Goal: Transaction & Acquisition: Purchase product/service

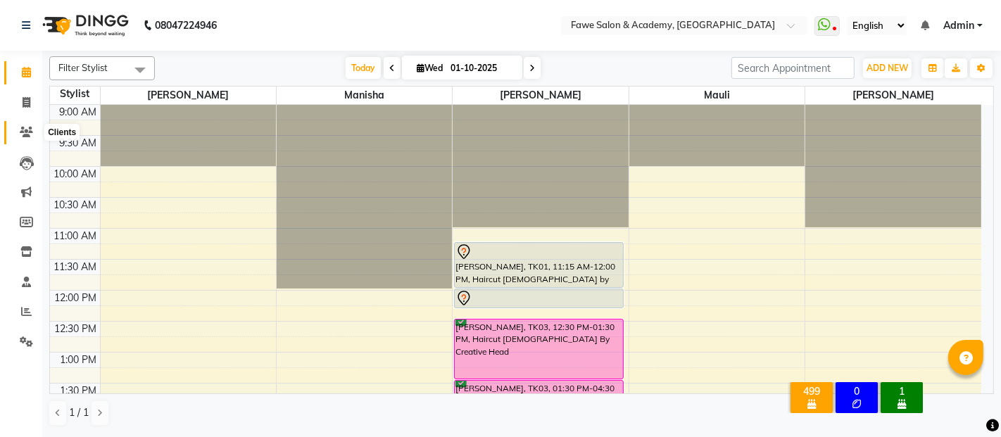
click at [26, 130] on icon at bounding box center [26, 132] width 13 height 11
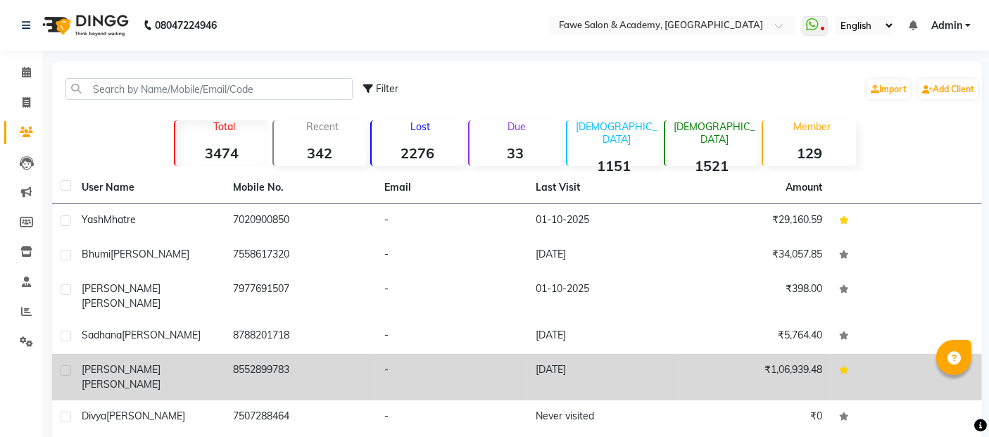
click at [84, 354] on td "[PERSON_NAME]" at bounding box center [148, 377] width 151 height 46
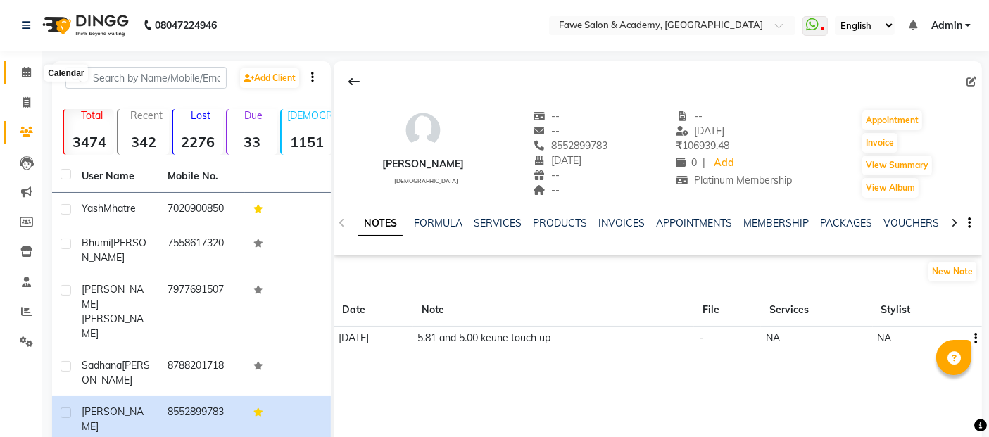
click at [30, 66] on span at bounding box center [26, 73] width 25 height 16
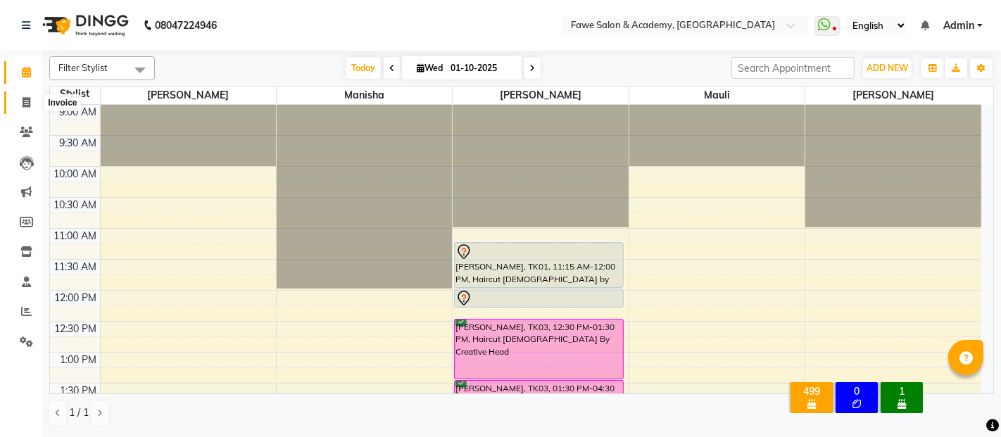
click at [29, 97] on icon at bounding box center [27, 102] width 8 height 11
select select "service"
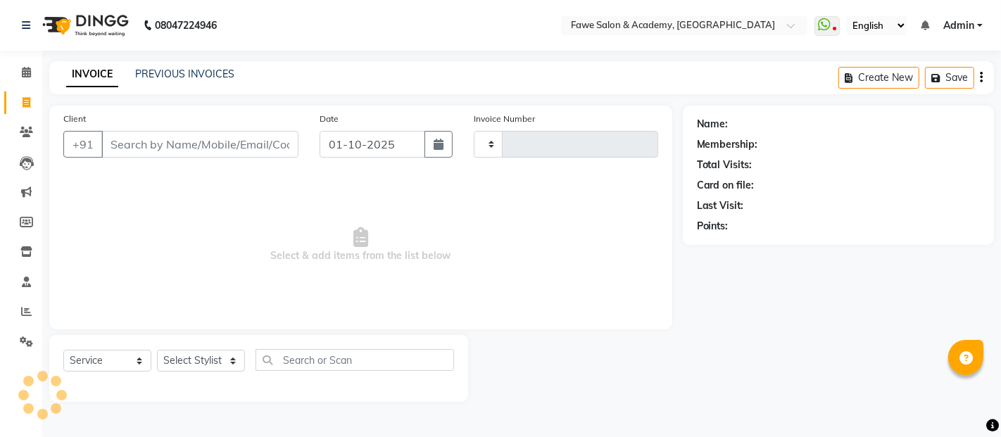
type input "1357"
select select "879"
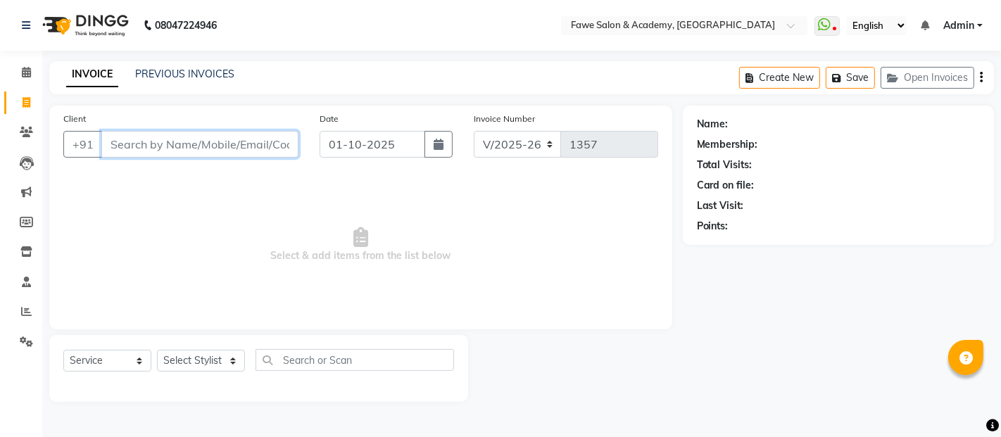
click at [158, 146] on input "Client" at bounding box center [199, 144] width 197 height 27
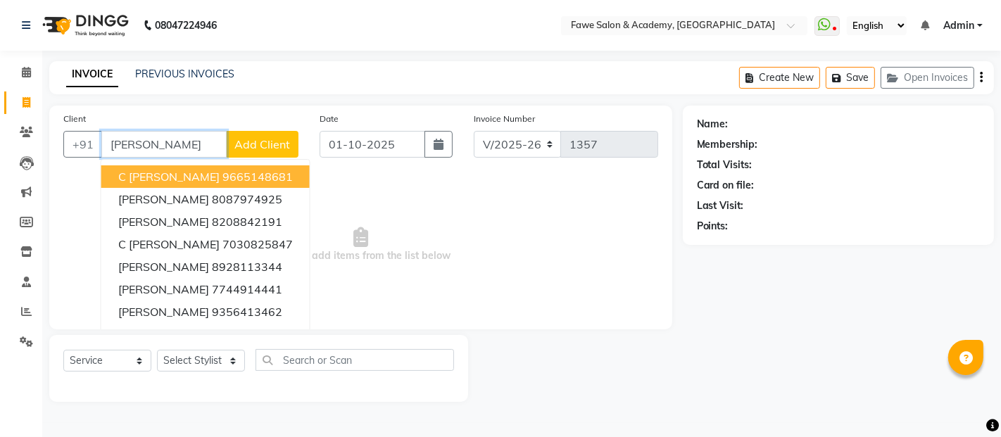
click at [175, 145] on input "[PERSON_NAME]" at bounding box center [163, 144] width 125 height 27
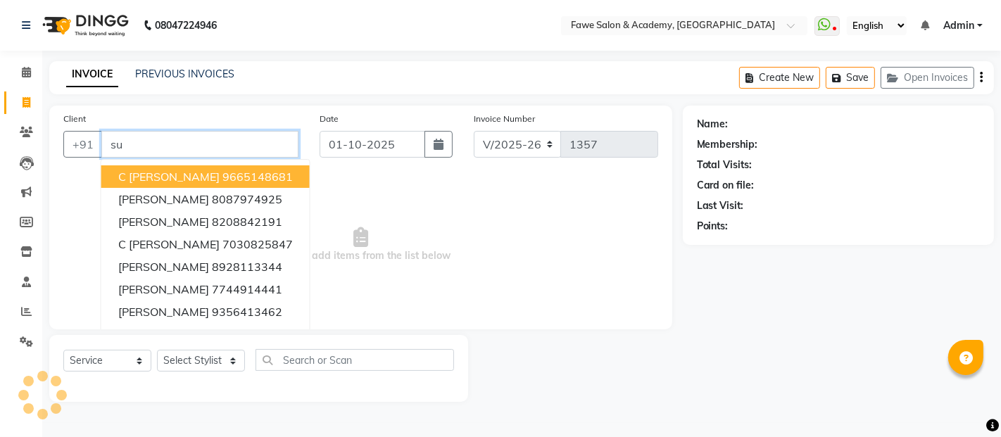
type input "s"
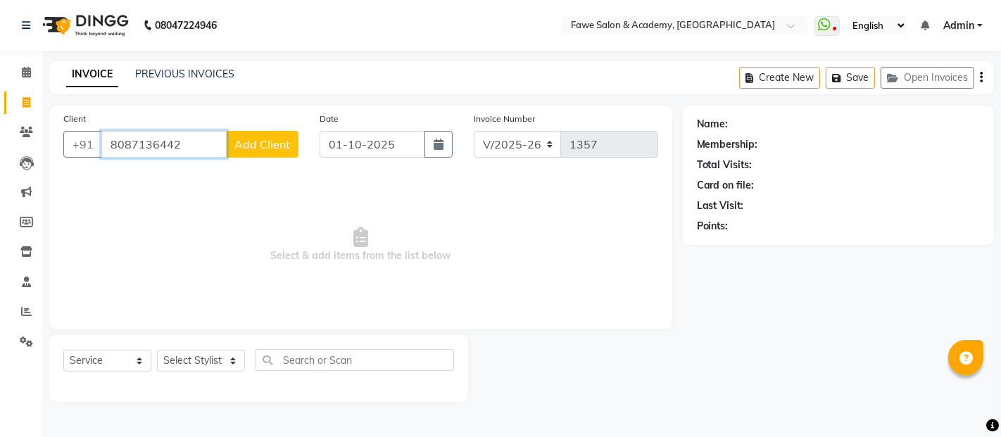
type input "8087136442"
click at [258, 146] on span "Add Client" at bounding box center [262, 144] width 56 height 14
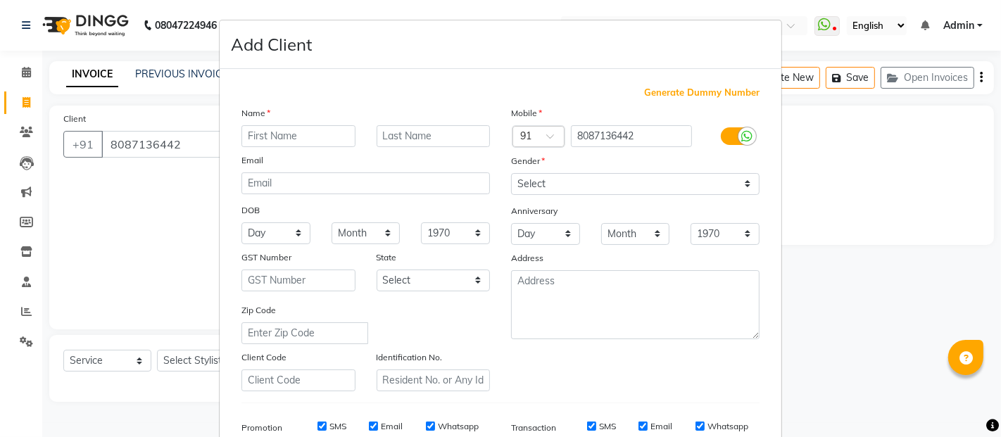
click at [258, 146] on input "text" at bounding box center [299, 136] width 114 height 22
type input "[PERSON_NAME]"
click at [396, 137] on input "text" at bounding box center [434, 136] width 114 height 22
type input "[PERSON_NAME]"
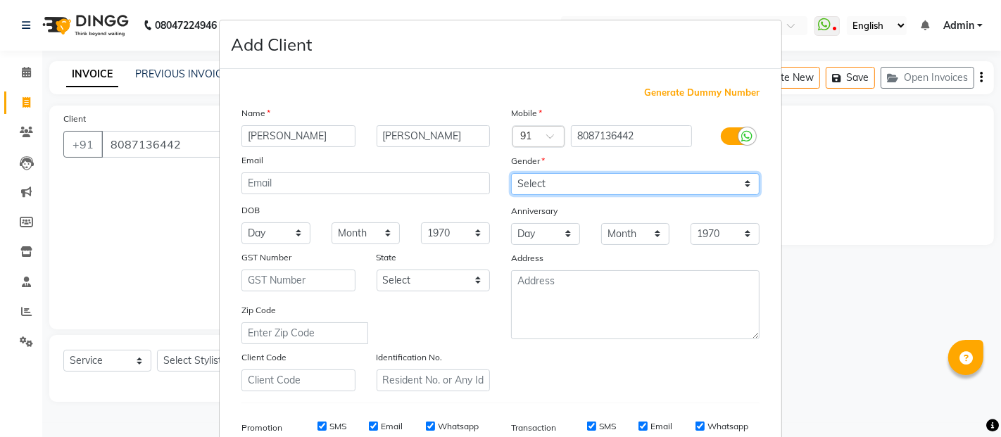
click at [573, 180] on select "Select [DEMOGRAPHIC_DATA] [DEMOGRAPHIC_DATA] Other Prefer Not To Say" at bounding box center [635, 184] width 249 height 22
select select "[DEMOGRAPHIC_DATA]"
click at [511, 173] on select "Select [DEMOGRAPHIC_DATA] [DEMOGRAPHIC_DATA] Other Prefer Not To Say" at bounding box center [635, 184] width 249 height 22
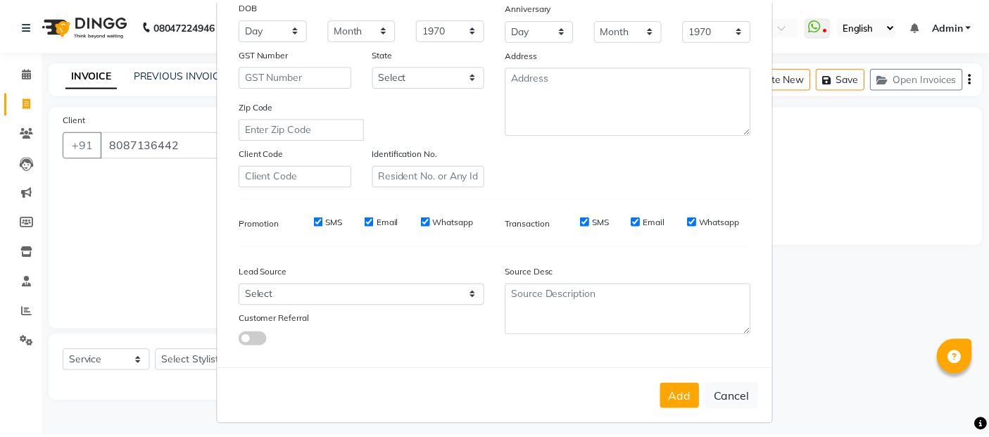
scroll to position [211, 0]
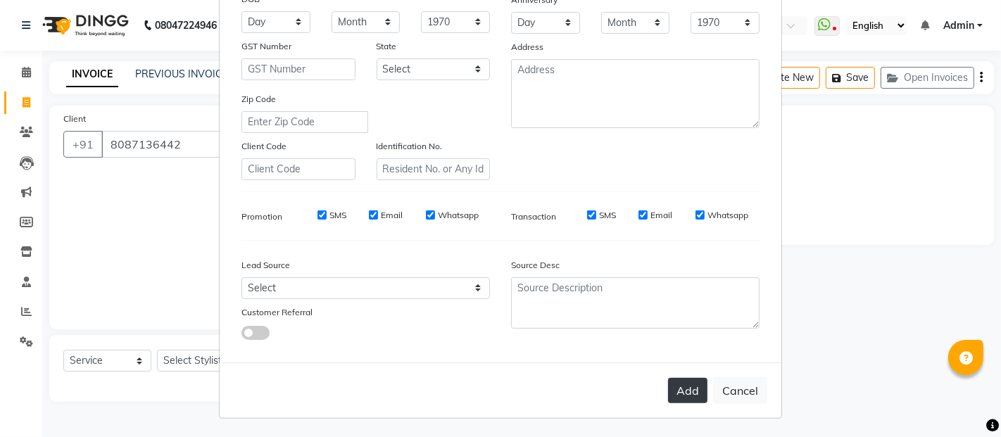
click at [696, 392] on button "Add" at bounding box center [687, 390] width 39 height 25
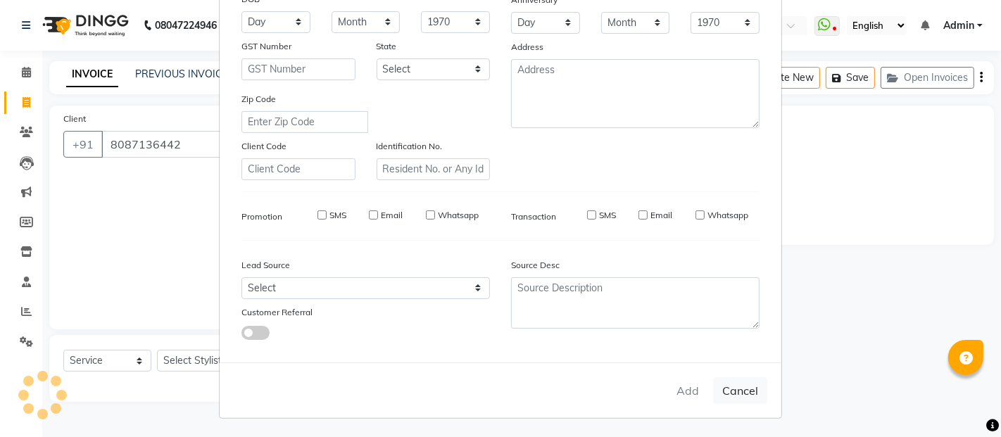
select select
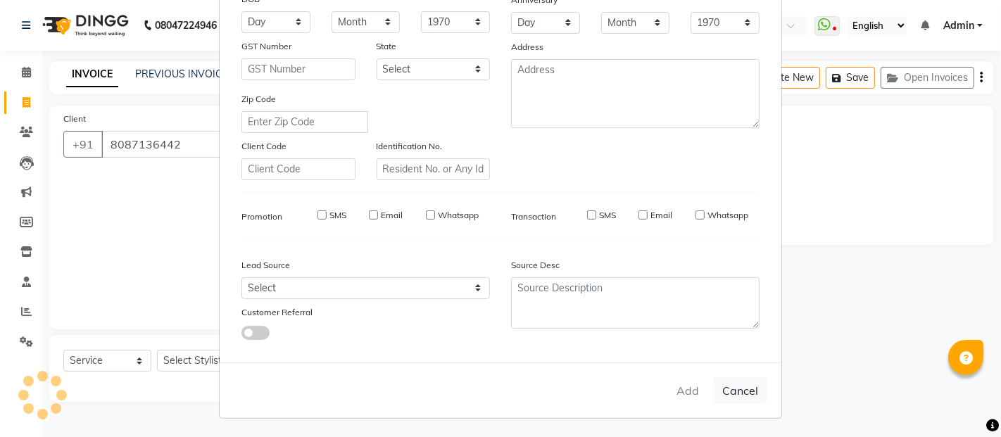
select select
checkbox input "false"
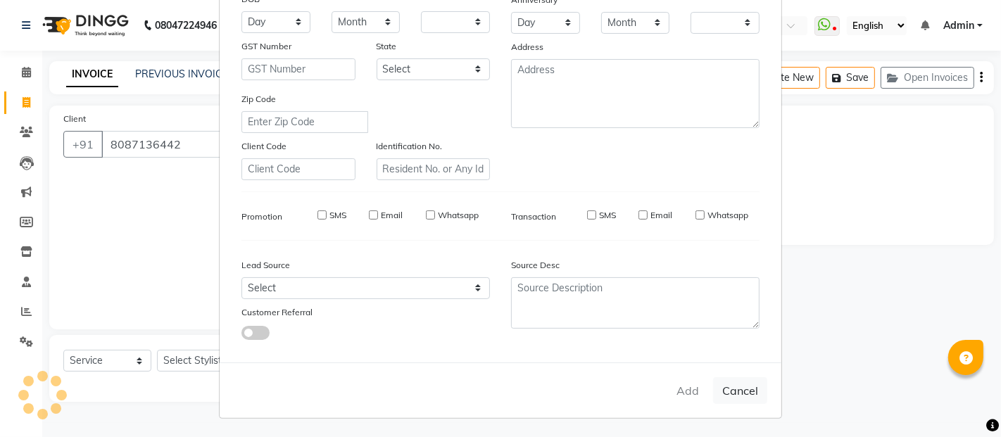
checkbox input "false"
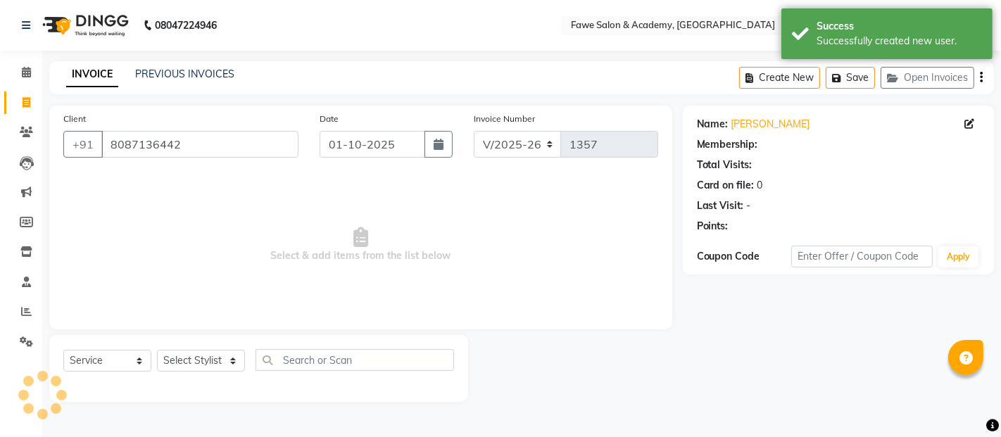
select select "1: Object"
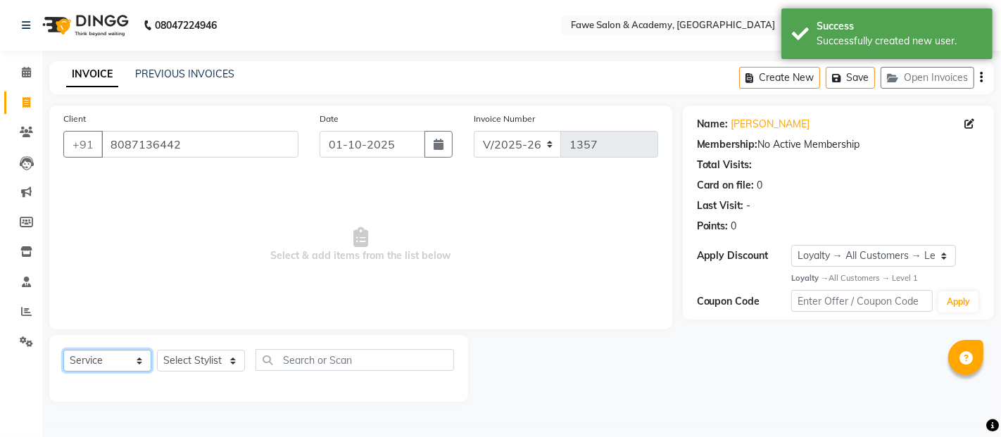
click at [96, 359] on select "Select Service Product Membership Package Voucher Prepaid Gift Card" at bounding box center [107, 361] width 88 height 22
click at [63, 350] on select "Select Service Product Membership Package Voucher Prepaid Gift Card" at bounding box center [107, 361] width 88 height 22
click at [213, 368] on select "Select Stylist [PERSON_NAME] [PERSON_NAME] [PERSON_NAME] [PERSON_NAME]" at bounding box center [201, 361] width 88 height 22
select select "14304"
click at [157, 350] on select "Select Stylist [PERSON_NAME] [PERSON_NAME] [PERSON_NAME] [PERSON_NAME]" at bounding box center [201, 361] width 88 height 22
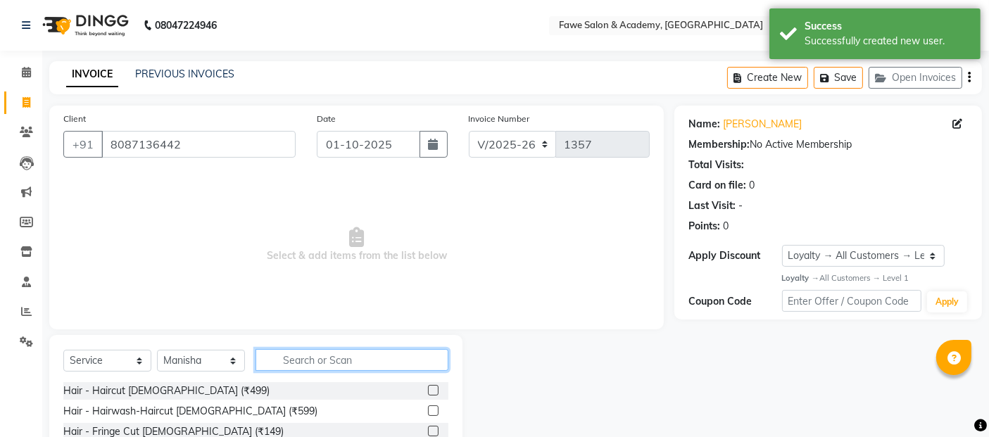
click at [299, 357] on input "text" at bounding box center [352, 360] width 193 height 22
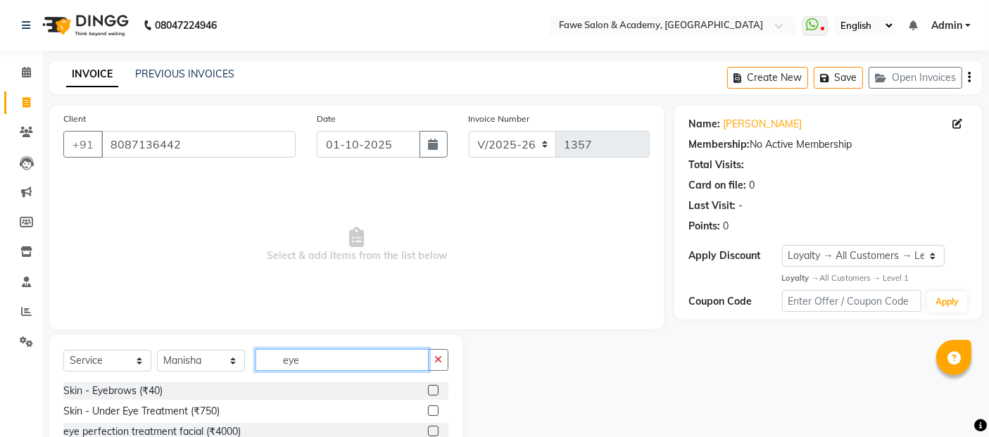
scroll to position [66, 0]
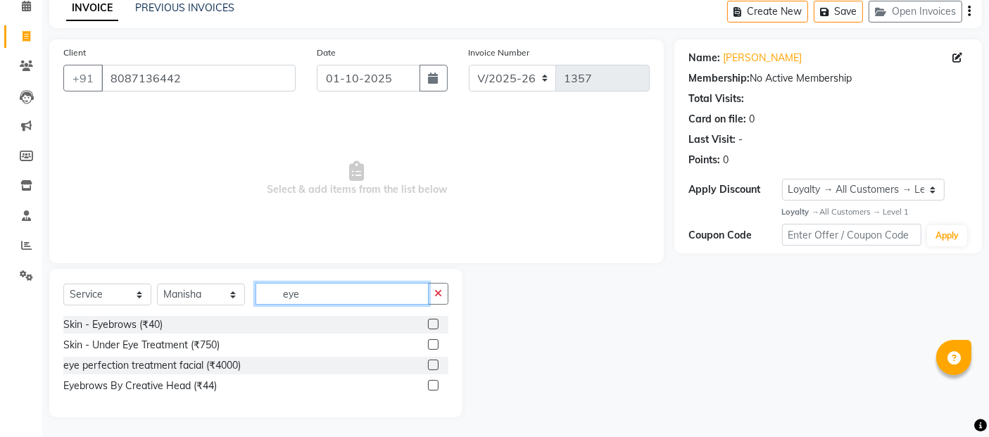
type input "eye"
click at [436, 381] on label at bounding box center [433, 385] width 11 height 11
click at [436, 382] on input "checkbox" at bounding box center [432, 386] width 9 height 9
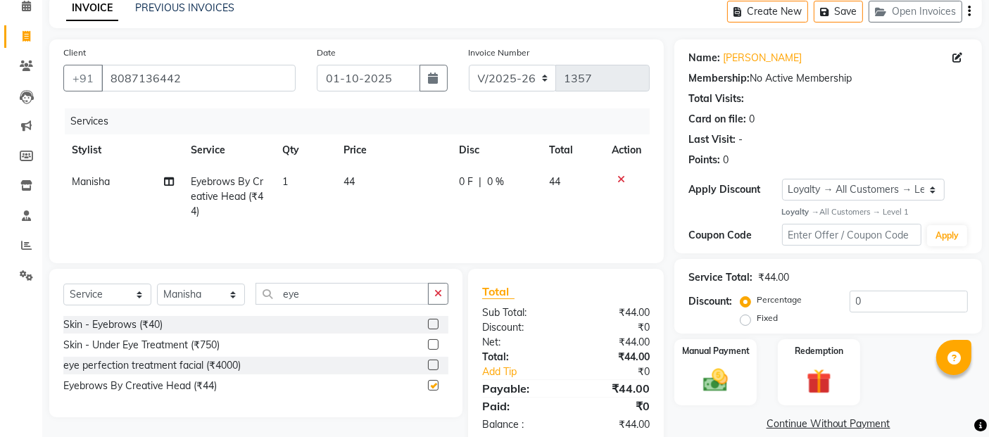
checkbox input "false"
click at [359, 299] on input "eye" at bounding box center [342, 294] width 173 height 22
type input "e"
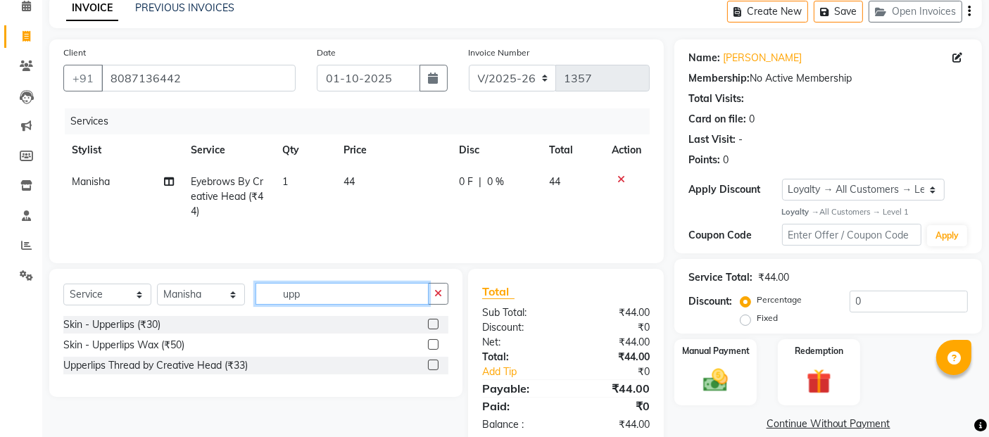
type input "upp"
click at [432, 365] on label at bounding box center [433, 365] width 11 height 11
click at [432, 365] on input "checkbox" at bounding box center [432, 365] width 9 height 9
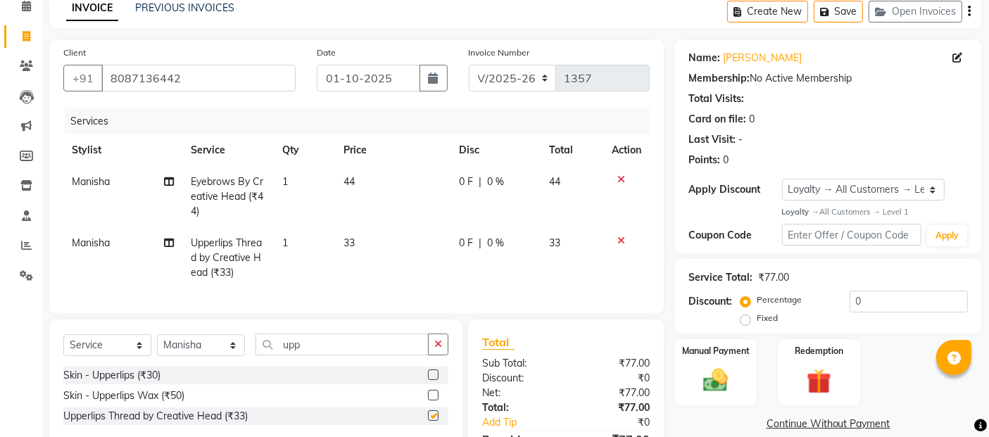
checkbox input "false"
click at [690, 361] on div "Manual Payment" at bounding box center [715, 372] width 85 height 69
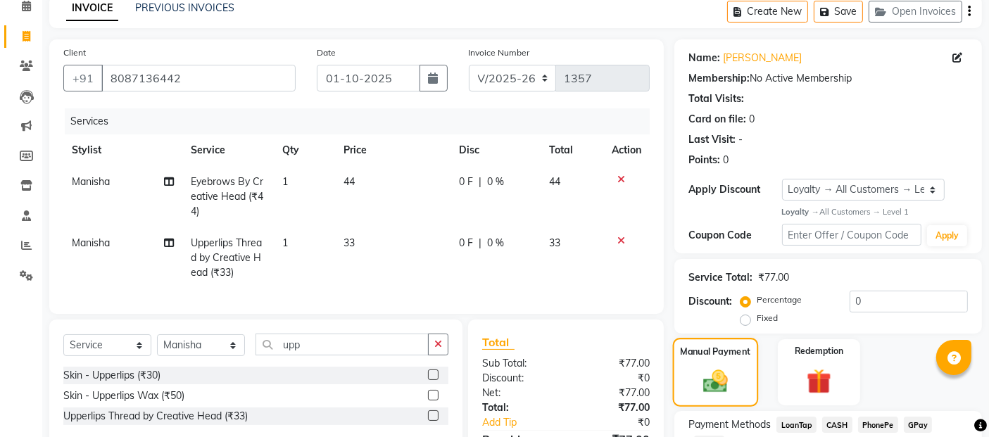
scroll to position [174, 0]
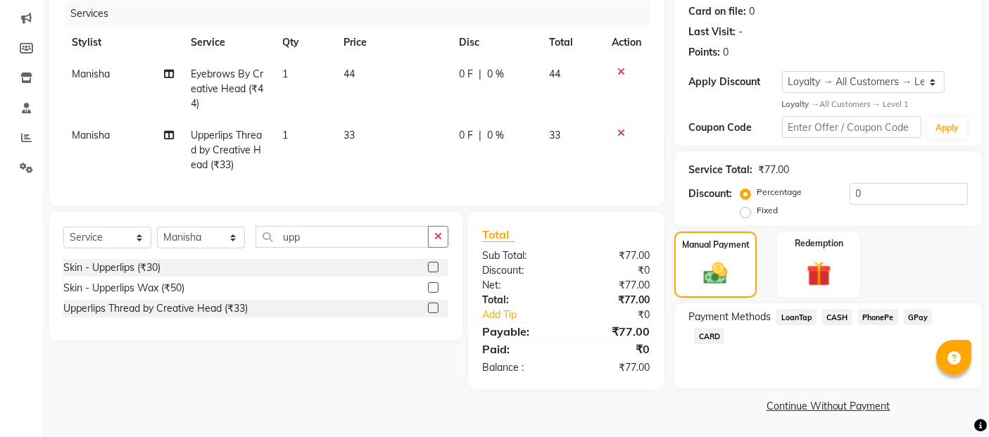
click at [922, 318] on span "GPay" at bounding box center [918, 317] width 29 height 16
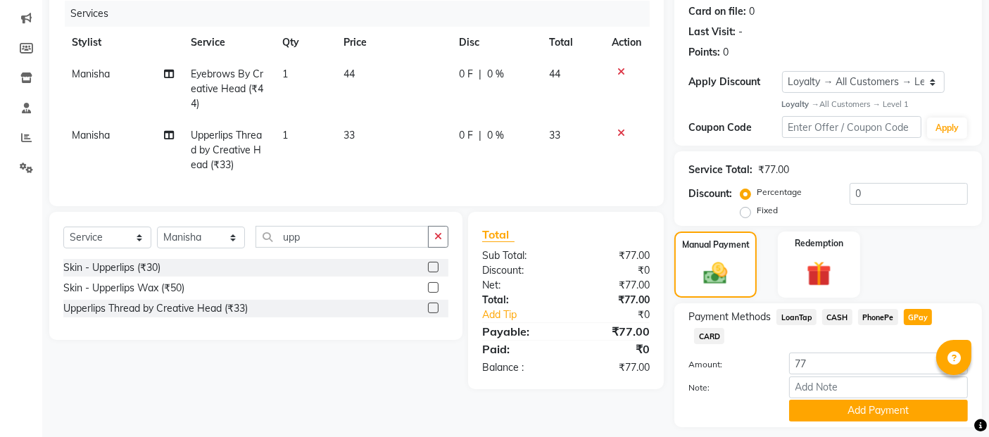
scroll to position [194, 0]
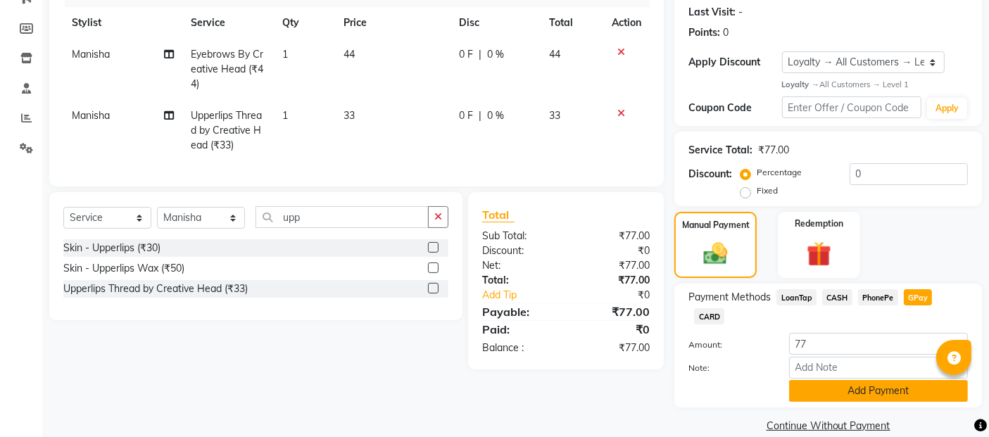
click at [877, 380] on button "Add Payment" at bounding box center [878, 391] width 179 height 22
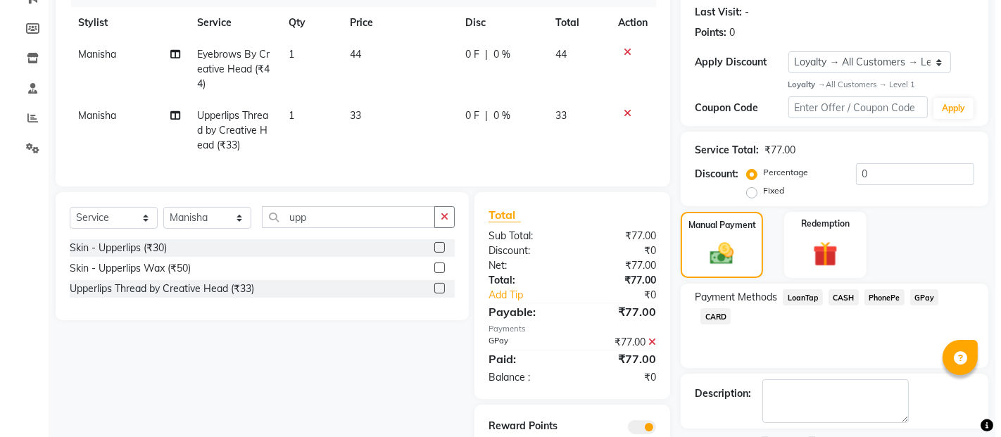
scroll to position [257, 0]
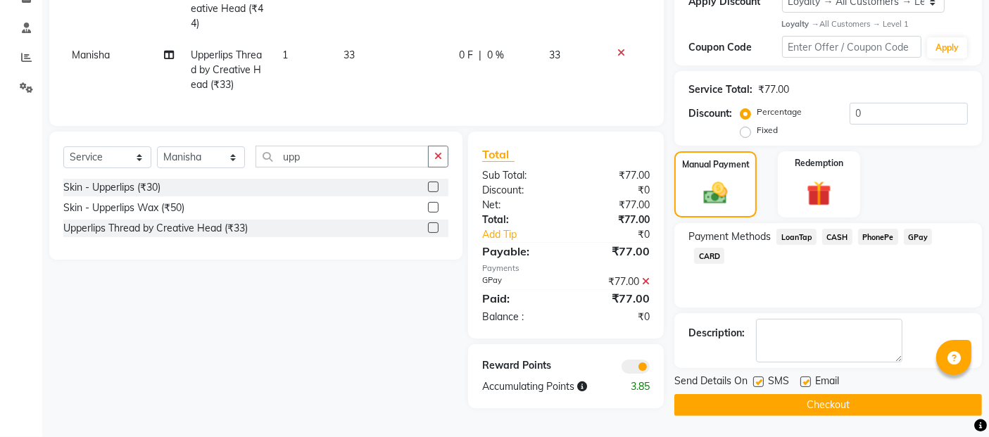
click at [636, 370] on span at bounding box center [636, 367] width 28 height 14
click at [650, 369] on input "checkbox" at bounding box center [650, 369] width 0 height 0
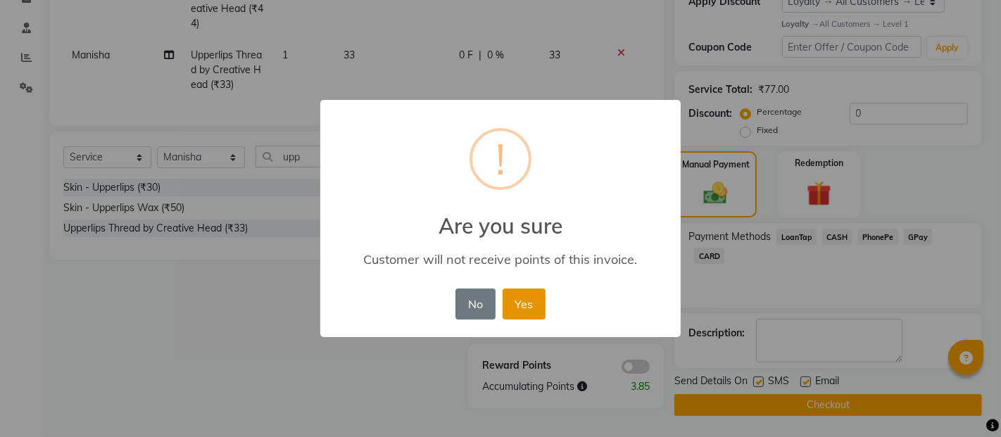
click at [525, 298] on button "Yes" at bounding box center [524, 304] width 43 height 31
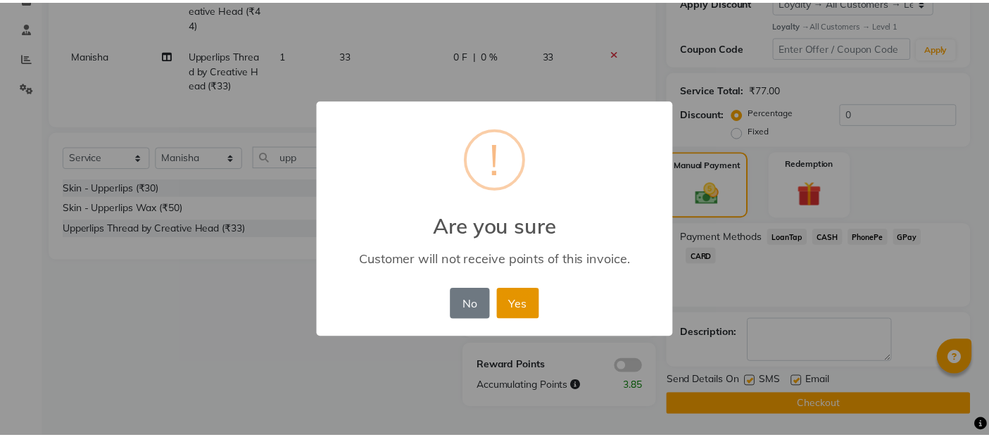
scroll to position [253, 0]
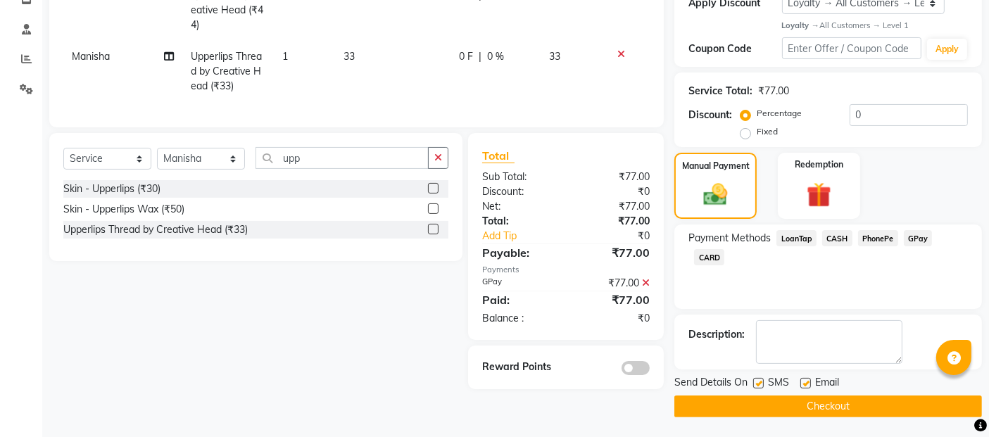
click at [839, 403] on button "Checkout" at bounding box center [829, 407] width 308 height 22
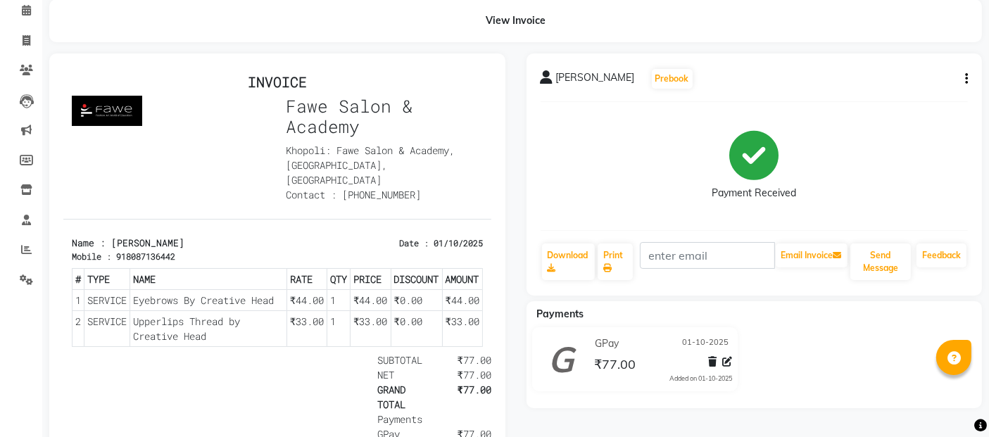
scroll to position [125, 0]
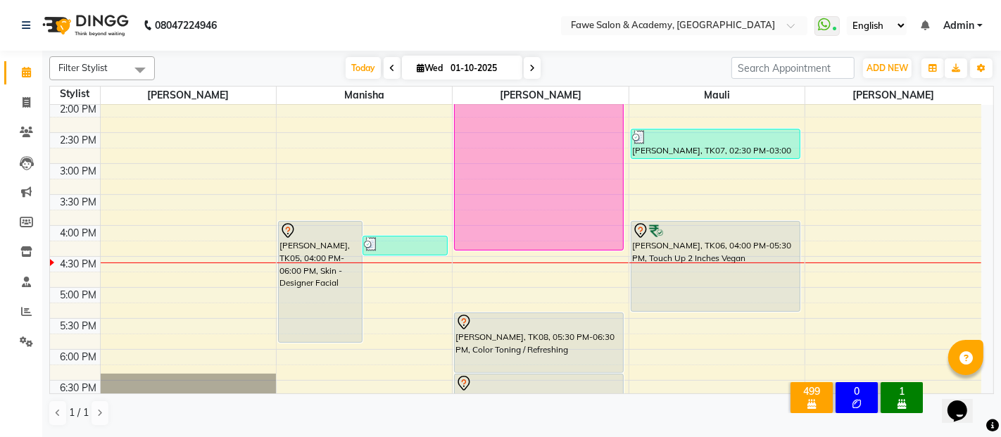
scroll to position [375, 0]
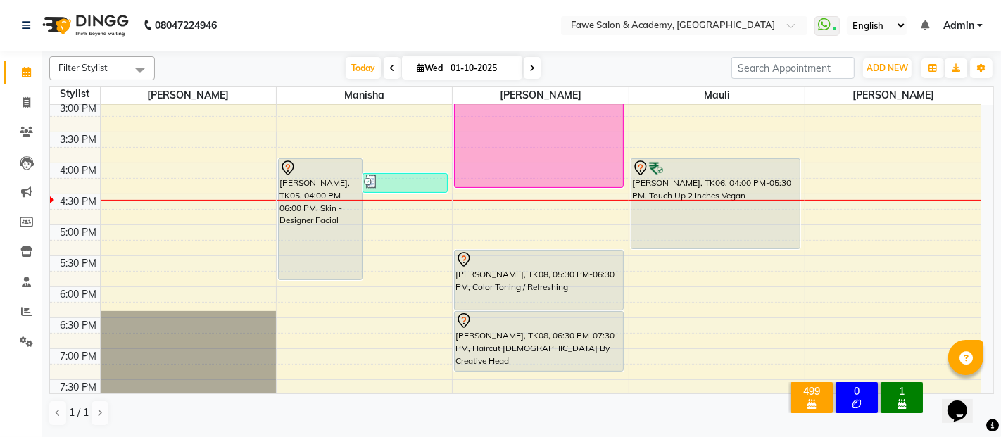
click at [335, 319] on div "9:00 AM 9:30 AM 10:00 AM 10:30 AM 11:00 AM 11:30 AM 12:00 PM 12:30 PM 1:00 PM 1…" at bounding box center [516, 163] width 932 height 867
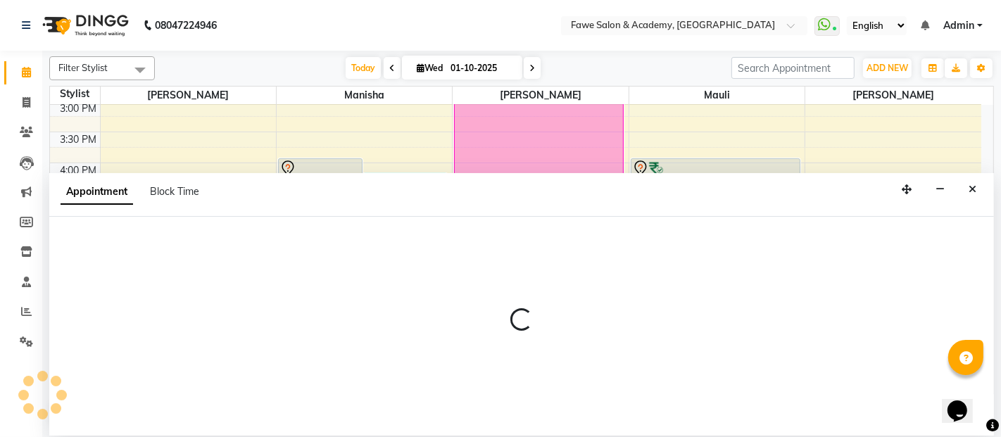
select select "14304"
select select "tentative"
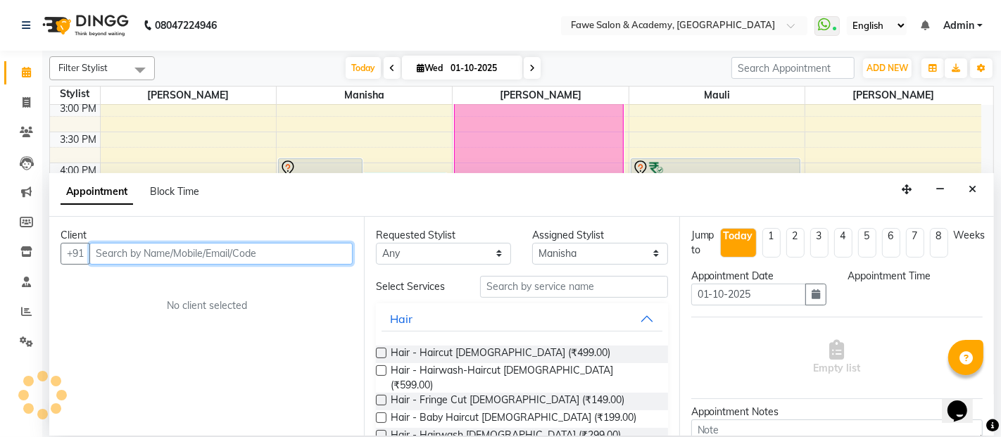
select select "1110"
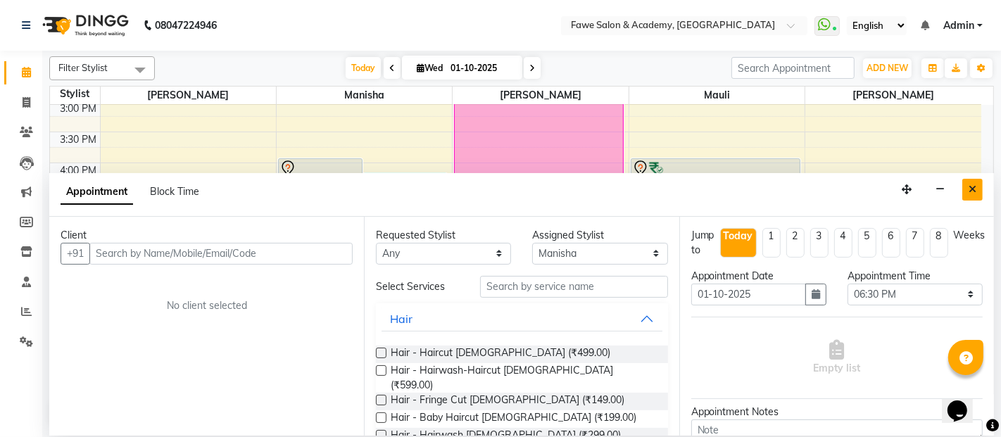
click at [974, 187] on icon "Close" at bounding box center [973, 189] width 8 height 10
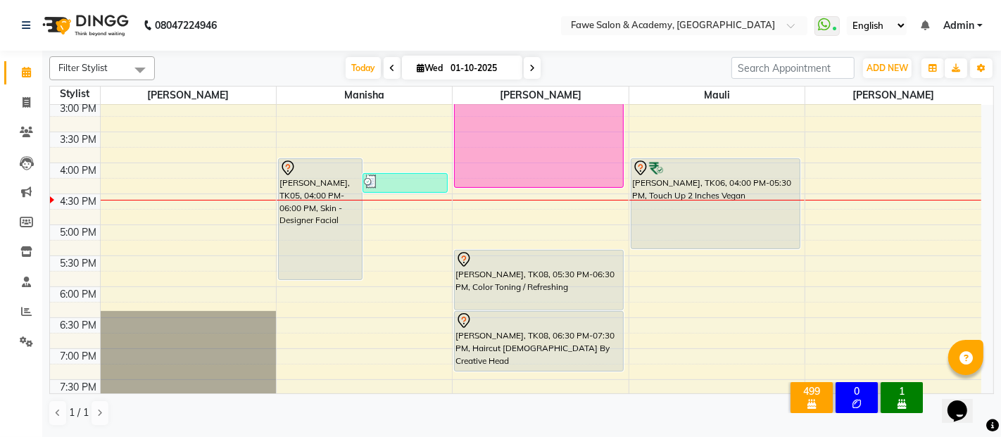
drag, startPoint x: 974, startPoint y: 187, endPoint x: 534, endPoint y: 271, distance: 447.3
click at [534, 271] on div "9:00 AM 9:30 AM 10:00 AM 10:30 AM 11:00 AM 11:30 AM 12:00 PM 12:30 PM 1:00 PM 1…" at bounding box center [516, 163] width 932 height 867
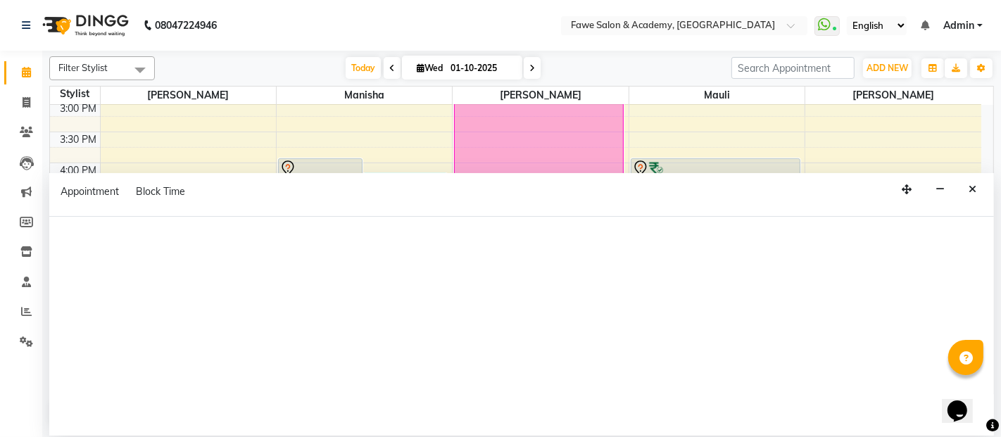
select select "82869"
select select "975"
select select "tentative"
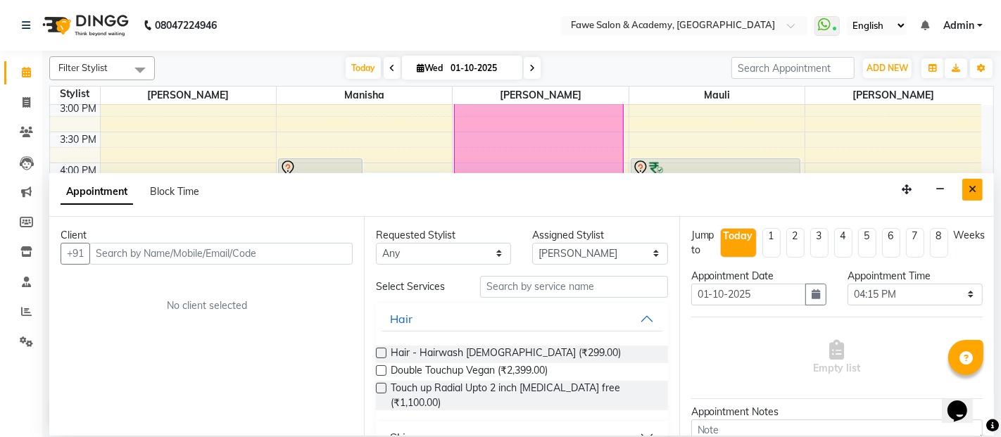
click at [973, 182] on button "Close" at bounding box center [973, 190] width 20 height 22
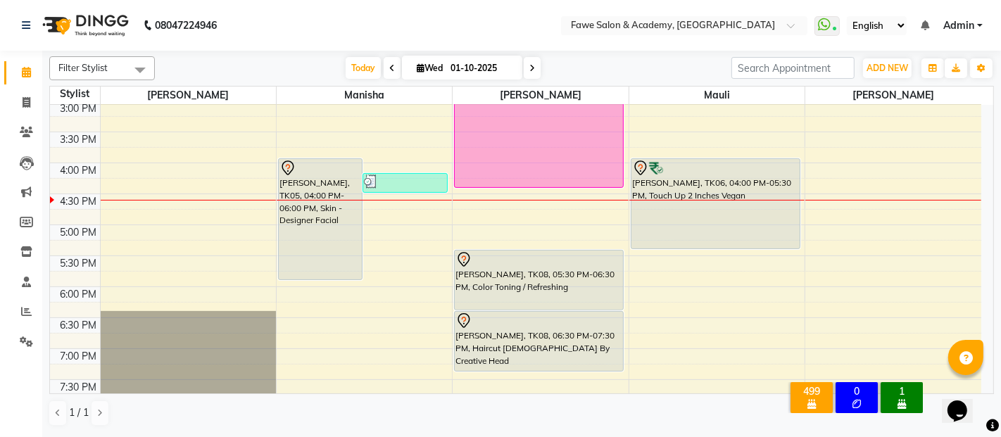
click at [285, 317] on div "9:00 AM 9:30 AM 10:00 AM 10:30 AM 11:00 AM 11:30 AM 12:00 PM 12:30 PM 1:00 PM 1…" at bounding box center [516, 163] width 932 height 867
select select "14304"
select select "1110"
select select "tentative"
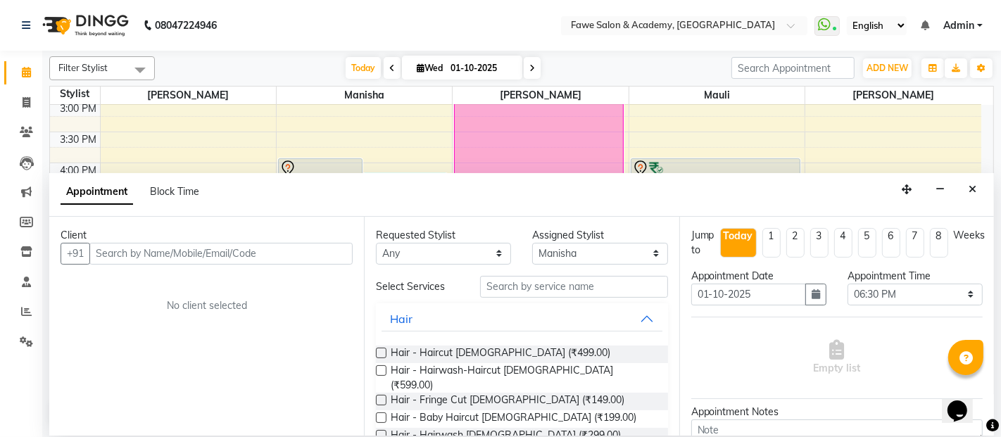
click at [106, 252] on input "text" at bounding box center [220, 254] width 263 height 22
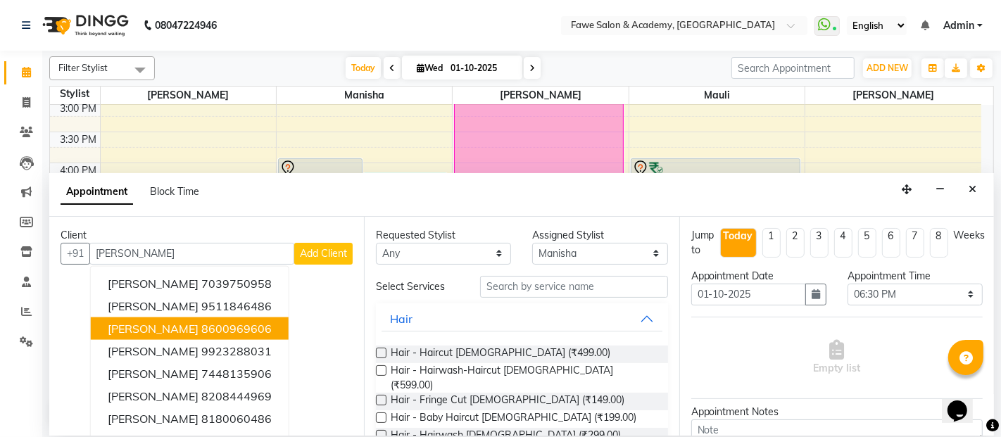
click at [119, 322] on span "Snehal Malusare" at bounding box center [153, 329] width 91 height 14
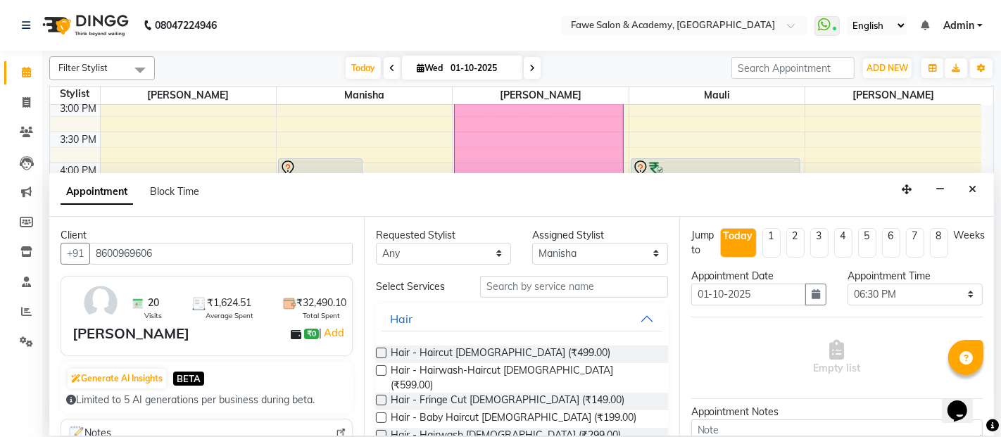
type input "8600969606"
click at [495, 289] on input "text" at bounding box center [573, 287] width 187 height 22
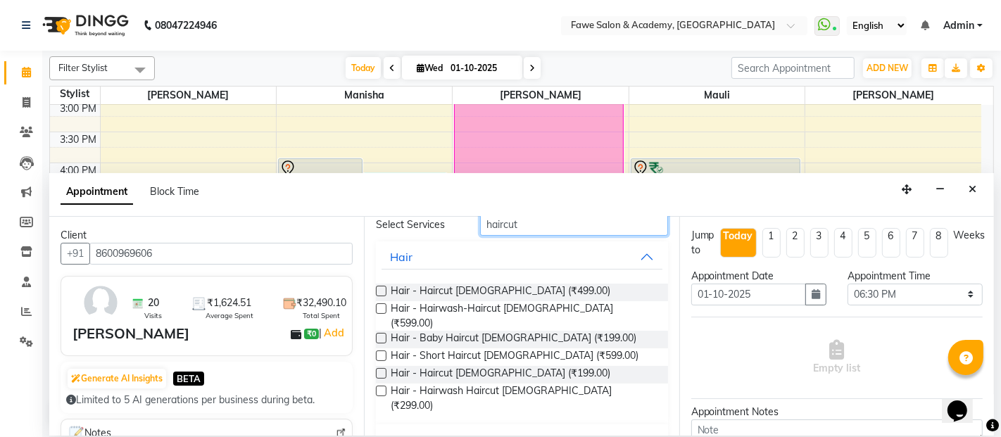
scroll to position [68, 0]
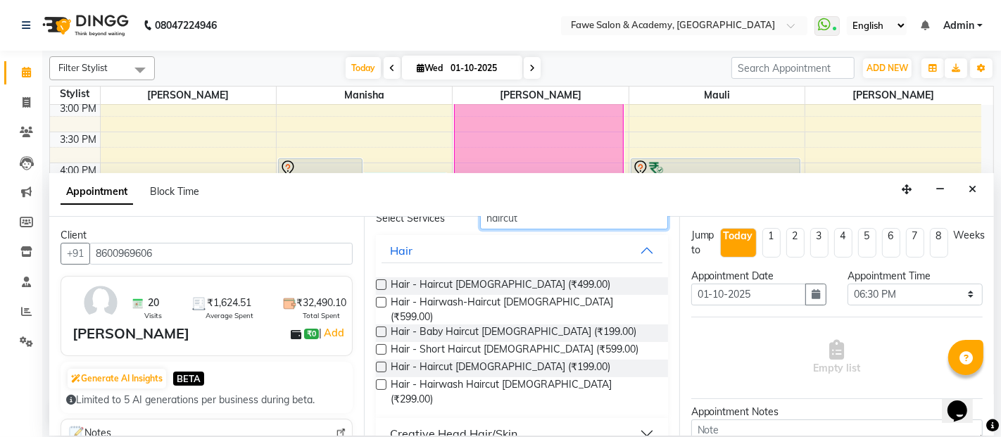
type input "haircut"
click at [634, 421] on button "Creative Head Hair/Skin" at bounding box center [522, 433] width 280 height 25
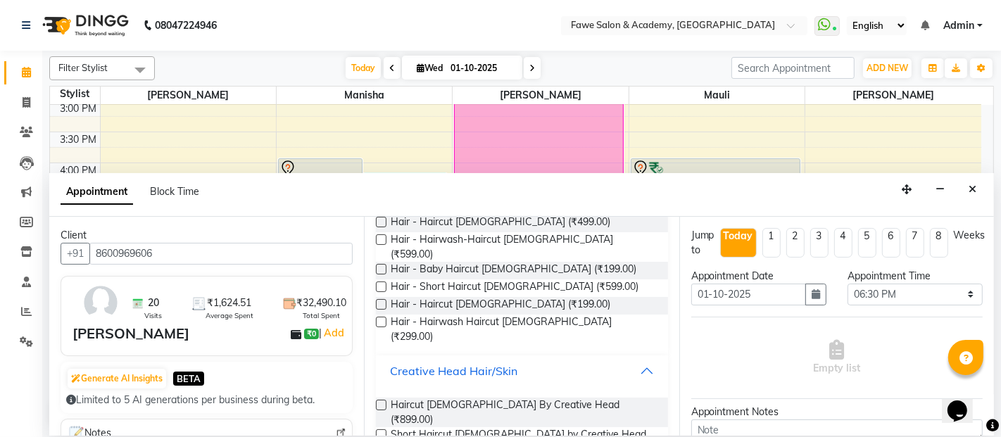
scroll to position [179, 0]
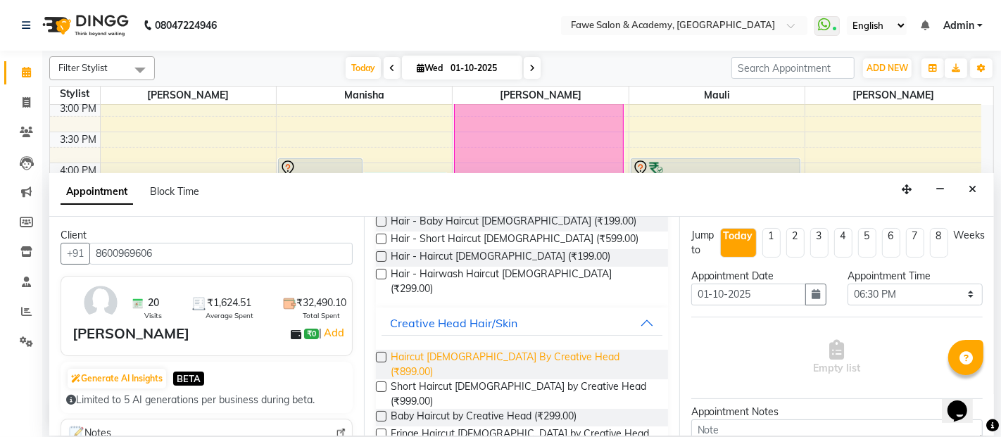
click at [451, 350] on span "Haircut Female By Creative Head (₹899.00)" at bounding box center [523, 365] width 265 height 30
checkbox input "false"
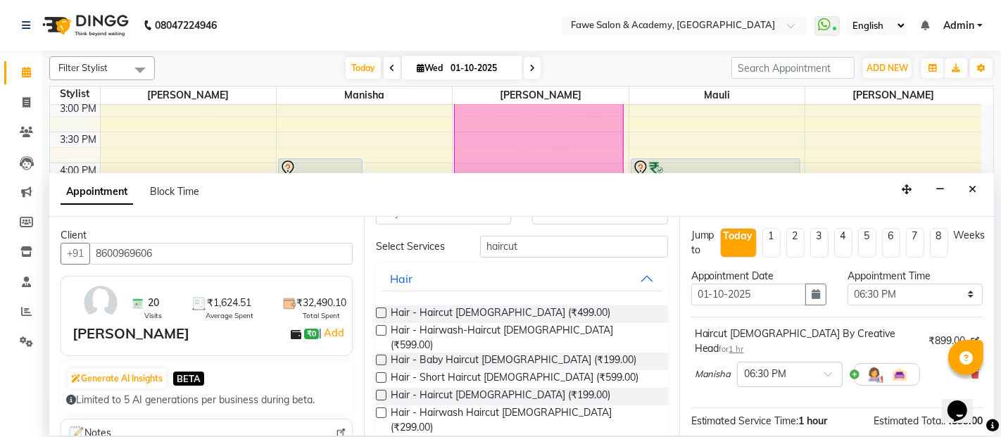
scroll to position [0, 0]
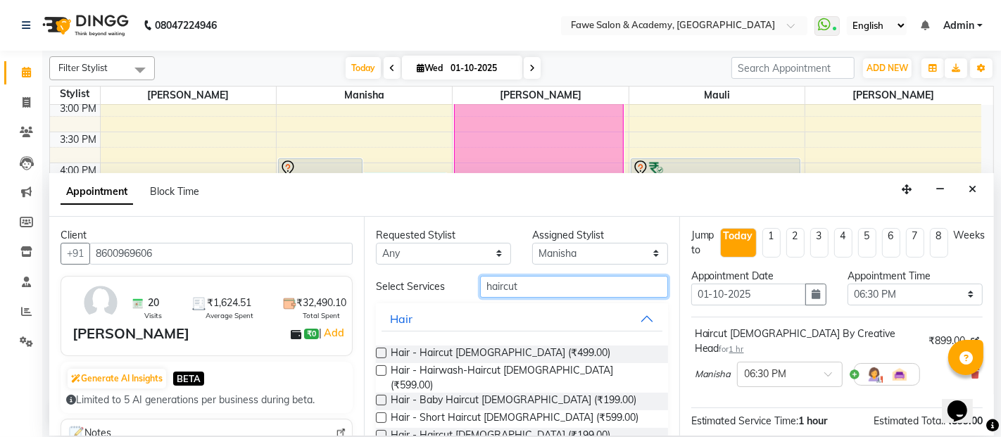
click at [521, 278] on input "haircut" at bounding box center [573, 287] width 187 height 22
type input "h"
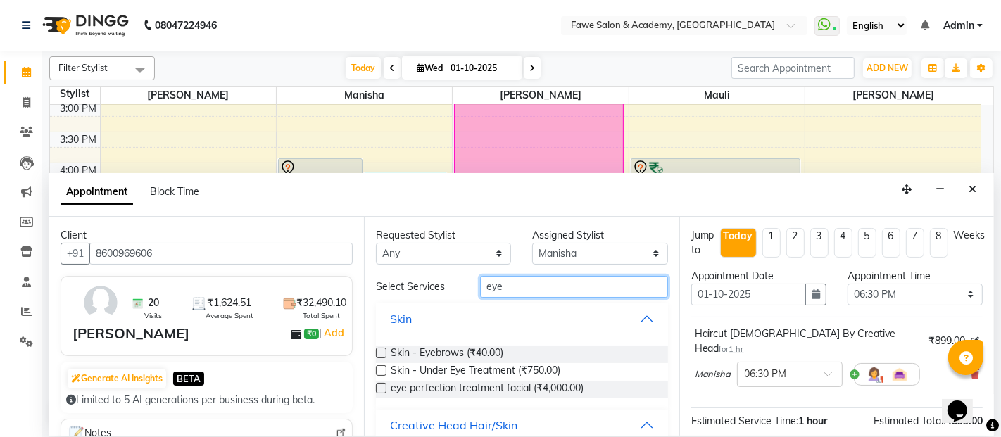
scroll to position [56, 0]
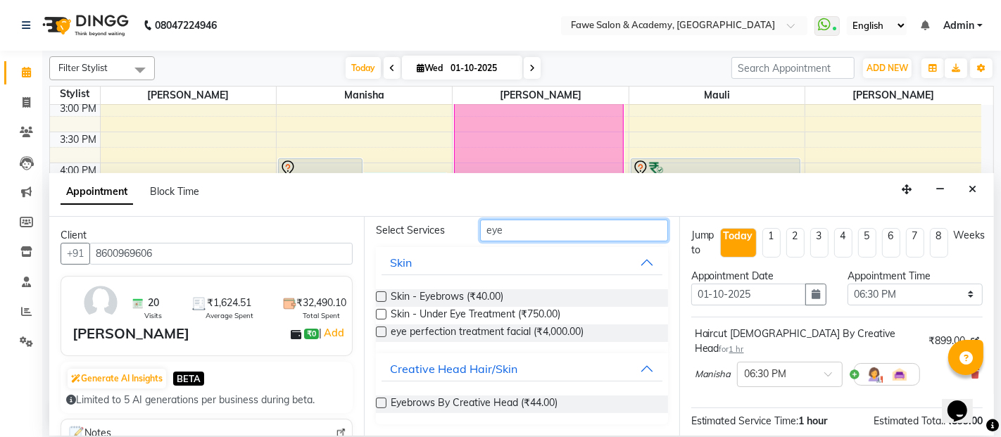
type input "eye"
click at [583, 401] on div "Eyebrows By Creative Head (₹44.00)" at bounding box center [522, 405] width 292 height 18
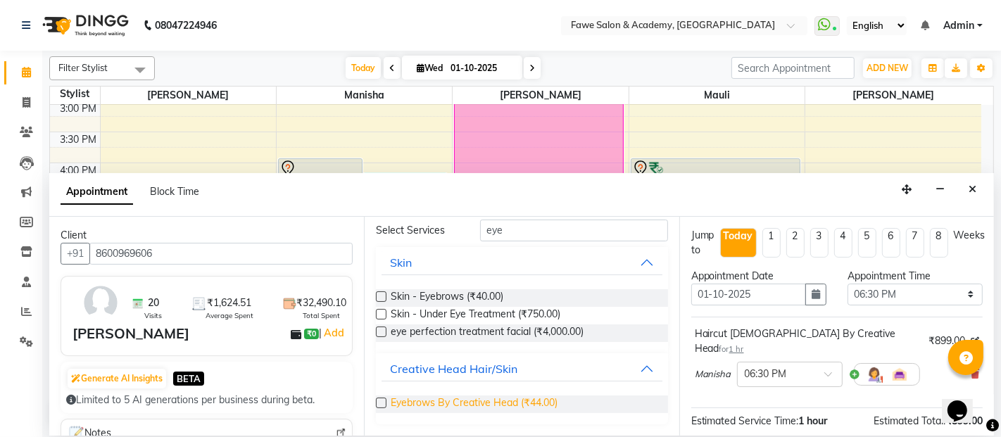
click at [513, 398] on span "Eyebrows By Creative Head (₹44.00)" at bounding box center [474, 405] width 167 height 18
checkbox input "false"
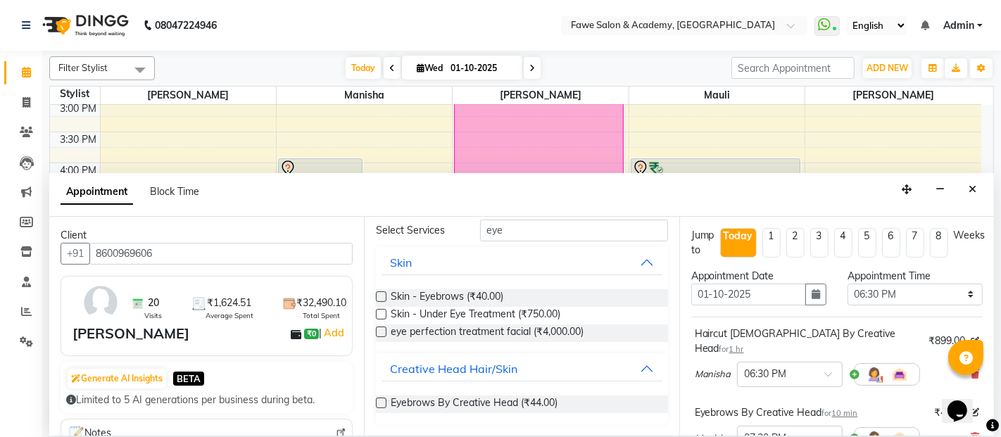
scroll to position [0, 0]
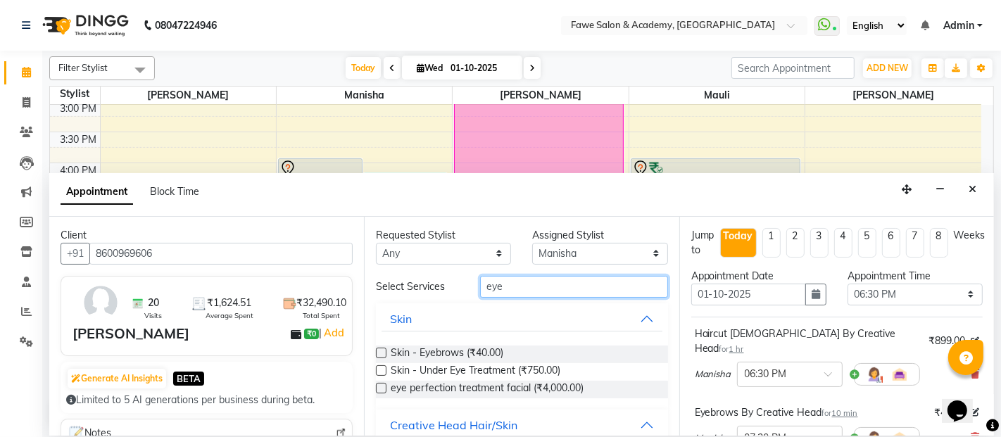
click at [501, 284] on input "eye" at bounding box center [573, 287] width 187 height 22
type input "e"
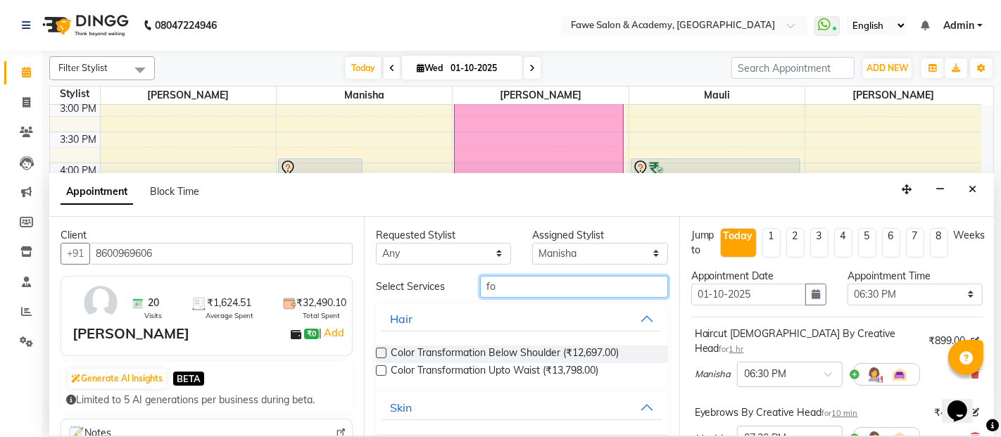
type input "f"
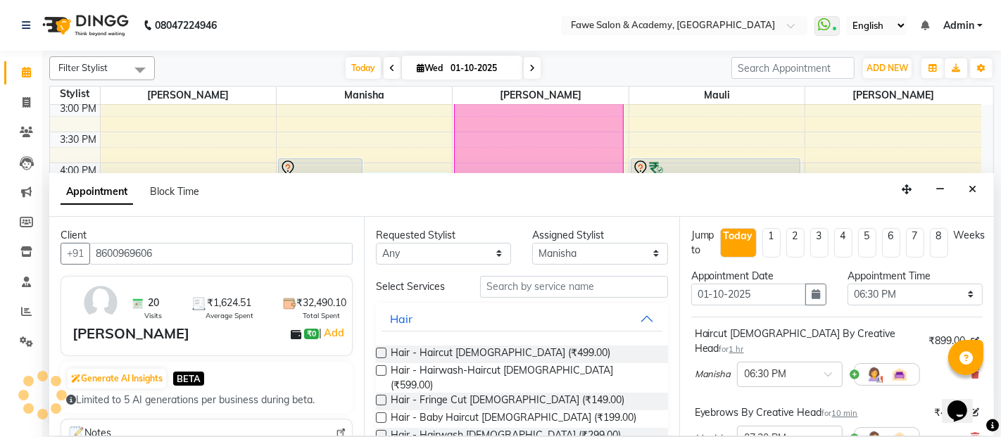
click at [987, 381] on iframe at bounding box center [964, 402] width 45 height 42
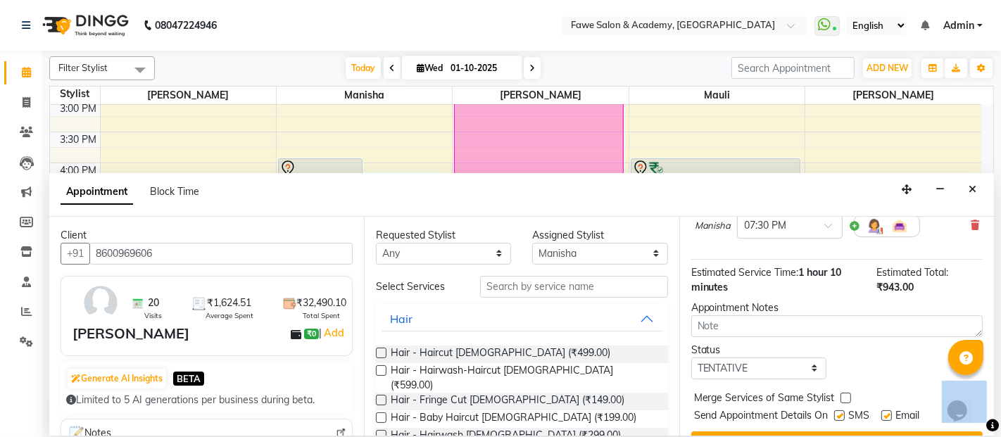
scroll to position [230, 0]
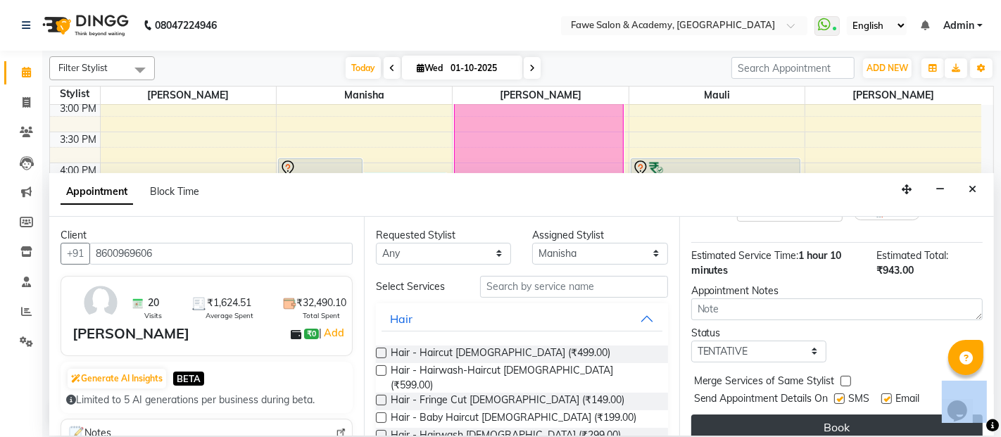
click at [901, 415] on button "Book" at bounding box center [837, 427] width 292 height 25
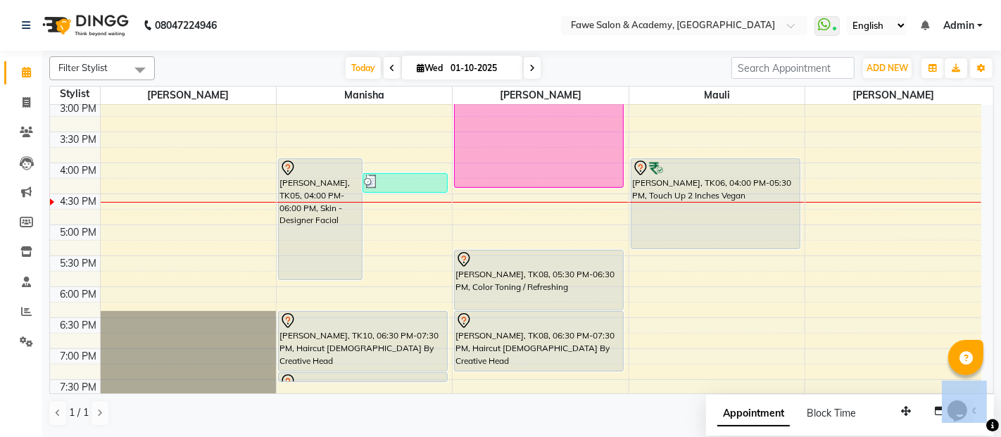
click at [530, 64] on icon at bounding box center [533, 68] width 6 height 8
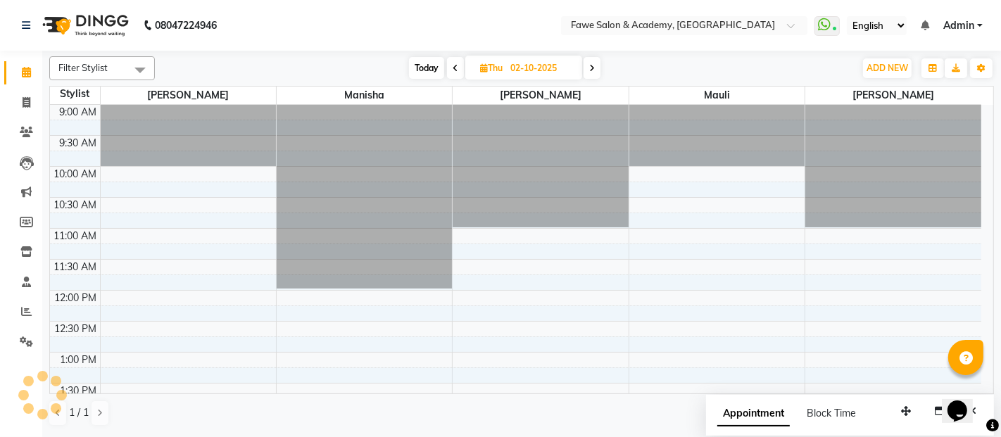
scroll to position [429, 0]
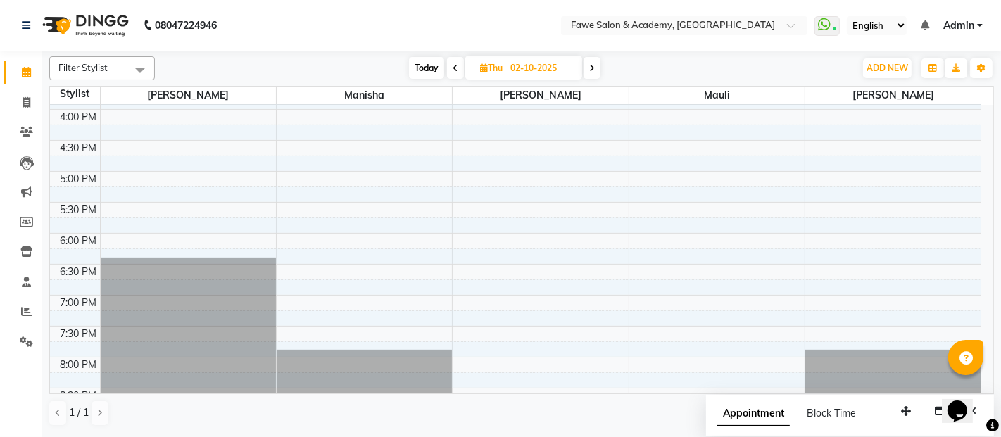
click at [451, 65] on span at bounding box center [455, 68] width 17 height 22
type input "01-10-2025"
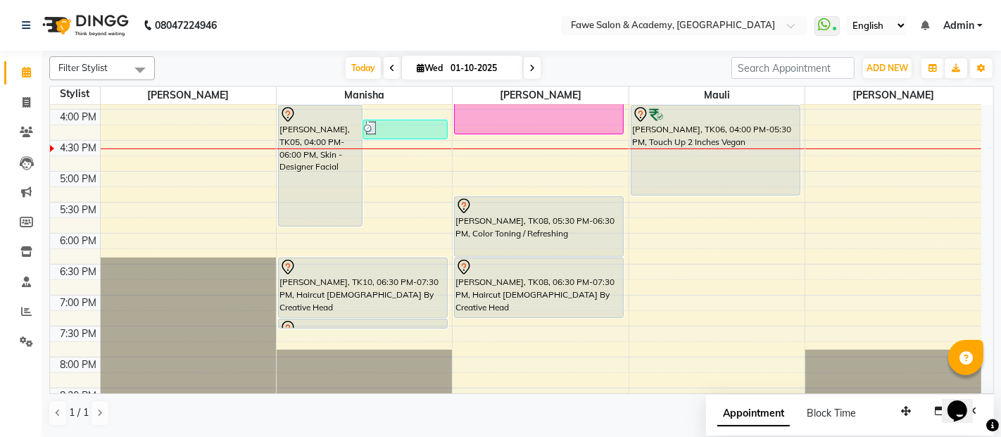
click at [451, 65] on input "01-10-2025" at bounding box center [481, 68] width 70 height 21
select select "10"
select select "2025"
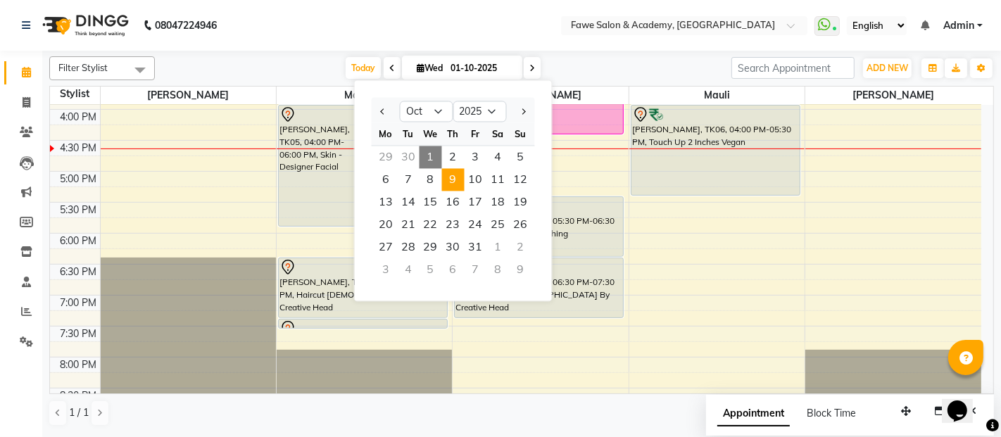
click at [448, 174] on span "9" at bounding box center [453, 179] width 23 height 23
type input "09-10-2025"
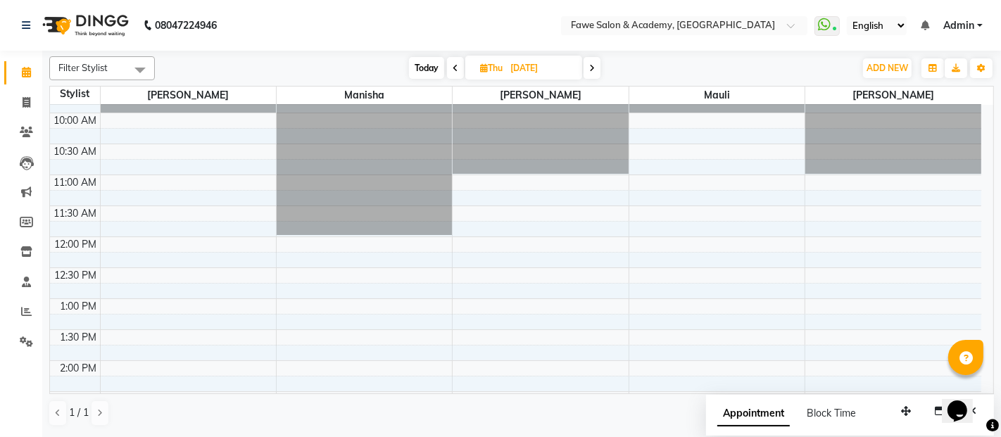
scroll to position [22, 0]
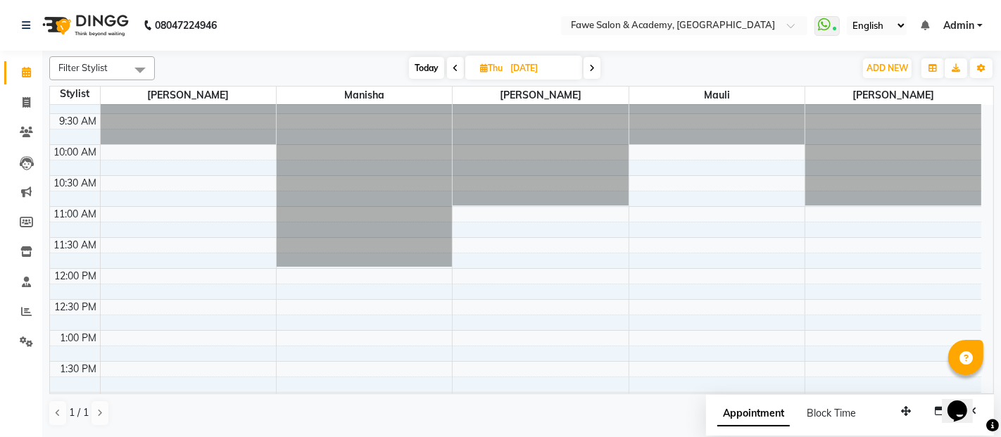
click at [491, 59] on span "Thu 09-10-2025" at bounding box center [523, 68] width 117 height 24
click at [482, 65] on icon at bounding box center [484, 67] width 8 height 9
select select "10"
select select "2025"
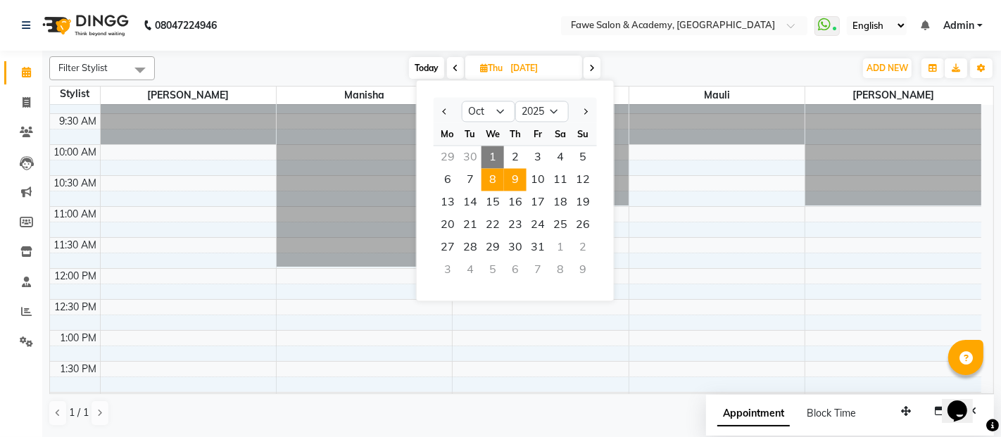
click at [491, 175] on span "8" at bounding box center [493, 179] width 23 height 23
type input "08-10-2025"
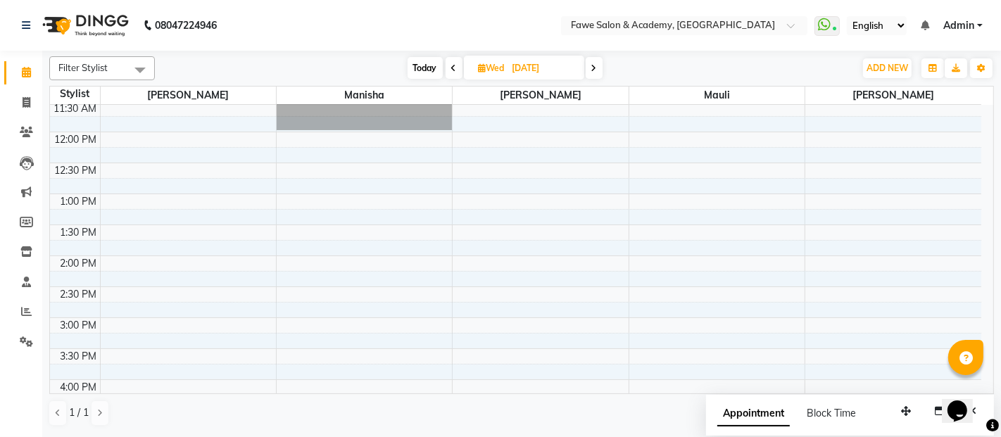
scroll to position [147, 0]
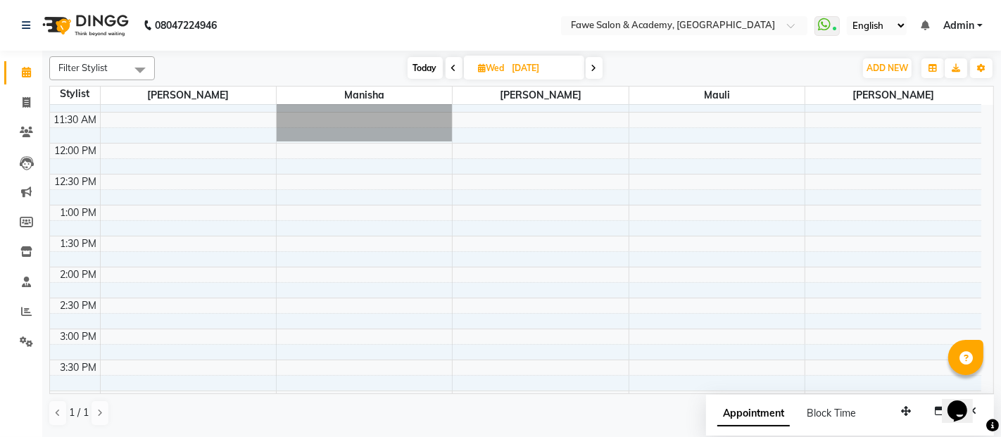
click at [479, 64] on icon at bounding box center [483, 67] width 8 height 9
select select "10"
select select "2025"
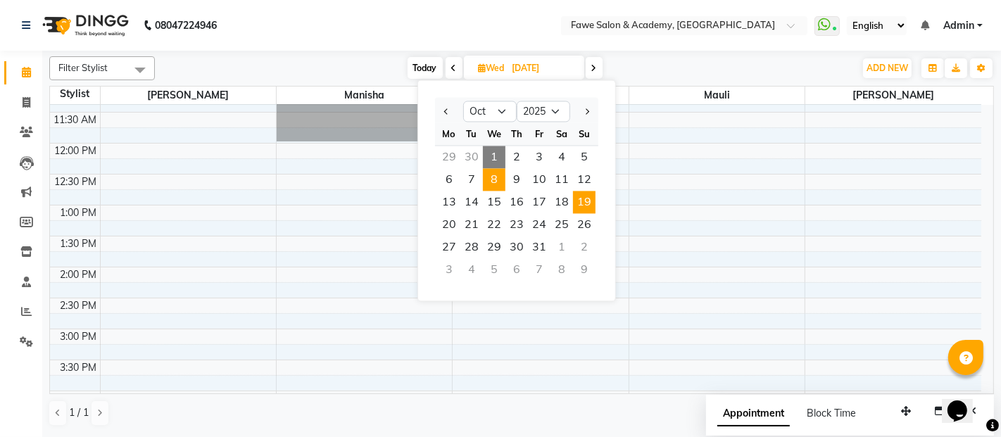
click at [582, 196] on span "19" at bounding box center [584, 202] width 23 height 23
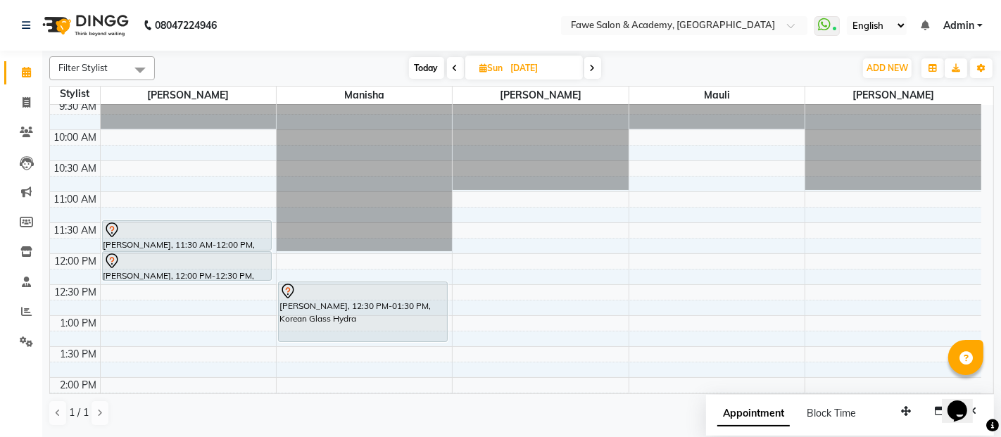
scroll to position [84, 0]
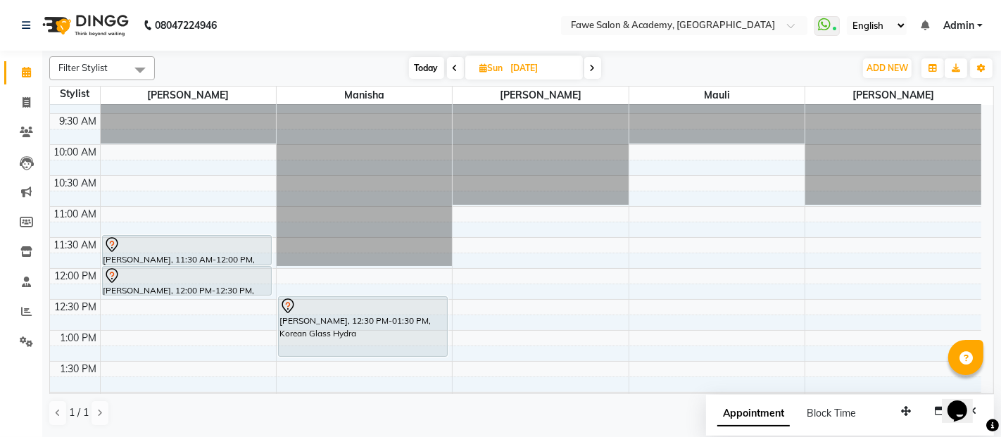
click at [453, 61] on span at bounding box center [455, 68] width 17 height 22
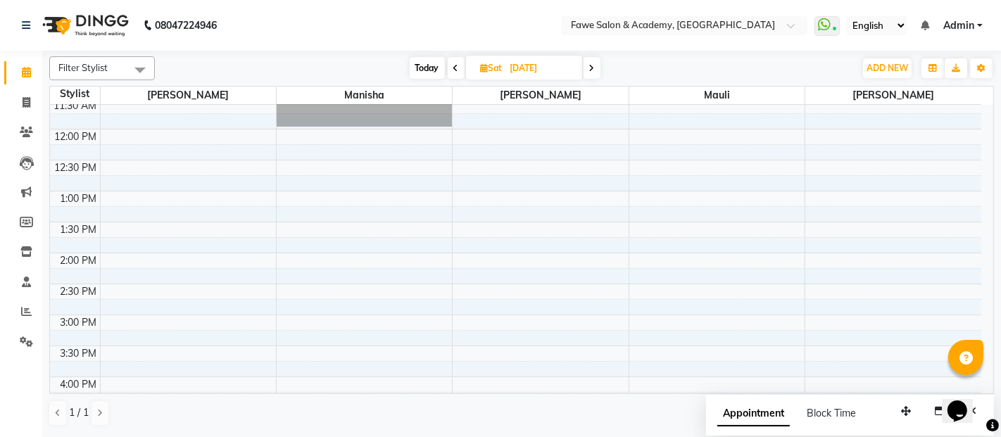
scroll to position [209, 0]
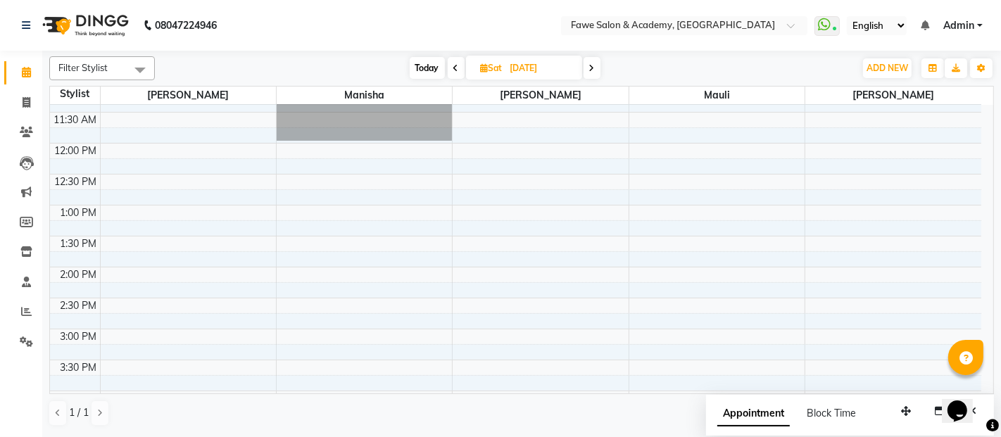
click at [453, 61] on span at bounding box center [456, 68] width 17 height 22
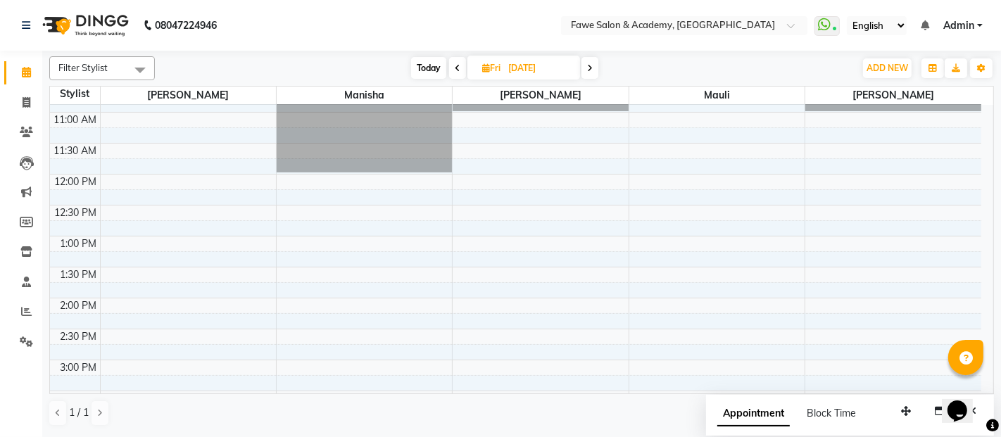
scroll to position [54, 0]
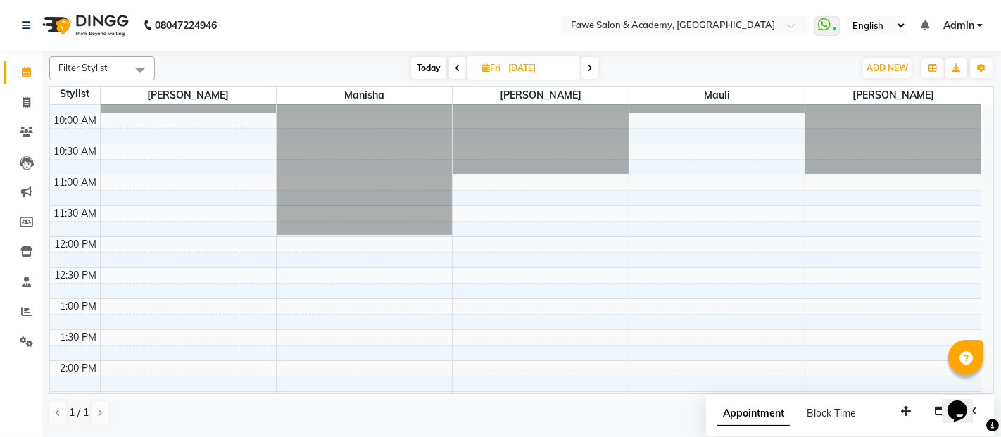
click at [422, 61] on span "Today" at bounding box center [428, 68] width 35 height 22
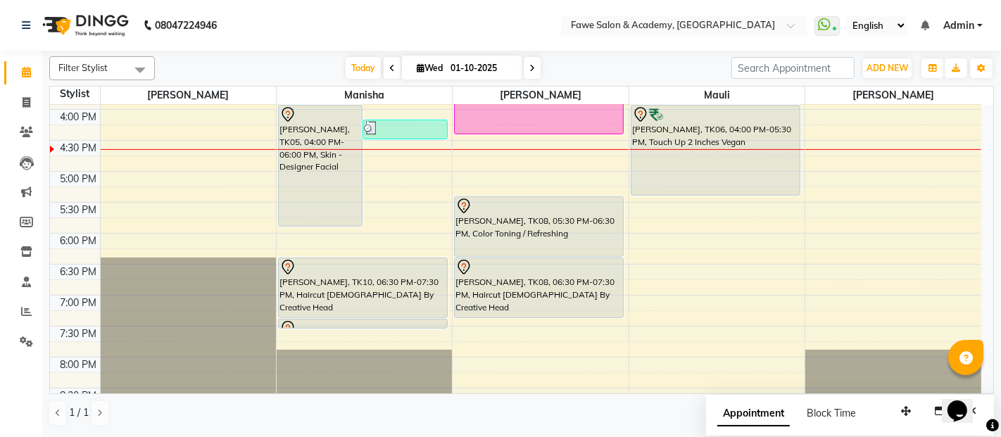
click at [532, 62] on span at bounding box center [532, 68] width 17 height 22
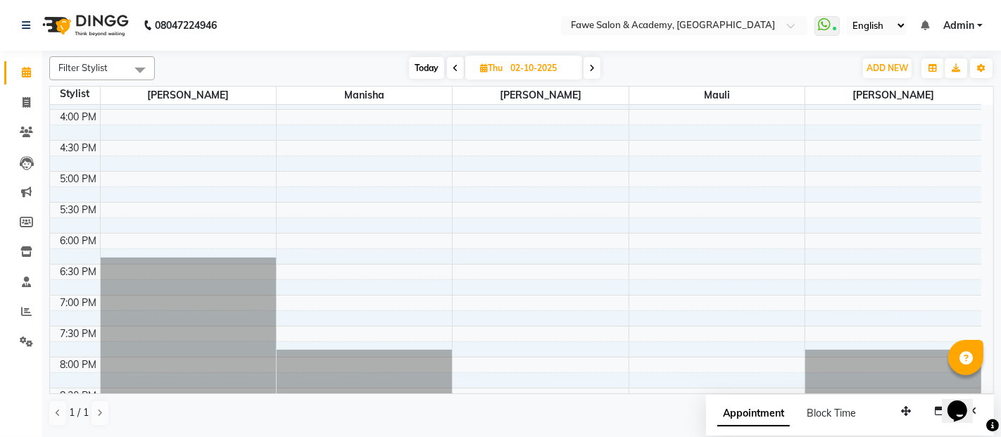
click at [423, 65] on span "Today" at bounding box center [426, 68] width 35 height 22
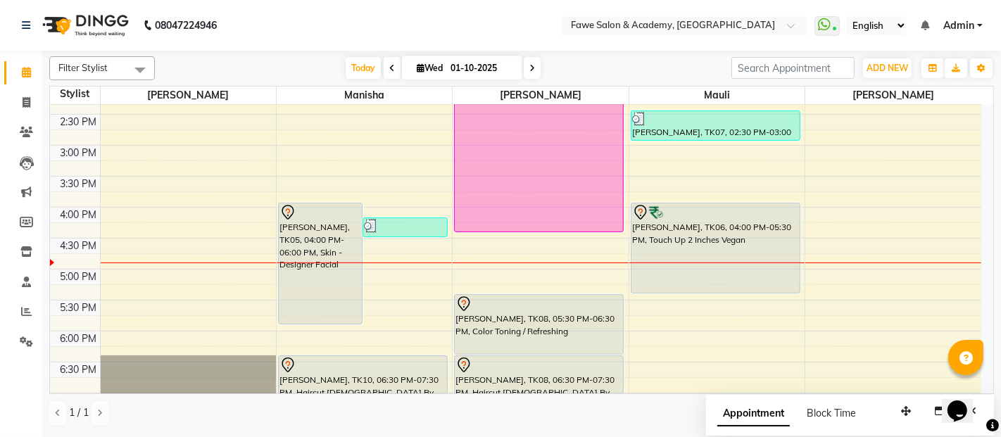
scroll to position [303, 0]
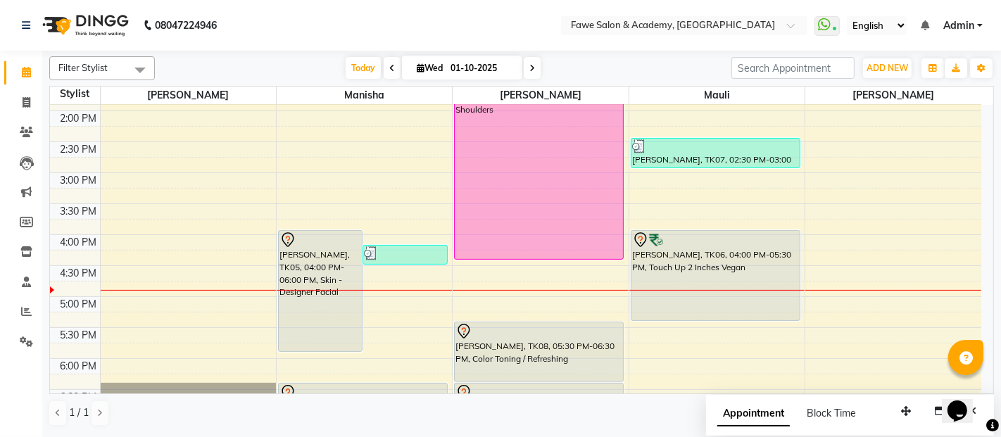
click at [534, 68] on span at bounding box center [532, 68] width 17 height 22
click at [517, 68] on input "01-10-2025" at bounding box center [481, 68] width 70 height 21
type input "02-10-2025"
select select "10"
select select "2025"
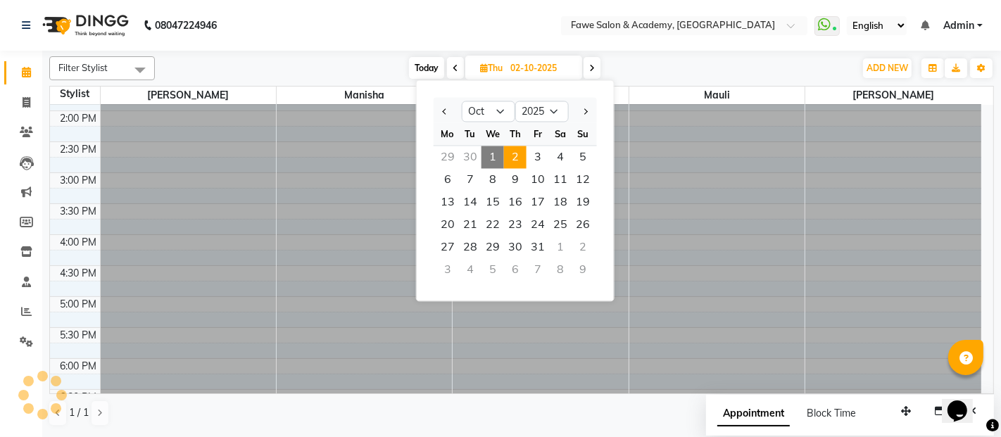
scroll to position [491, 0]
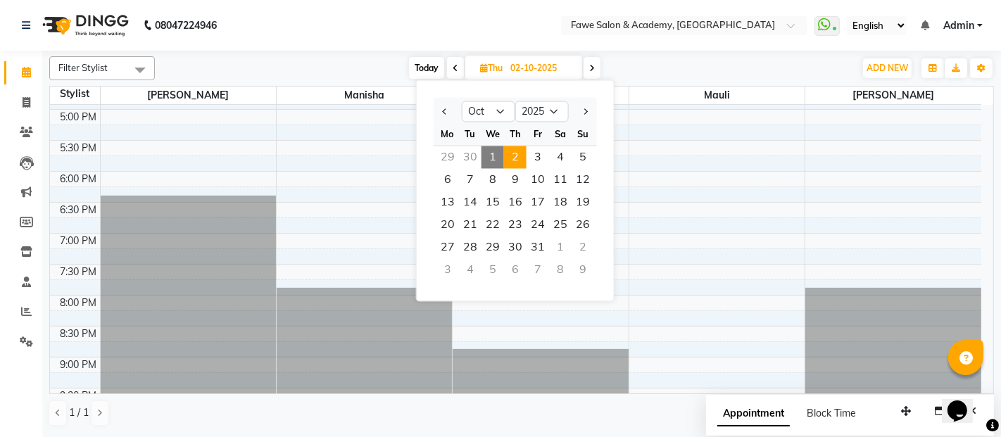
click at [427, 68] on span "Today" at bounding box center [426, 68] width 35 height 22
type input "01-10-2025"
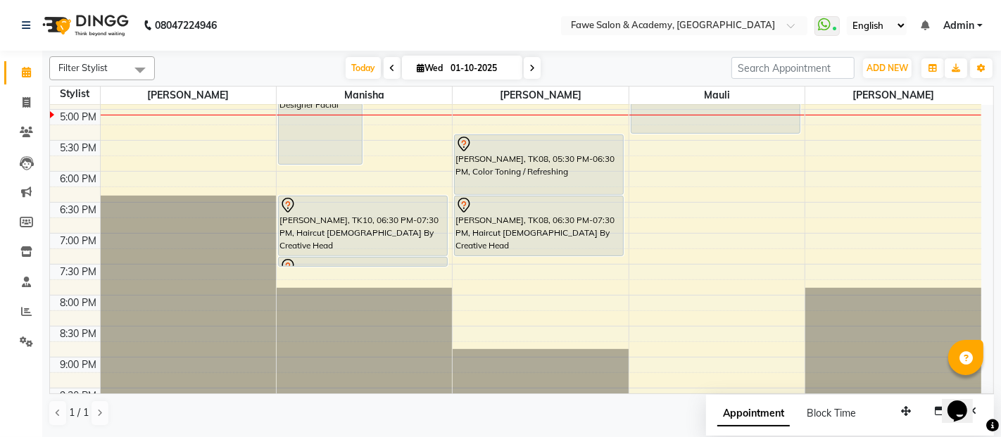
scroll to position [459, 0]
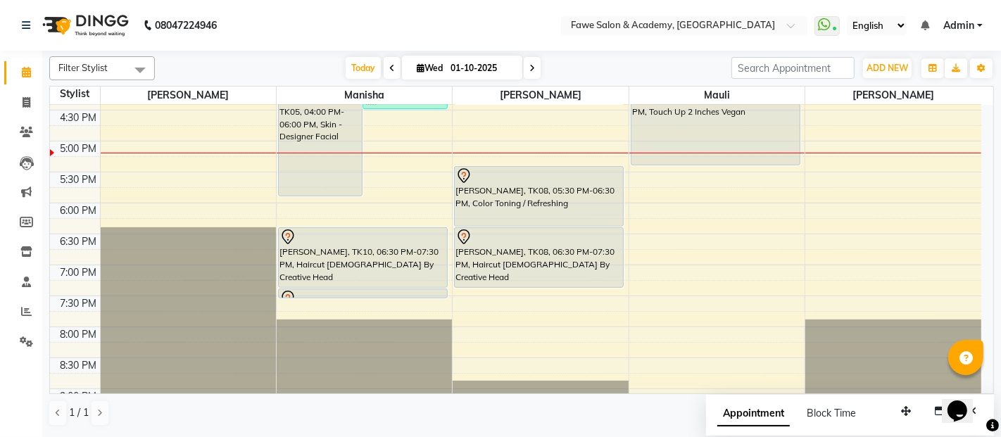
click at [348, 305] on div "9:00 AM 9:30 AM 10:00 AM 10:30 AM 11:00 AM 11:30 AM 12:00 PM 12:30 PM 1:00 PM 1…" at bounding box center [516, 79] width 932 height 867
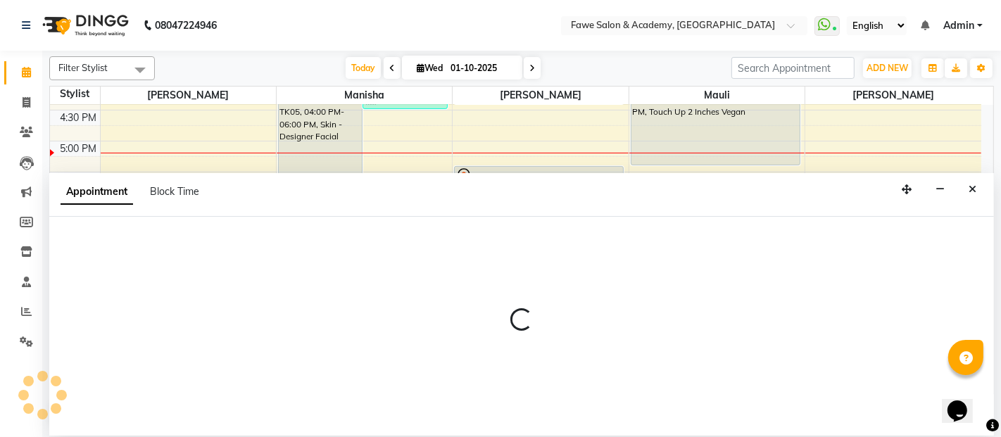
select select "14304"
select select "1185"
select select "tentative"
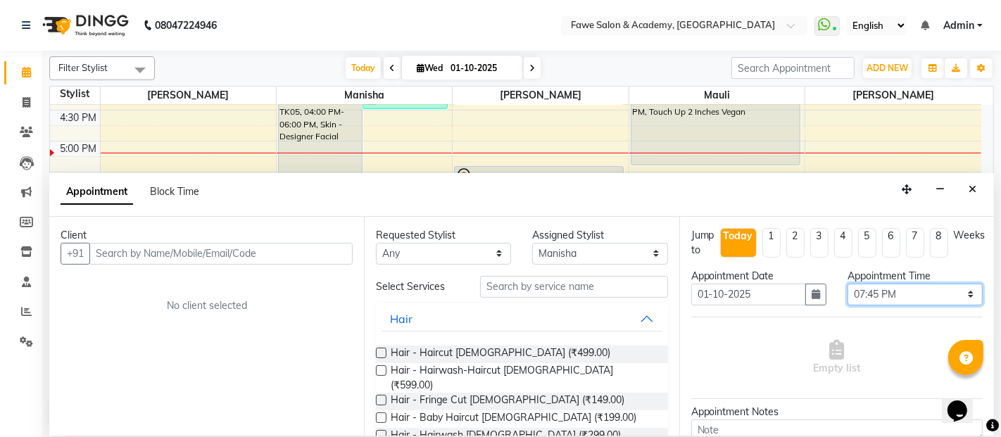
click at [959, 293] on select "Select 10:00 AM 10:15 AM 10:30 AM 10:45 AM 11:00 AM 11:15 AM 11:30 AM 11:45 AM …" at bounding box center [915, 295] width 135 height 22
select select "1215"
click at [848, 284] on select "Select 10:00 AM 10:15 AM 10:30 AM 10:45 AM 11:00 AM 11:15 AM 11:30 AM 11:45 AM …" at bounding box center [915, 295] width 135 height 22
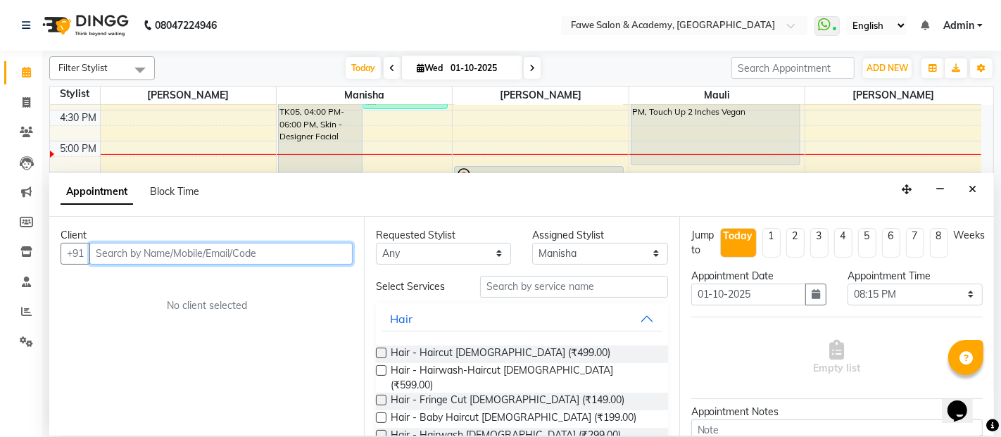
click at [103, 254] on input "text" at bounding box center [220, 254] width 263 height 22
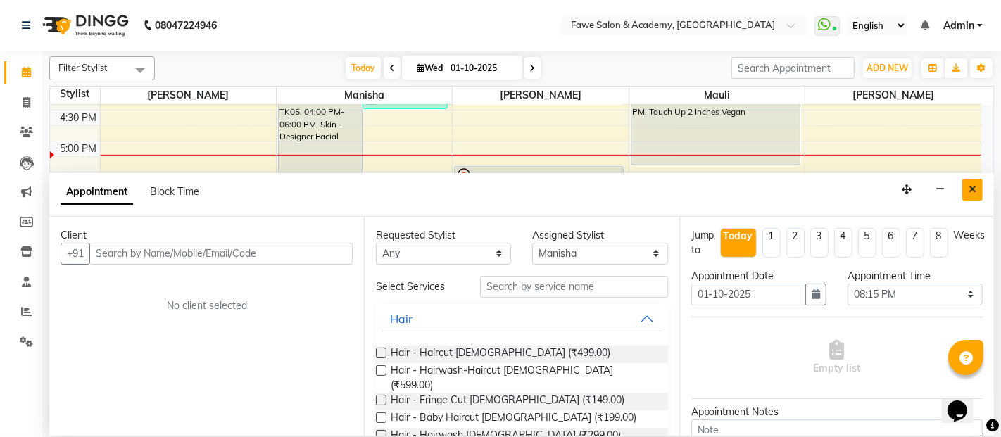
click at [972, 186] on icon "Close" at bounding box center [973, 189] width 8 height 10
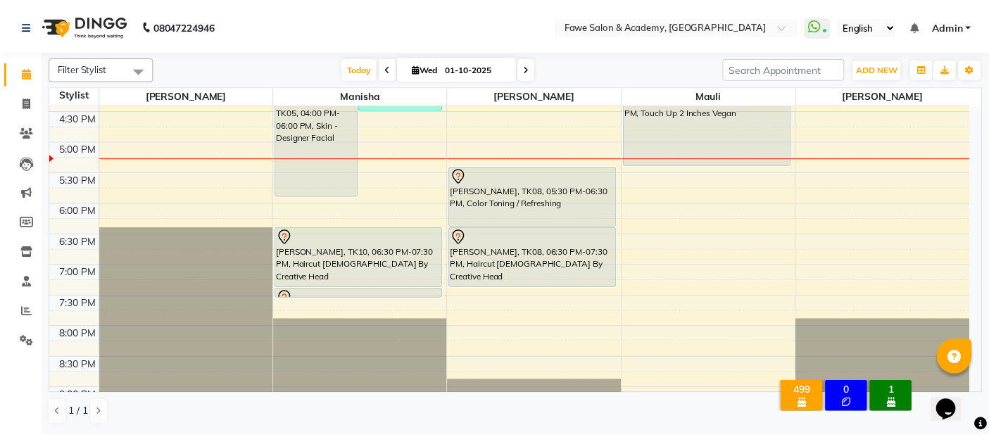
scroll to position [342, 0]
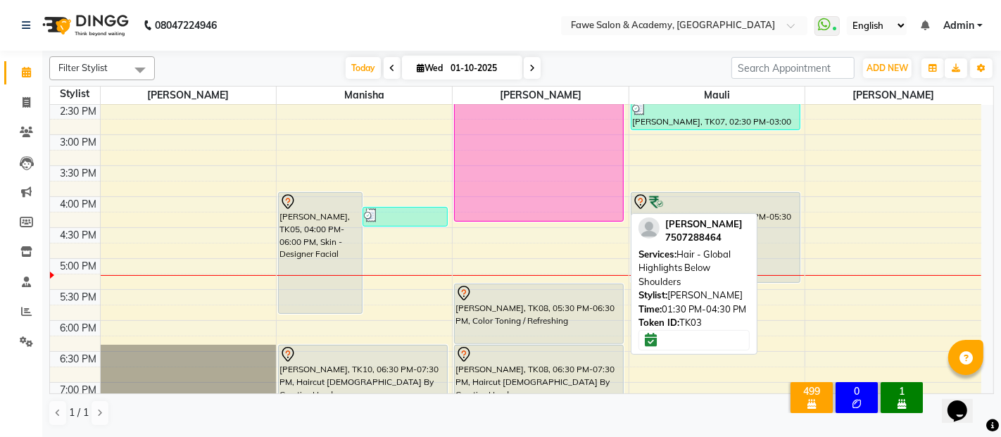
click at [577, 174] on div "[PERSON_NAME], TK03, 01:30 PM-04:30 PM, Hair - Global Highlights Below Shoulders" at bounding box center [539, 130] width 168 height 182
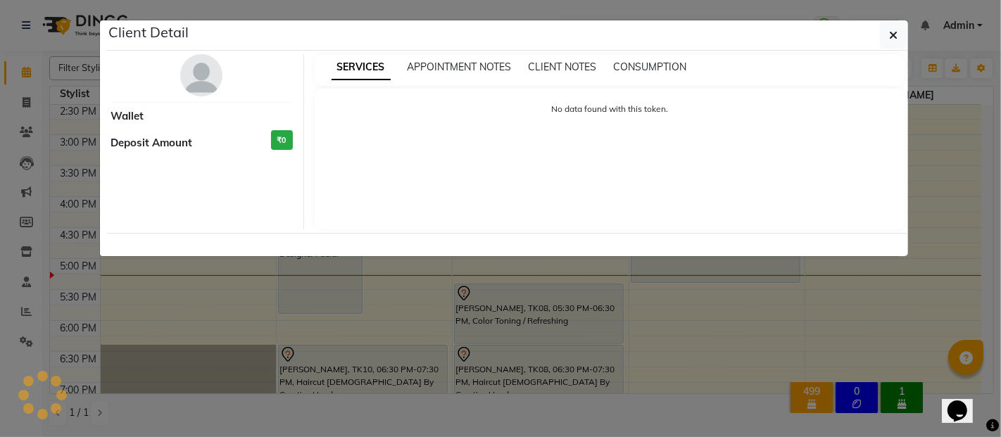
select select "6"
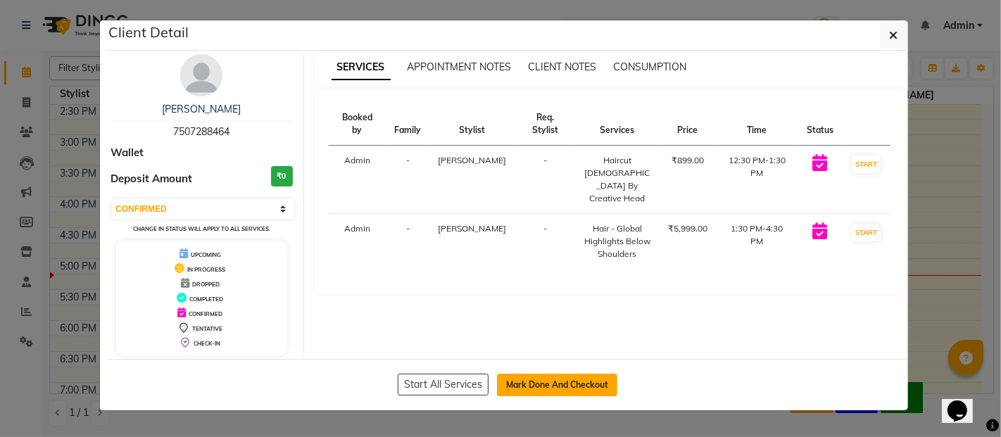
click at [525, 387] on button "Mark Done And Checkout" at bounding box center [557, 385] width 120 height 23
select select "879"
select select "service"
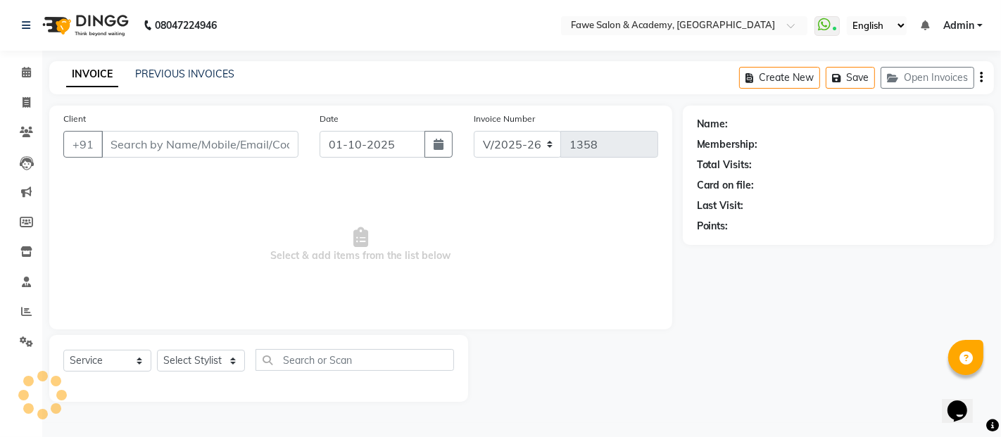
type input "7507288464"
select select "14303"
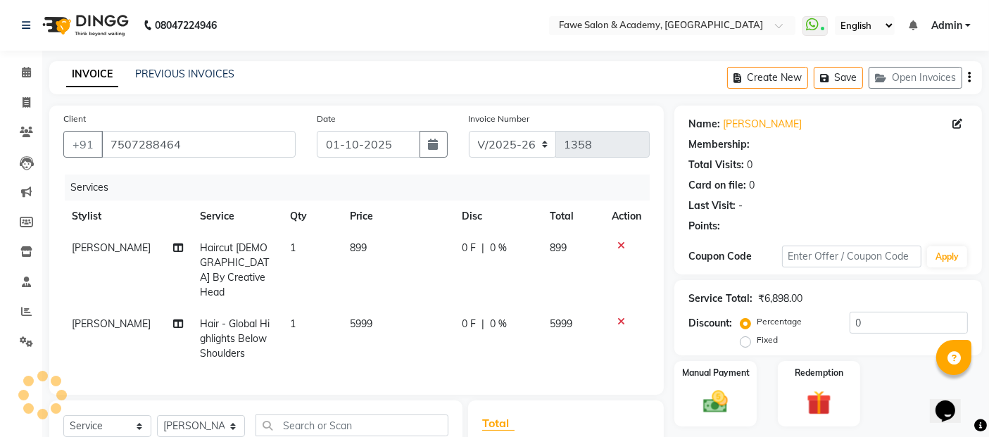
select select "1: Object"
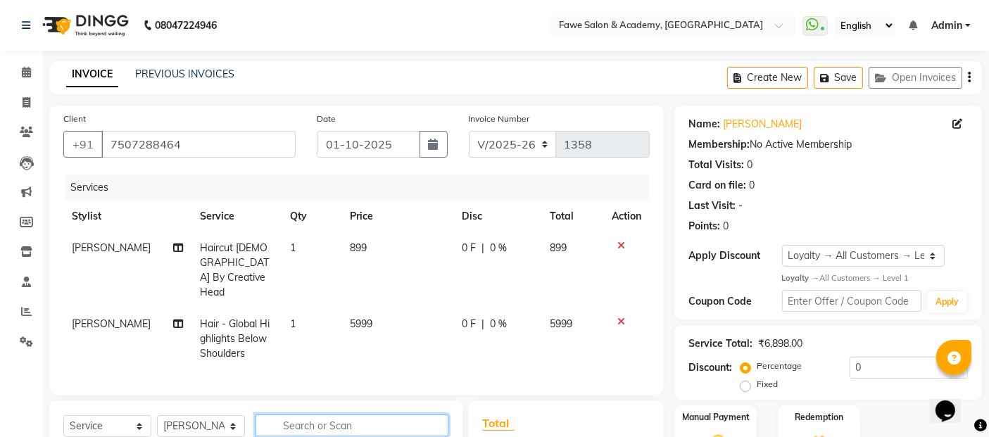
click at [305, 417] on input "text" at bounding box center [352, 426] width 193 height 22
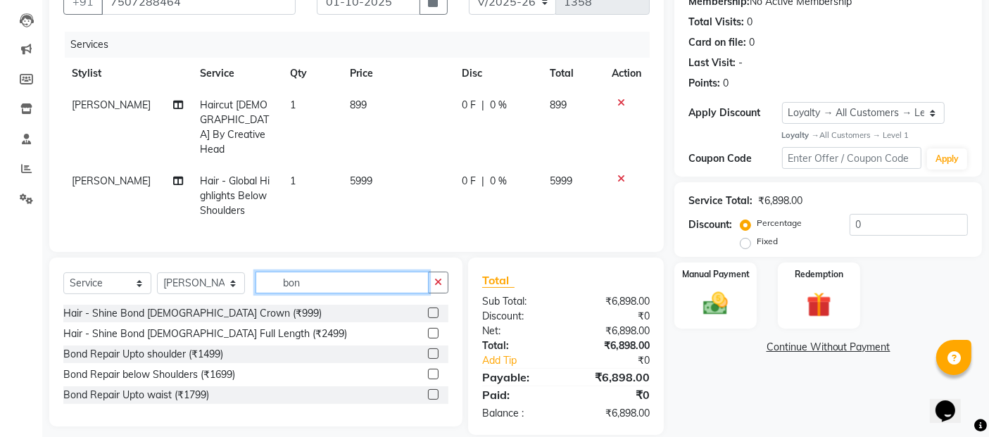
type input "bon"
click at [434, 370] on label at bounding box center [433, 374] width 11 height 11
click at [434, 370] on input "checkbox" at bounding box center [432, 374] width 9 height 9
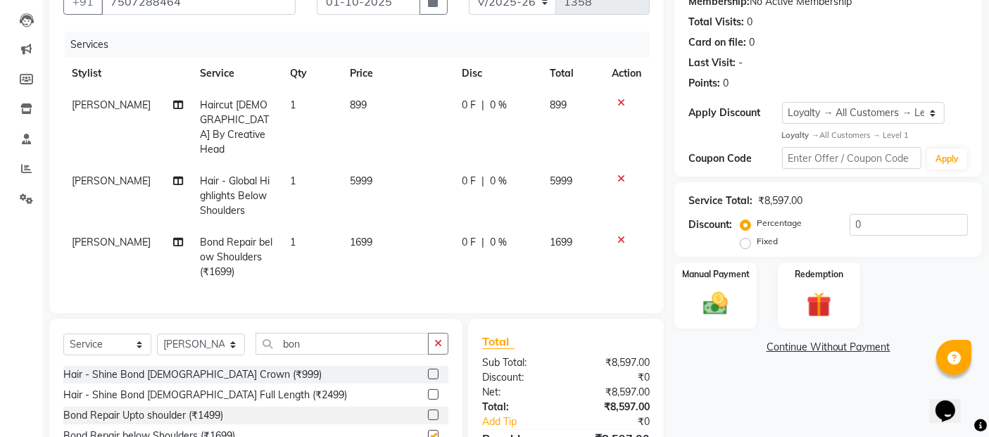
checkbox input "false"
click at [847, 64] on div "Last Visit: -" at bounding box center [829, 63] width 280 height 15
click at [889, 220] on input "0" at bounding box center [909, 225] width 118 height 22
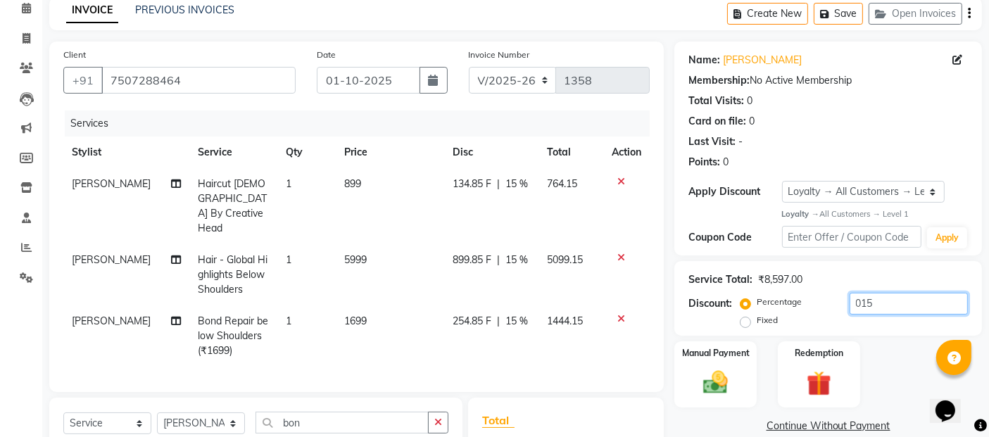
scroll to position [90, 0]
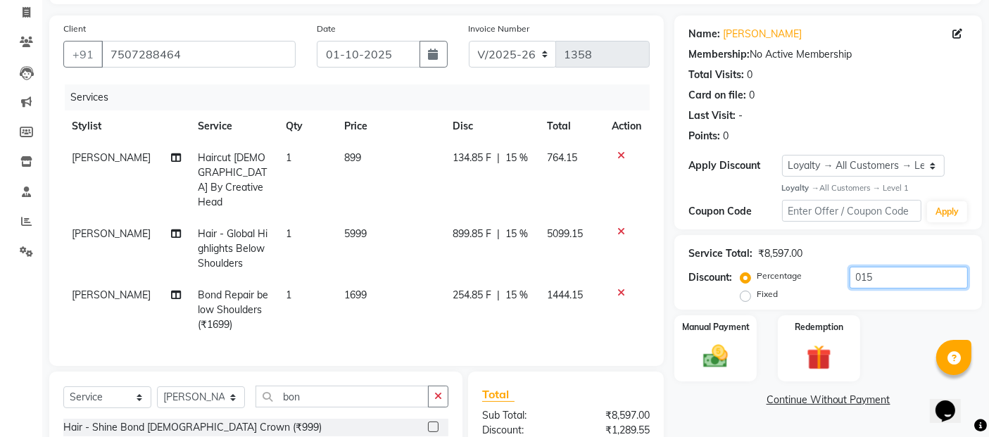
type input "015"
click at [92, 398] on select "Select Service Product Membership Package Voucher Prepaid Gift Card" at bounding box center [107, 398] width 88 height 22
select select "product"
click at [63, 387] on select "Select Service Product Membership Package Voucher Prepaid Gift Card" at bounding box center [107, 398] width 88 height 22
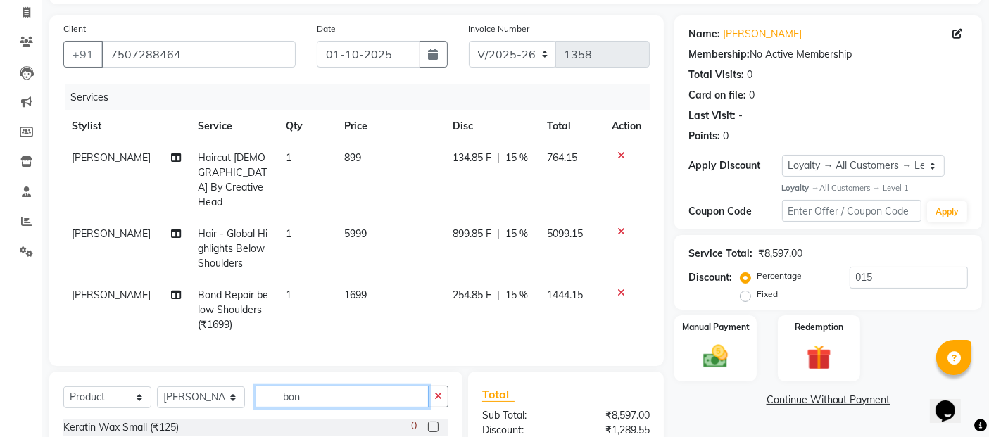
click at [337, 397] on input "bon" at bounding box center [342, 397] width 173 height 22
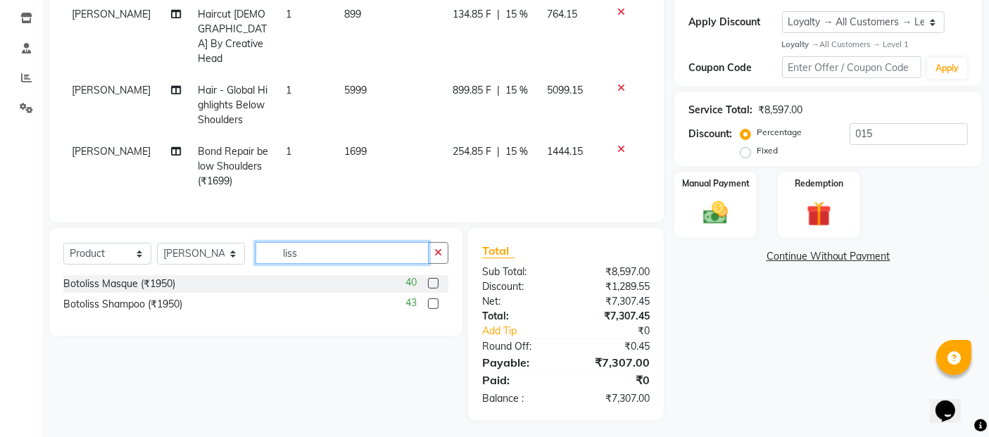
type input "liss"
click at [432, 278] on label at bounding box center [433, 283] width 11 height 11
click at [432, 280] on input "checkbox" at bounding box center [432, 284] width 9 height 9
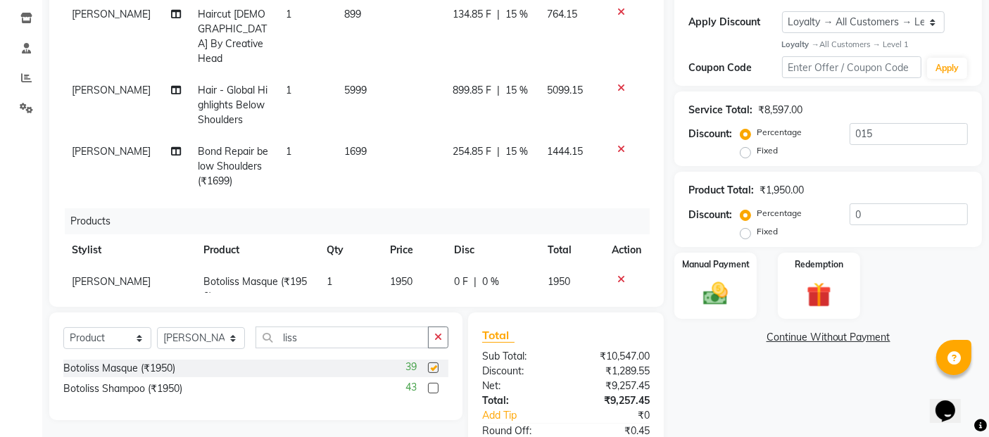
checkbox input "false"
click at [432, 387] on label at bounding box center [433, 388] width 11 height 11
click at [432, 387] on input "checkbox" at bounding box center [432, 388] width 9 height 9
checkbox input "false"
click at [757, 230] on label "Fixed" at bounding box center [767, 231] width 21 height 13
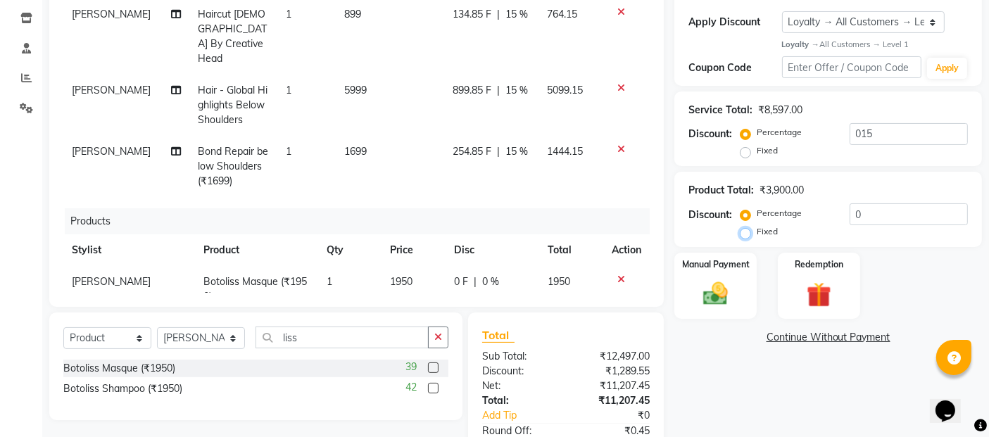
click at [746, 230] on input "Fixed" at bounding box center [749, 232] width 10 height 10
radio input "true"
click at [855, 212] on input "0" at bounding box center [909, 214] width 118 height 22
type input "400"
click at [937, 296] on div "Manual Payment Redemption" at bounding box center [828, 286] width 329 height 66
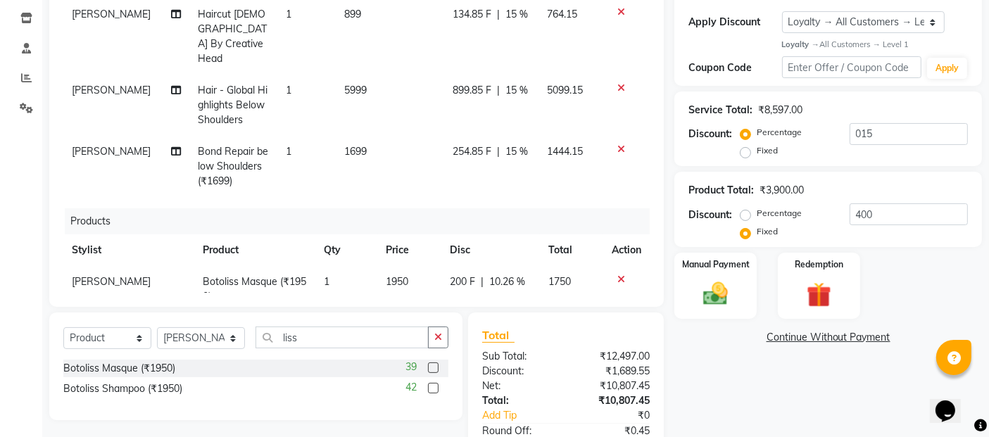
scroll to position [321, 0]
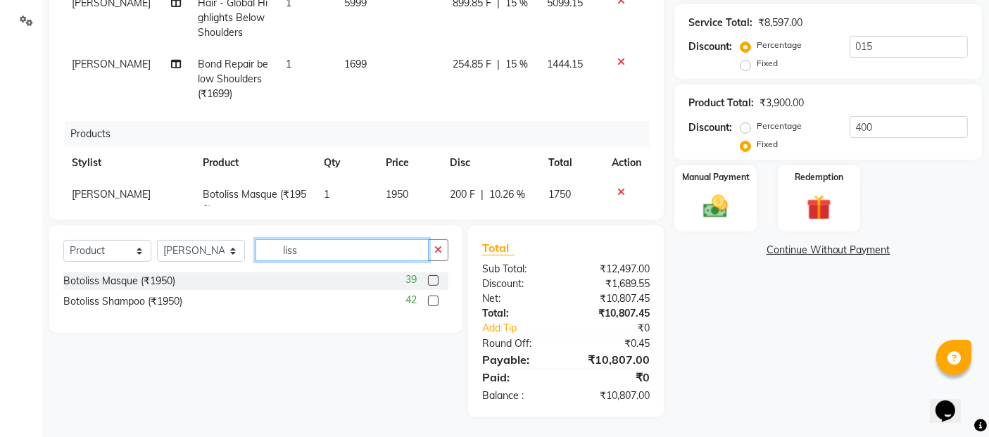
click at [308, 253] on input "liss" at bounding box center [342, 250] width 173 height 22
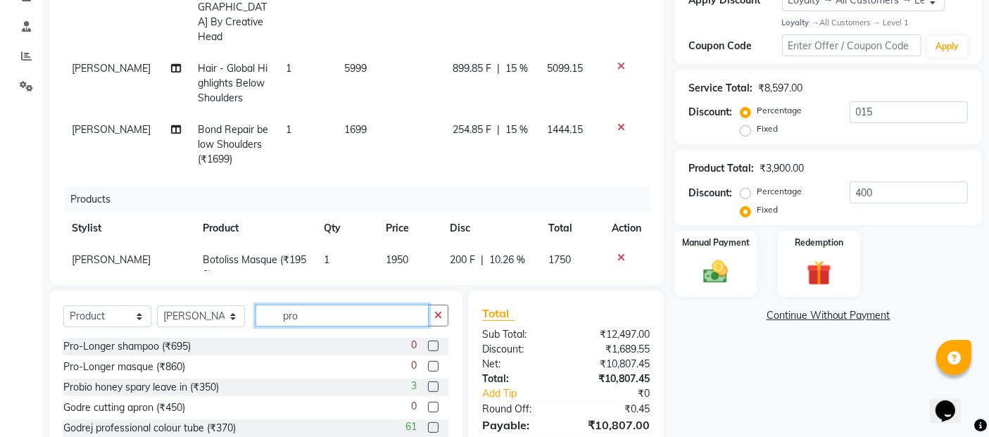
scroll to position [308, 0]
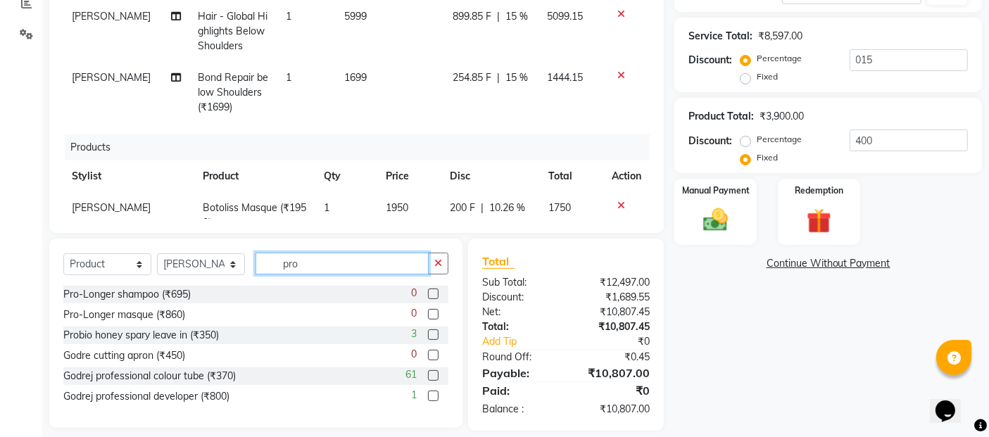
click at [320, 262] on input "pro" at bounding box center [342, 264] width 173 height 22
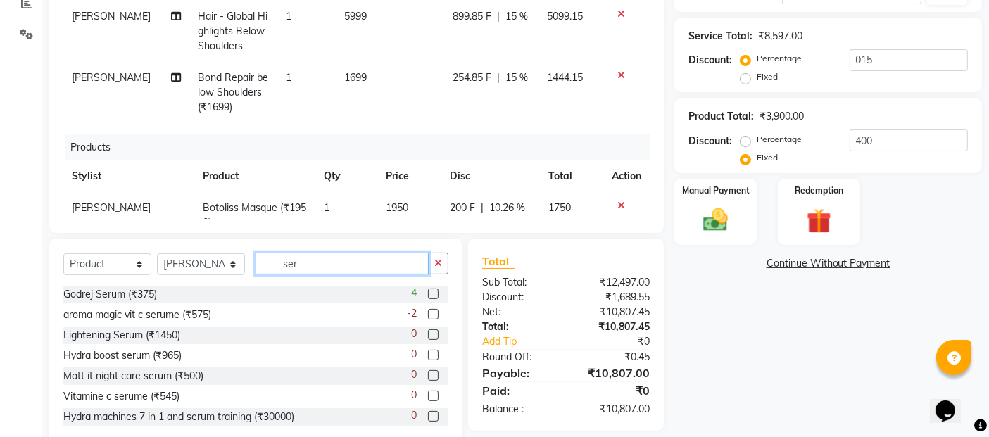
type input "ser"
click at [428, 294] on label at bounding box center [433, 294] width 11 height 11
click at [428, 294] on input "checkbox" at bounding box center [432, 294] width 9 height 9
checkbox input "false"
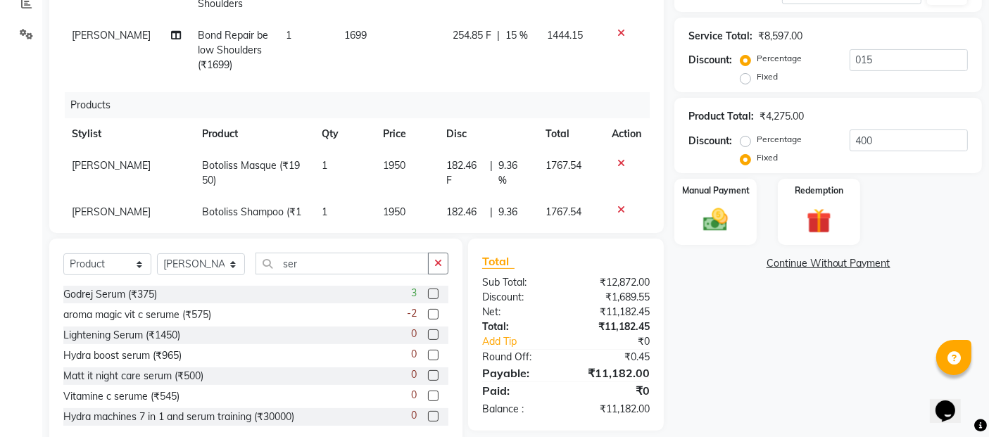
scroll to position [106, 0]
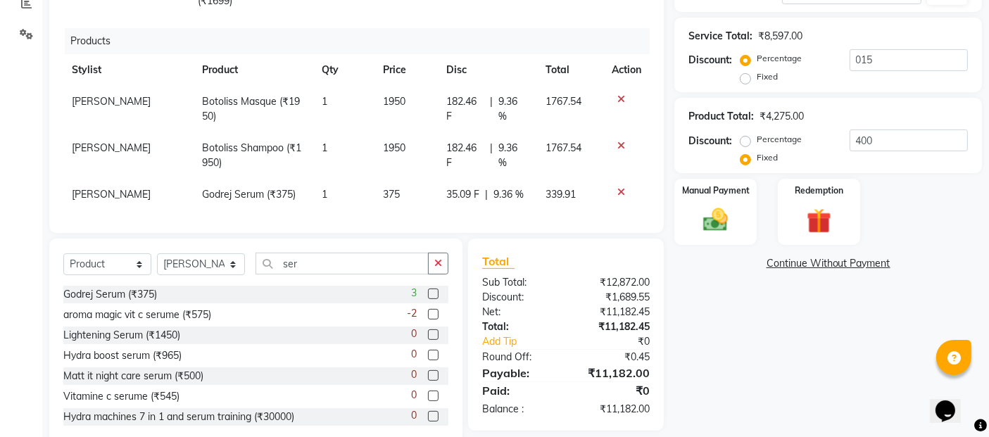
click at [494, 187] on span "9.36 %" at bounding box center [509, 194] width 30 height 15
select select "14303"
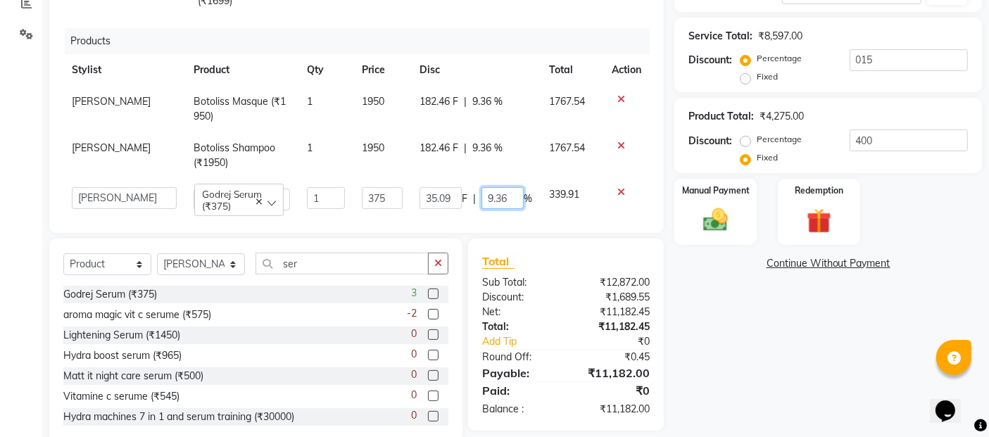
click at [489, 187] on input "9.36" at bounding box center [503, 198] width 42 height 22
type input "9"
type input "100"
click at [506, 28] on div "Products" at bounding box center [363, 41] width 596 height 26
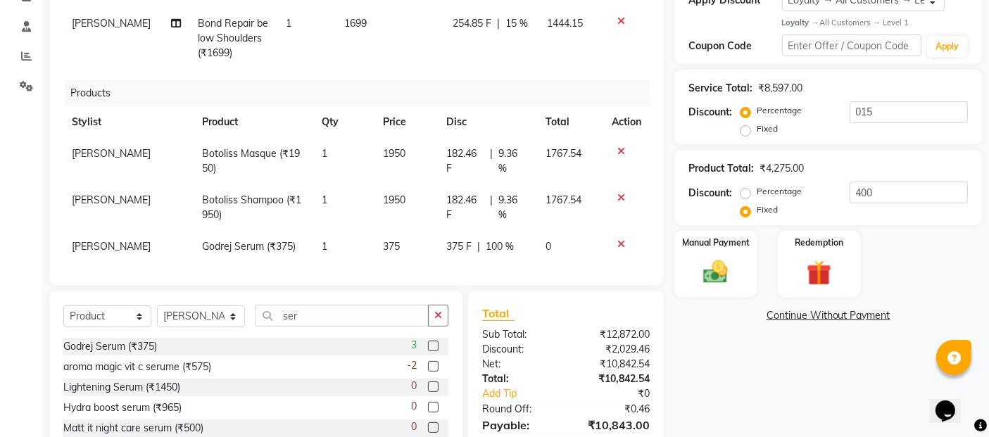
scroll to position [282, 0]
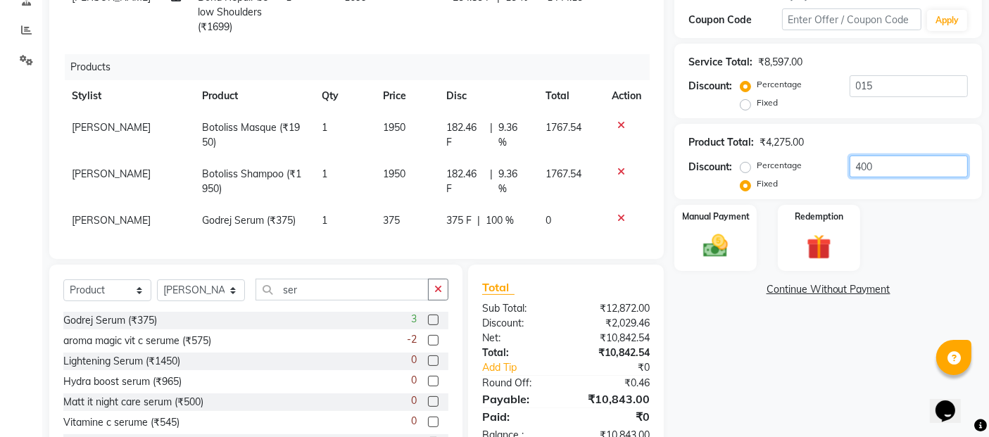
click at [854, 158] on input "400" at bounding box center [909, 167] width 118 height 22
type input "0"
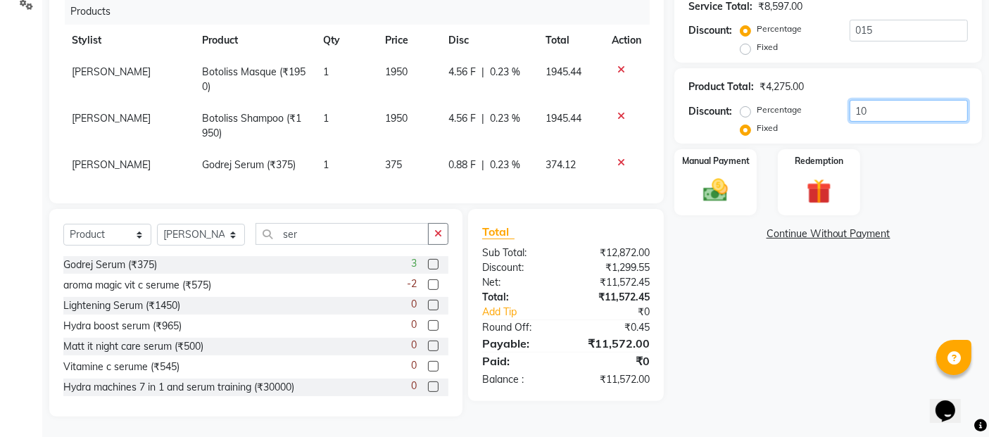
type input "10"
click at [490, 158] on span "0.23 %" at bounding box center [505, 165] width 30 height 15
select select "14303"
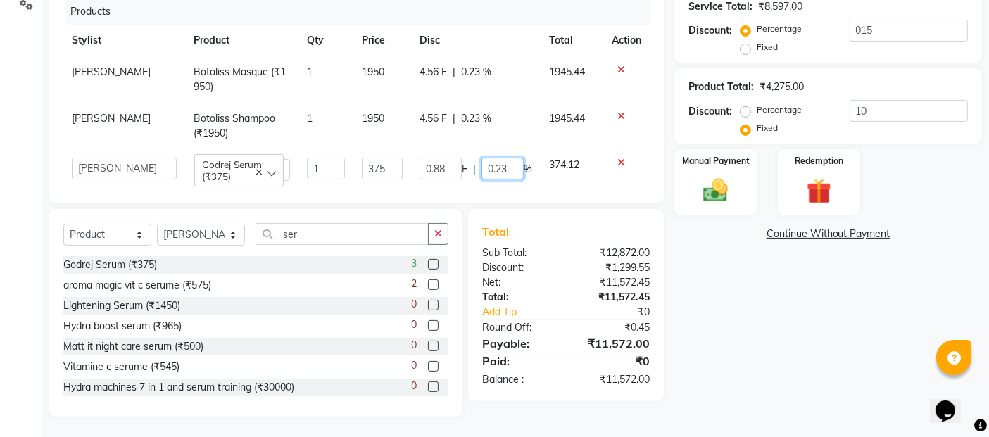
click at [490, 158] on input "0.23" at bounding box center [503, 169] width 42 height 22
type input "0"
type input "100"
click at [501, 113] on td "4.56 F | 0.23 %" at bounding box center [476, 126] width 130 height 46
select select "14303"
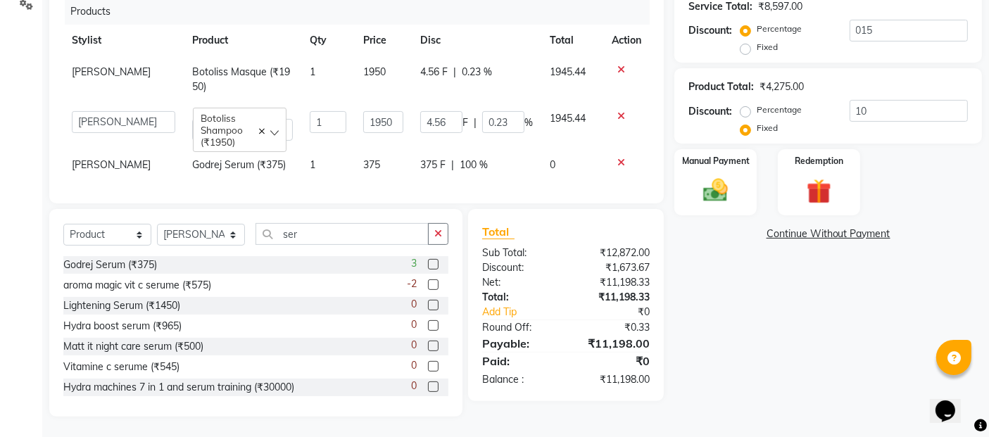
click at [757, 115] on label "Percentage" at bounding box center [779, 110] width 45 height 13
click at [746, 115] on input "Percentage" at bounding box center [749, 110] width 10 height 10
radio input "true"
type input "195"
type input "10"
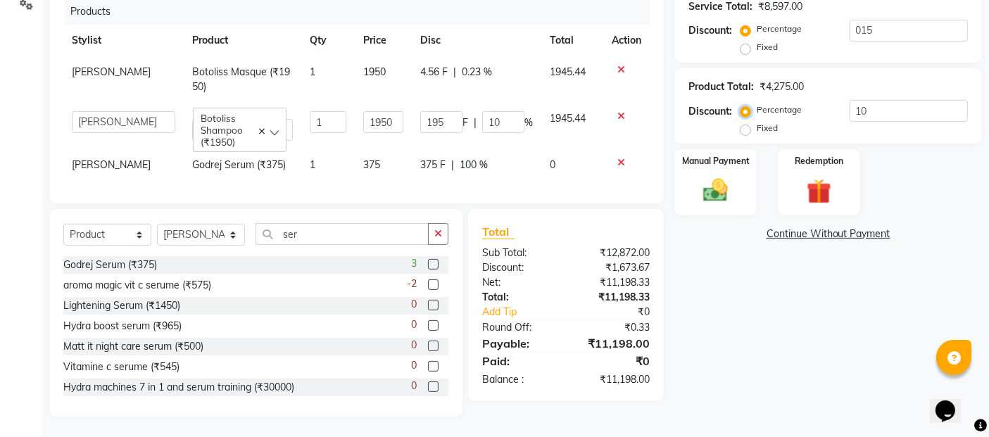
scroll to position [101, 0]
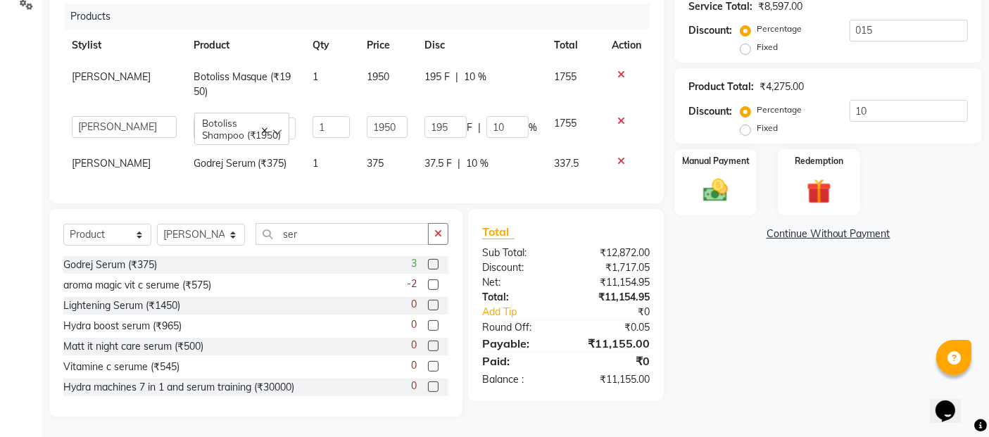
click at [466, 156] on span "10 %" at bounding box center [477, 163] width 23 height 15
select select "14303"
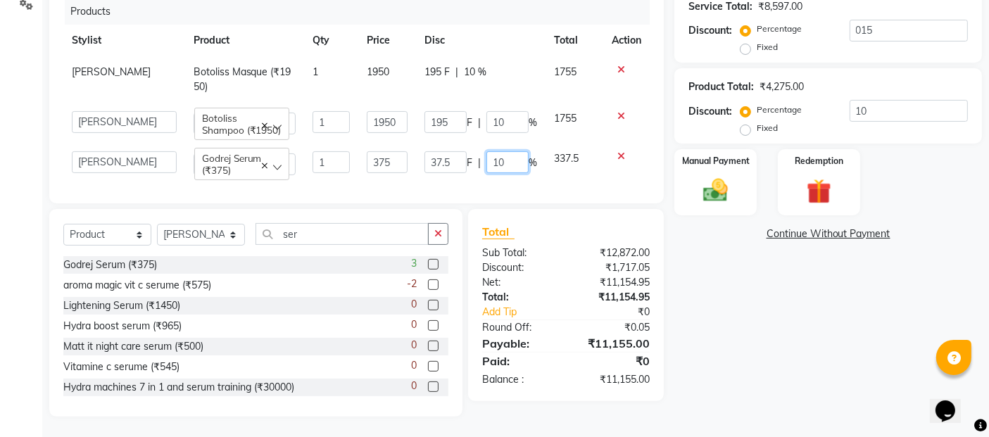
click at [489, 151] on input "10" at bounding box center [508, 162] width 42 height 22
type input "102"
click at [522, 172] on div "Services Stylist Service Qty Price Disc Total Action Mayuresh Haircut Female By…" at bounding box center [356, 13] width 587 height 352
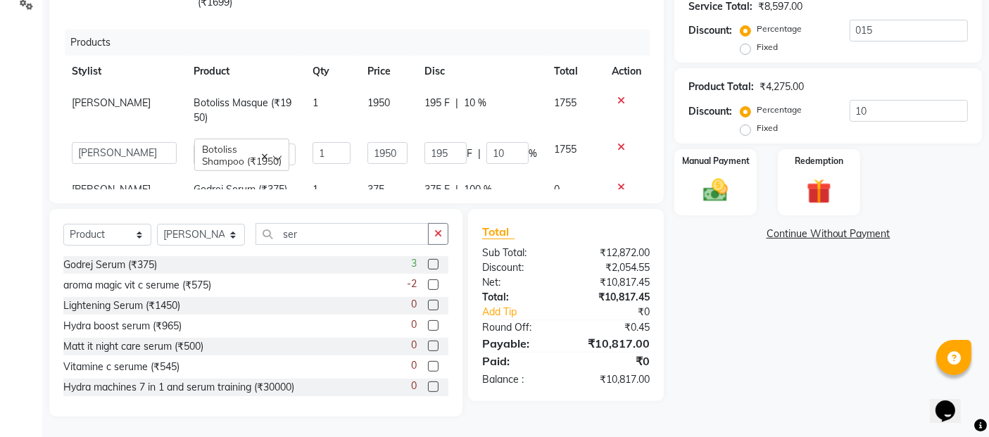
scroll to position [101, 0]
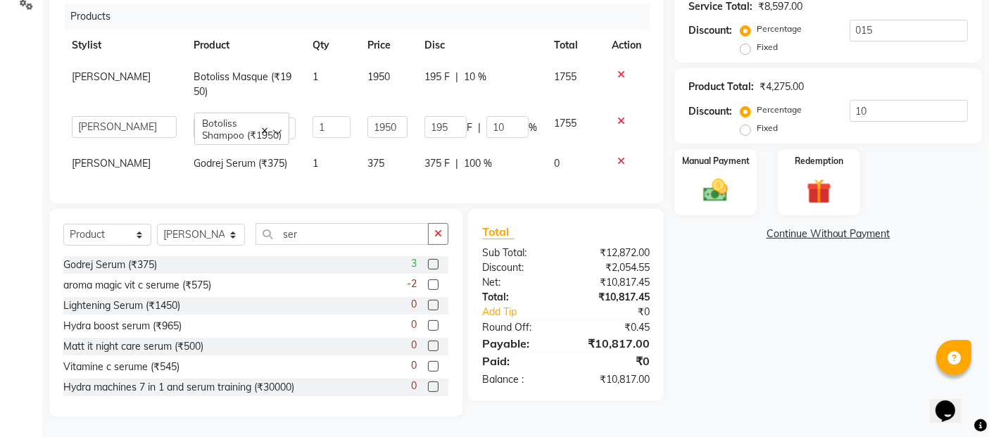
click at [757, 130] on label "Fixed" at bounding box center [767, 128] width 21 height 13
click at [748, 130] on input "Fixed" at bounding box center [749, 128] width 10 height 10
radio input "true"
type input "4.56"
type input "0.23"
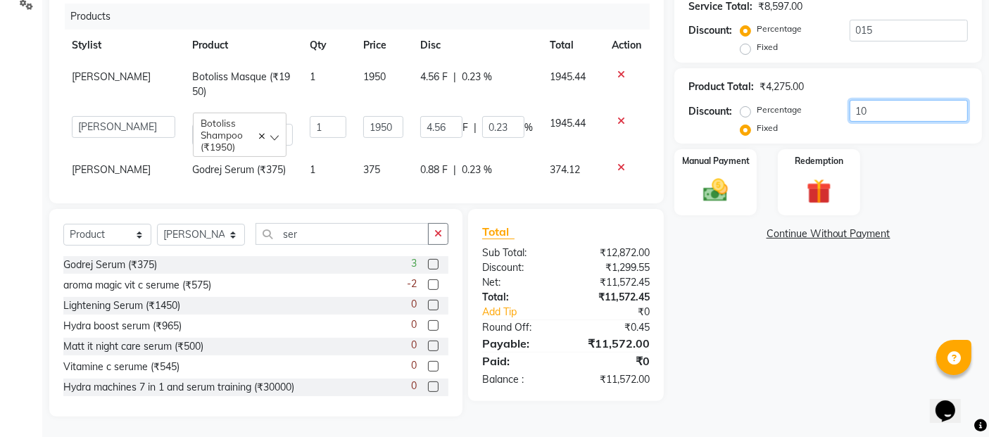
click at [917, 104] on input "10" at bounding box center [909, 111] width 118 height 22
type input "1"
type input "0.46"
type input "0.02"
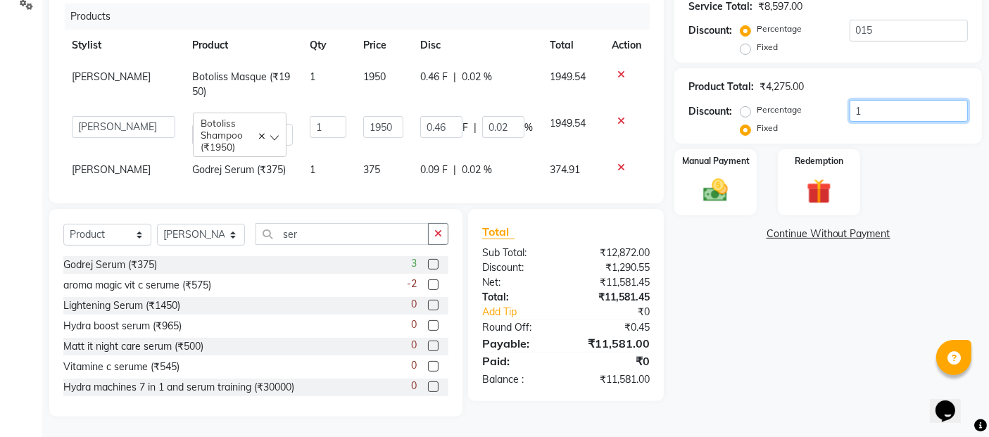
type input "0"
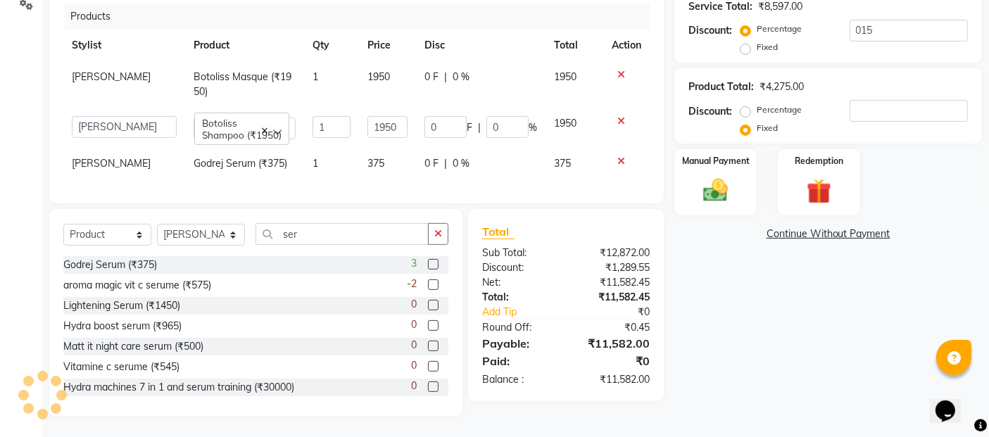
click at [453, 156] on span "0 %" at bounding box center [461, 163] width 17 height 15
select select "14303"
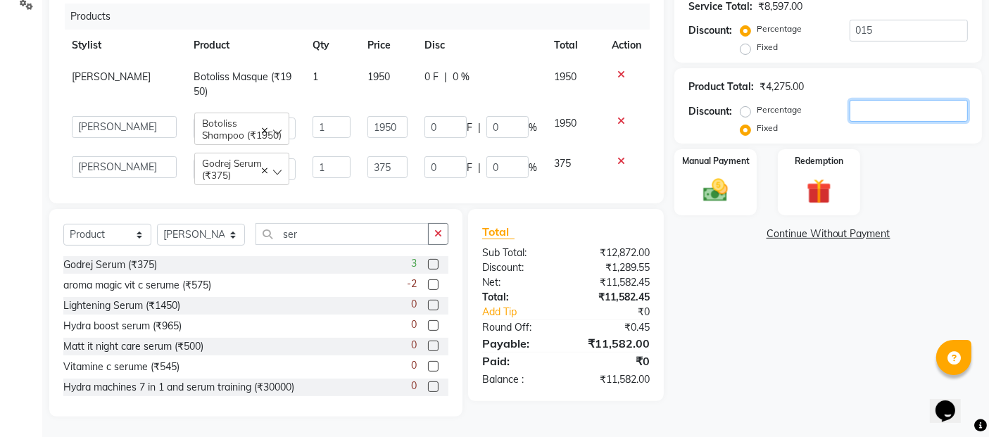
click at [939, 101] on input "number" at bounding box center [909, 111] width 118 height 22
type input "4"
type input "1.82"
type input "0.09"
type input "0.35"
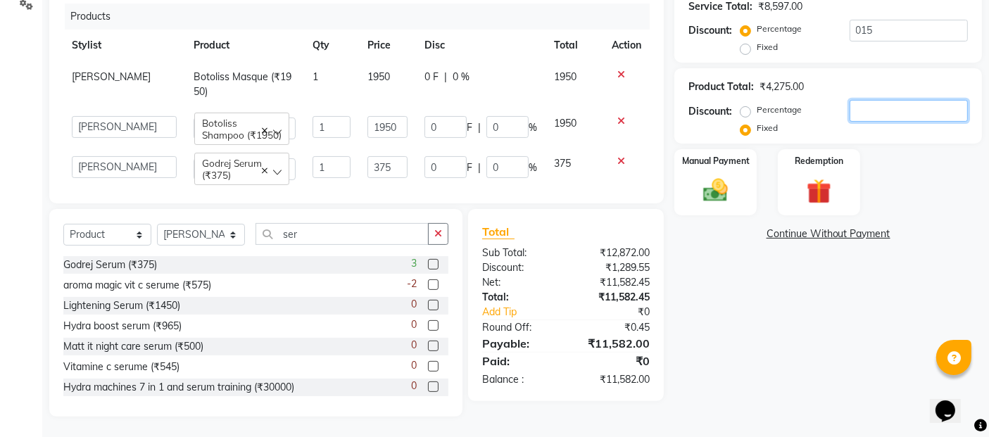
type input "0.09"
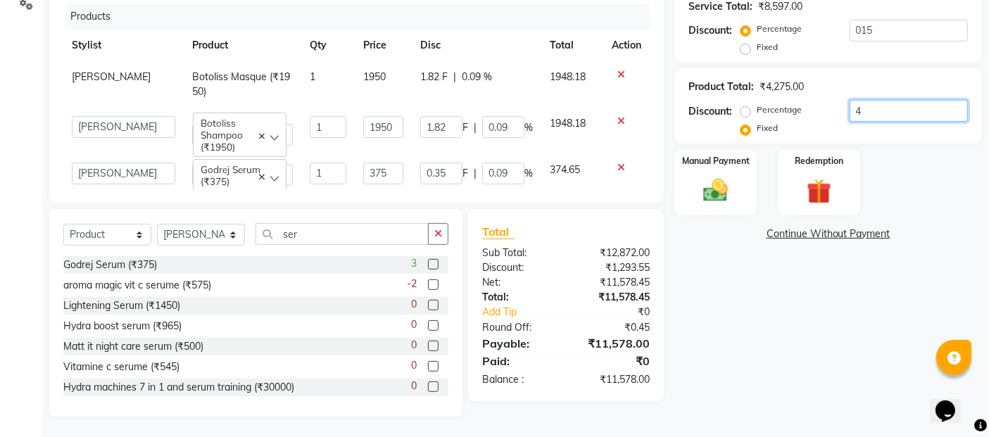
type input "40"
type input "18.25"
type input "0.94"
type input "3.51"
type input "0.94"
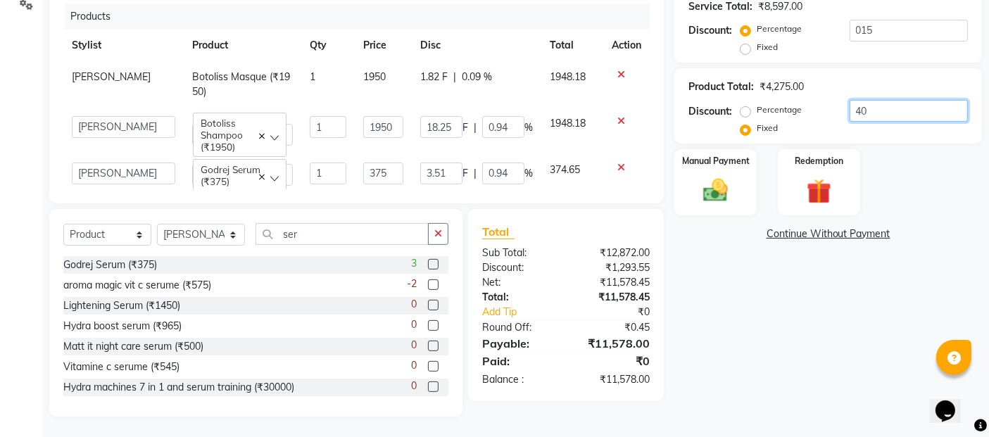
type input "400"
type input "182.46"
type input "9.36"
type input "35.09"
type input "9.36"
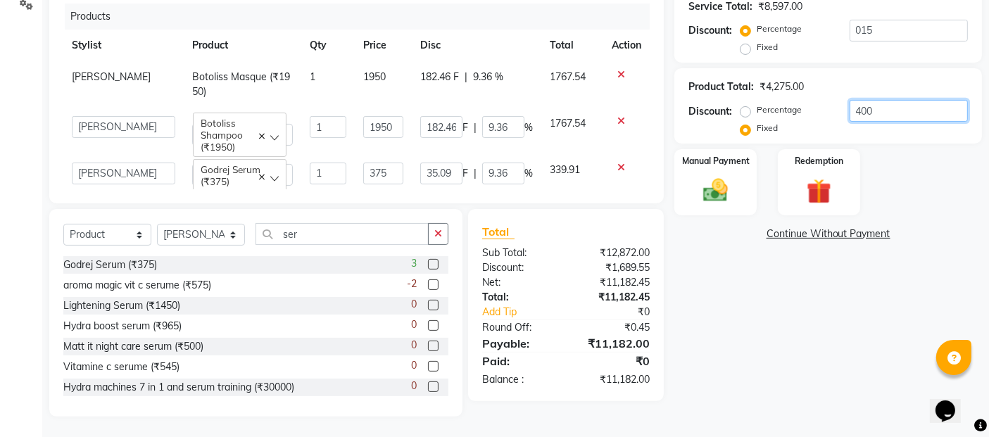
type input "400"
click at [482, 163] on input "9.36" at bounding box center [503, 174] width 42 height 22
type input "100"
click at [717, 305] on div "Name: Divya Thombare Membership: No Active Membership Total Visits: 0 Card on f…" at bounding box center [834, 92] width 318 height 649
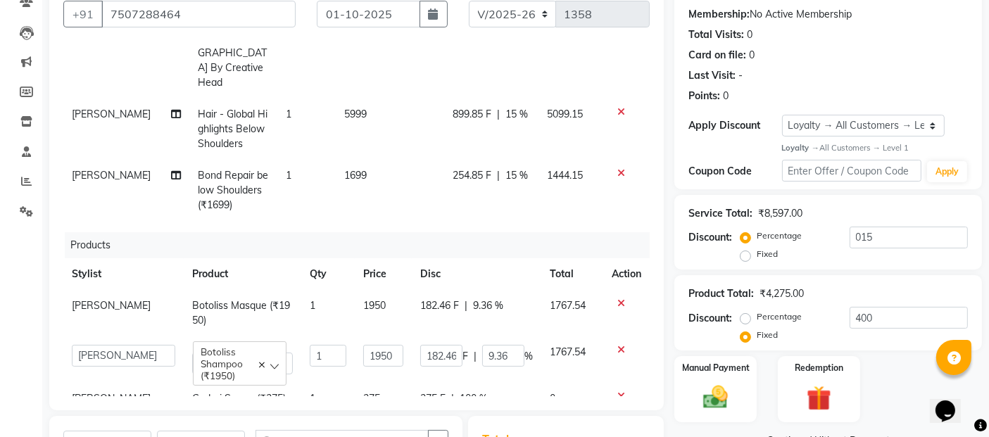
scroll to position [107, 0]
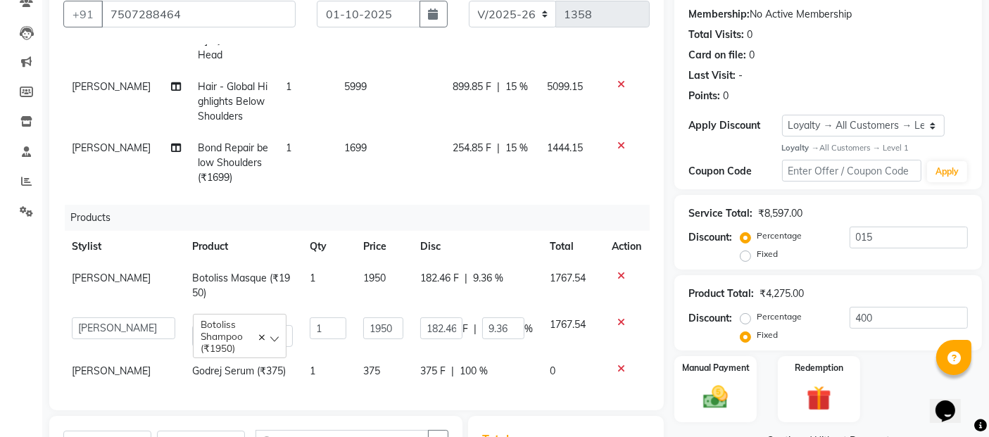
click at [784, 78] on div "Last Visit: -" at bounding box center [829, 75] width 280 height 15
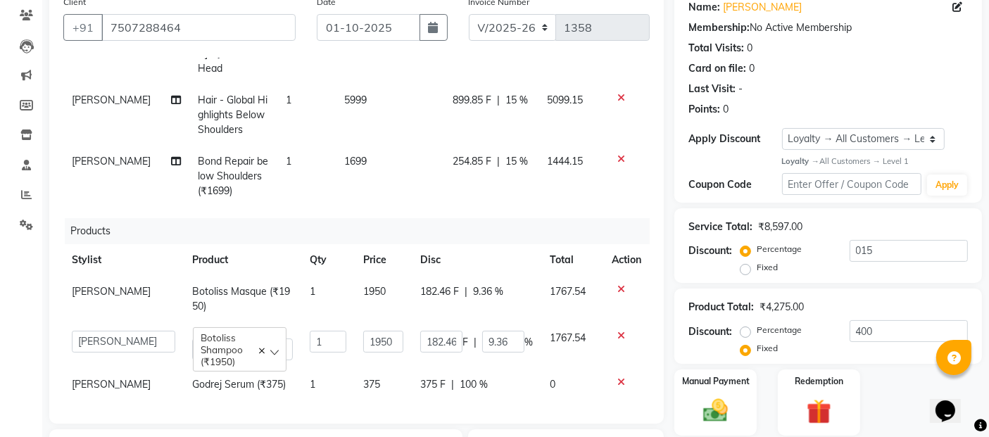
scroll to position [337, 0]
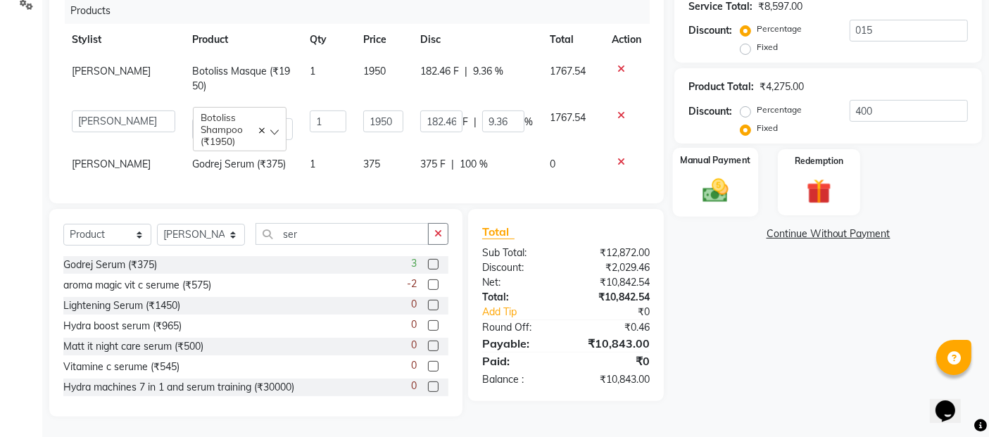
click at [712, 194] on img at bounding box center [716, 190] width 42 height 30
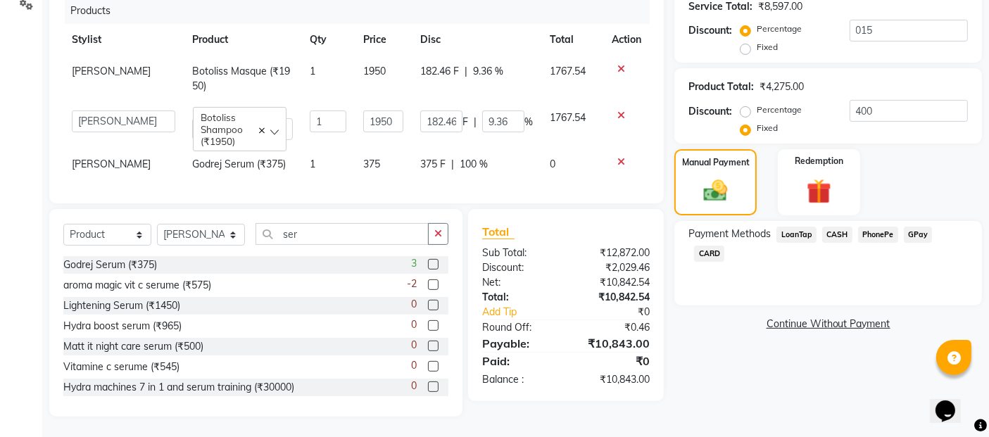
click at [841, 227] on span "CASH" at bounding box center [837, 235] width 30 height 16
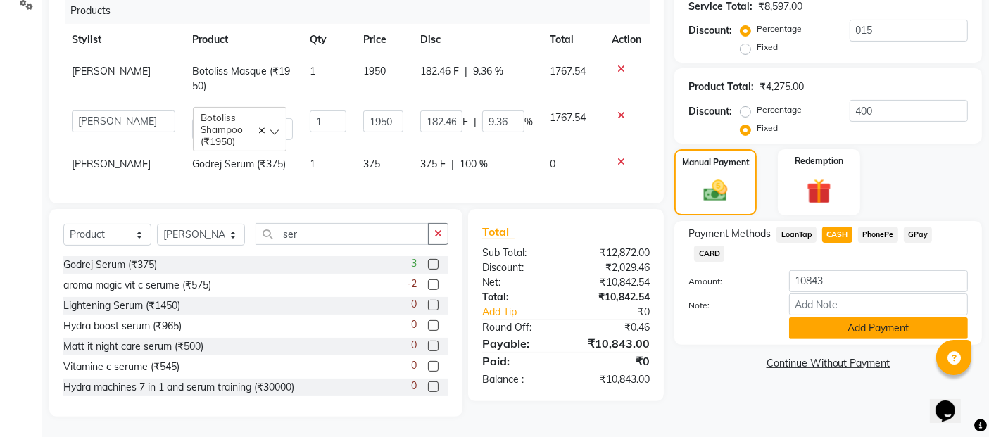
click at [872, 318] on button "Add Payment" at bounding box center [878, 329] width 179 height 22
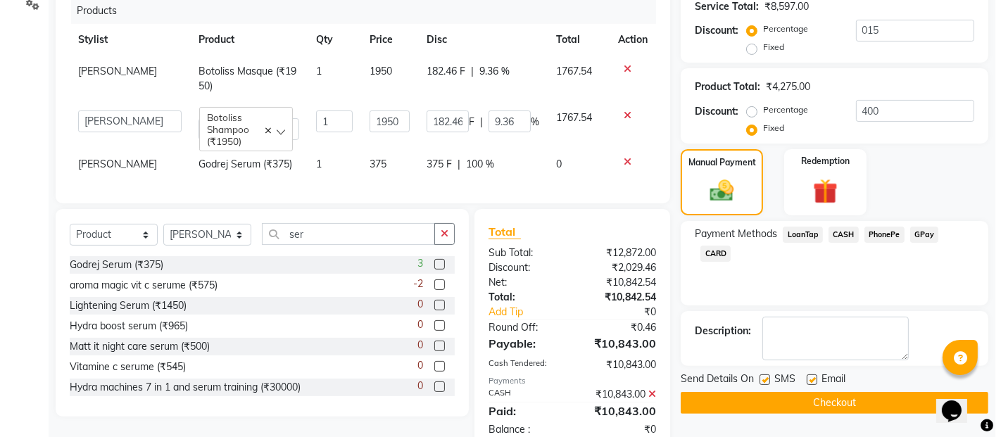
scroll to position [456, 0]
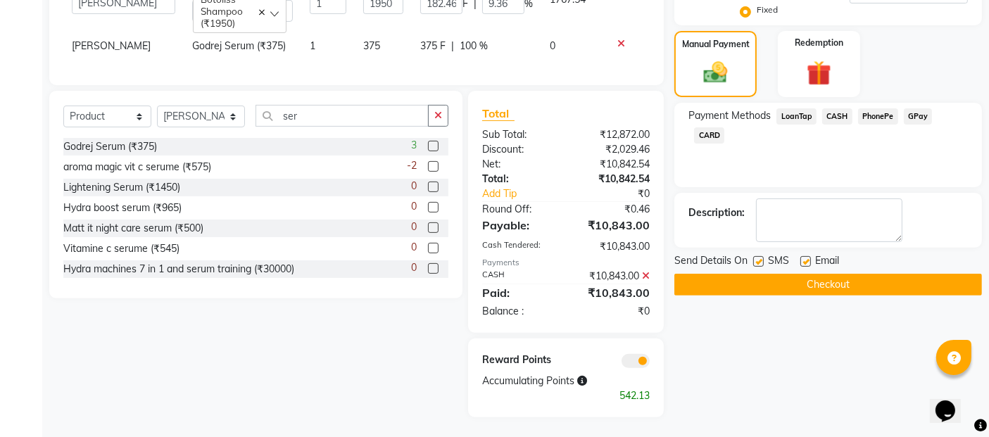
click at [635, 367] on div "Reward Points Accumulating Points 542.13" at bounding box center [566, 378] width 196 height 79
click at [632, 354] on span at bounding box center [636, 361] width 28 height 14
click at [650, 363] on input "checkbox" at bounding box center [650, 363] width 0 height 0
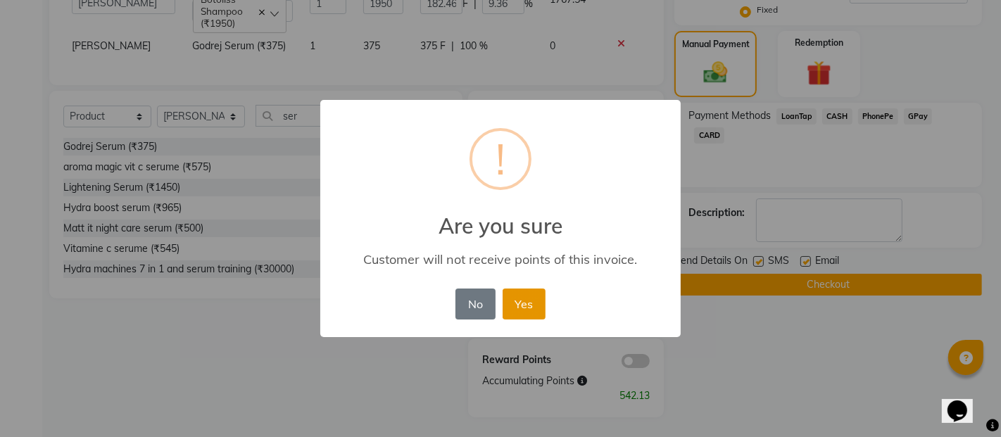
click at [522, 306] on button "Yes" at bounding box center [524, 304] width 43 height 31
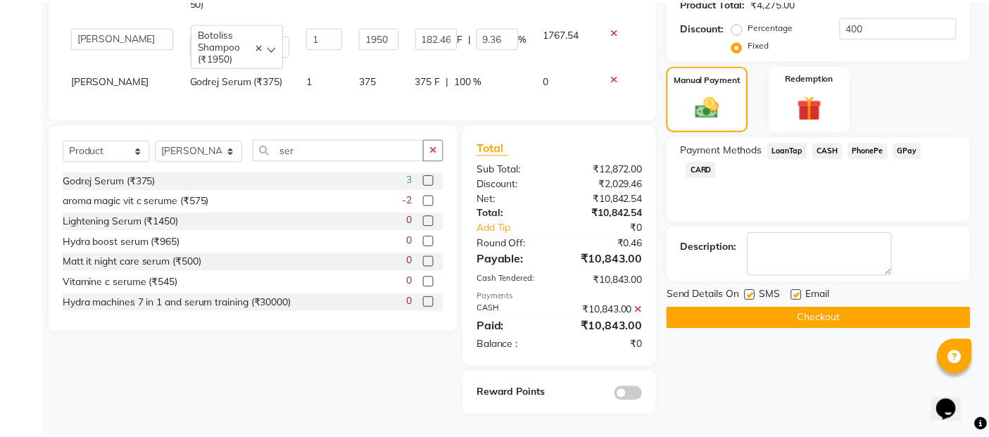
scroll to position [420, 0]
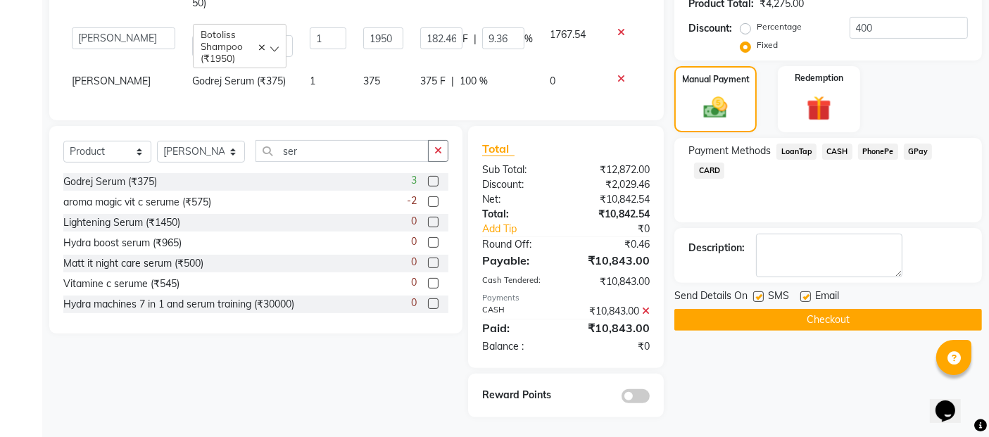
click at [834, 318] on button "Checkout" at bounding box center [829, 320] width 308 height 22
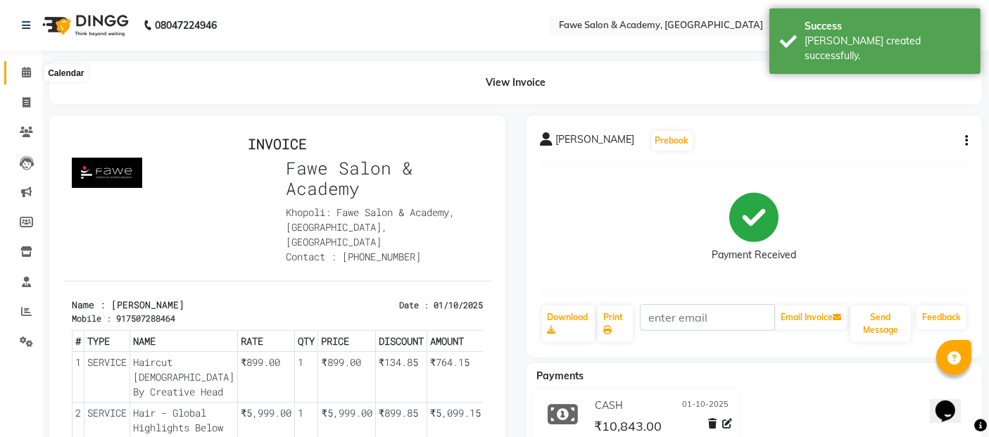
click at [20, 65] on span at bounding box center [26, 73] width 25 height 16
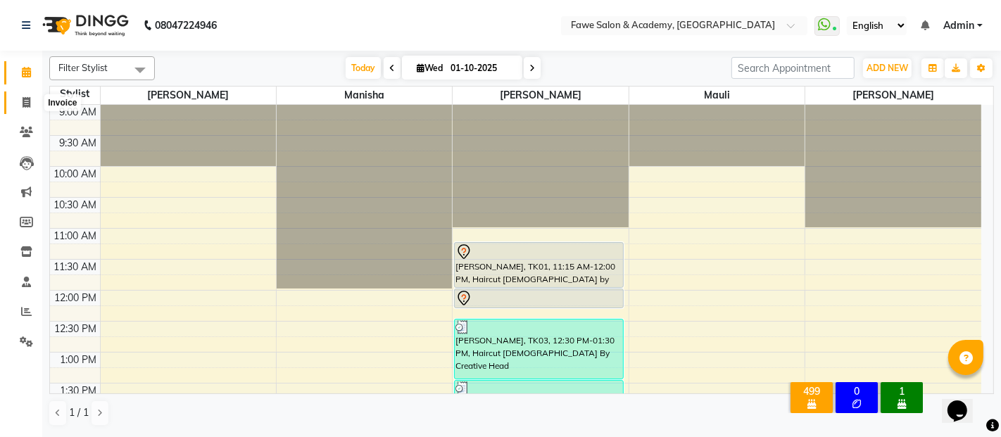
click at [15, 97] on span at bounding box center [26, 103] width 25 height 16
select select "service"
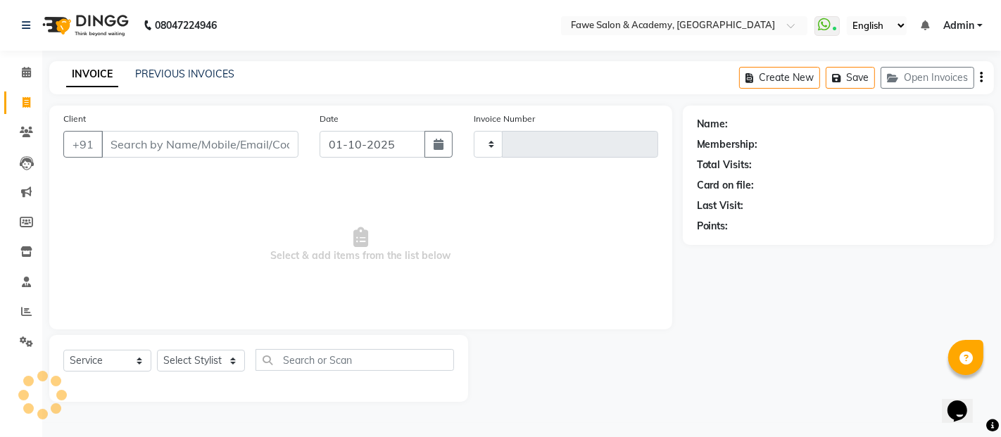
type input "1359"
select select "879"
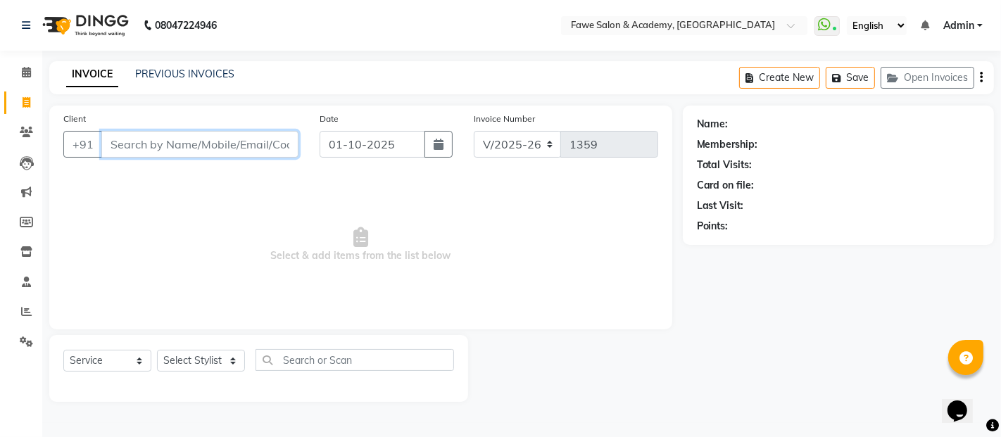
click at [135, 149] on input "Client" at bounding box center [199, 144] width 197 height 27
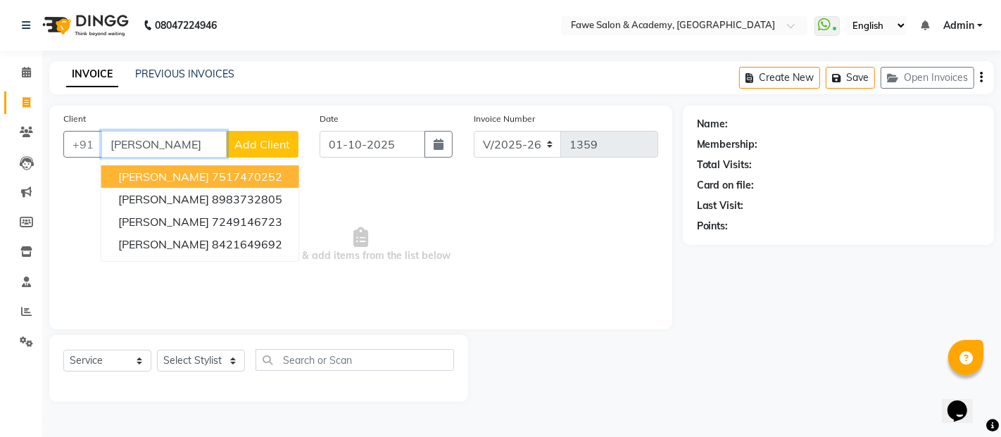
click at [170, 143] on input "akshada" at bounding box center [163, 144] width 125 height 27
type input "a"
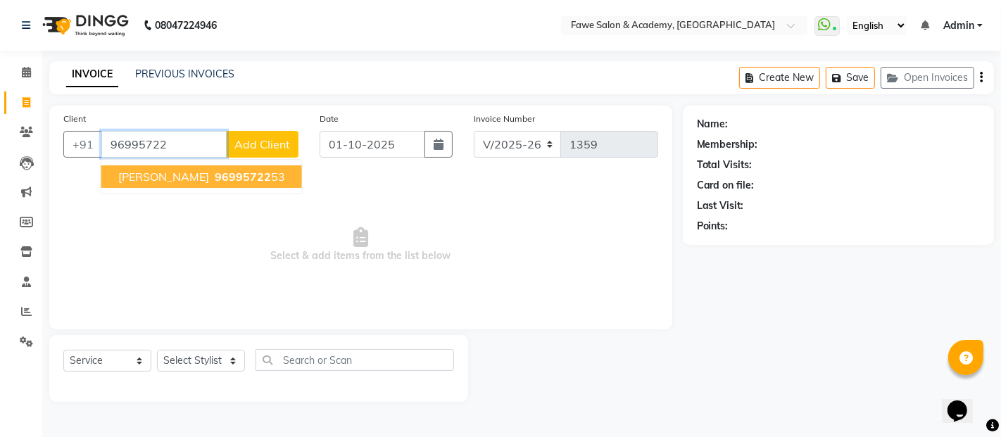
click at [215, 174] on span "96995722" at bounding box center [243, 177] width 56 height 14
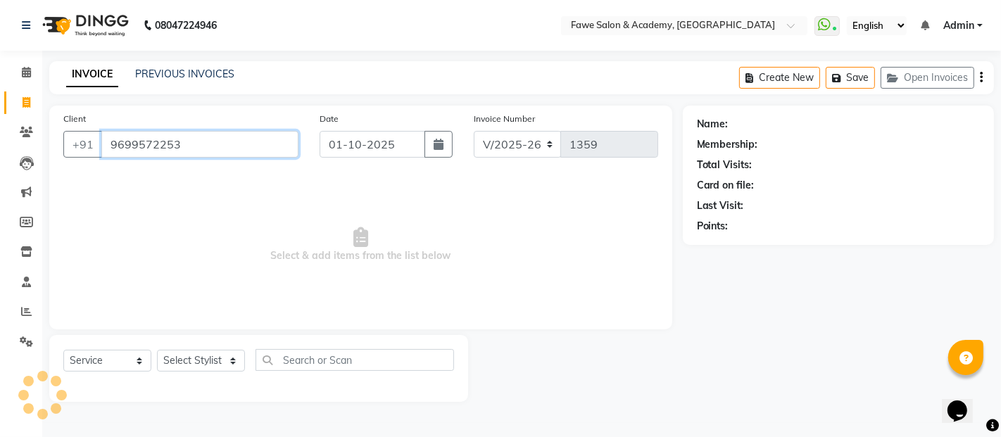
type input "9699572253"
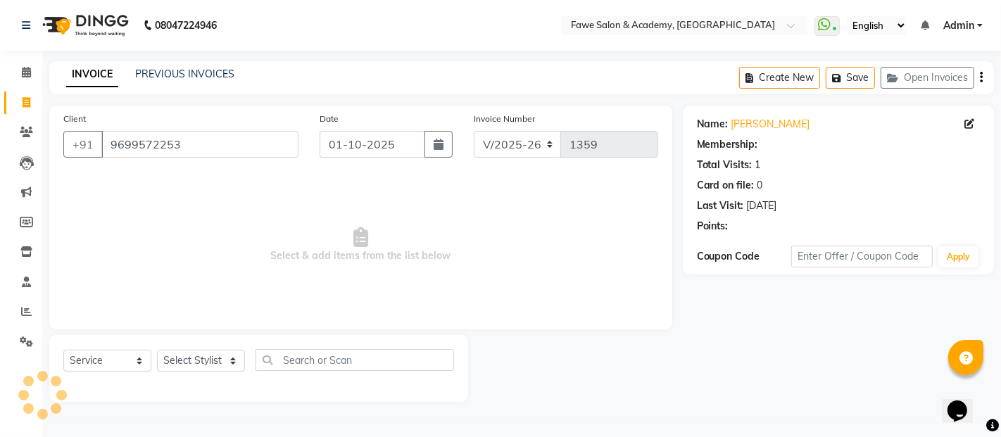
select select "1: Object"
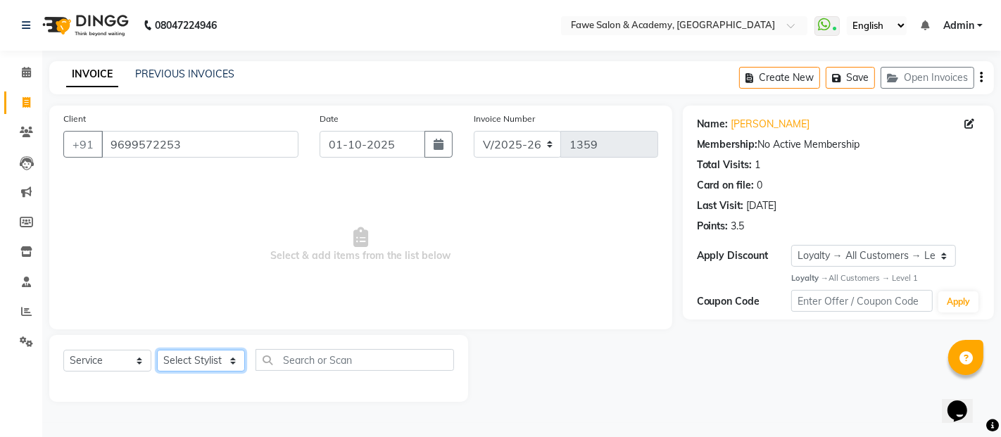
click at [229, 361] on select "Select Stylist [PERSON_NAME] [PERSON_NAME] [PERSON_NAME] [PERSON_NAME]" at bounding box center [201, 361] width 88 height 22
select select "41191"
click at [157, 350] on select "Select Stylist [PERSON_NAME] [PERSON_NAME] [PERSON_NAME] [PERSON_NAME]" at bounding box center [201, 361] width 88 height 22
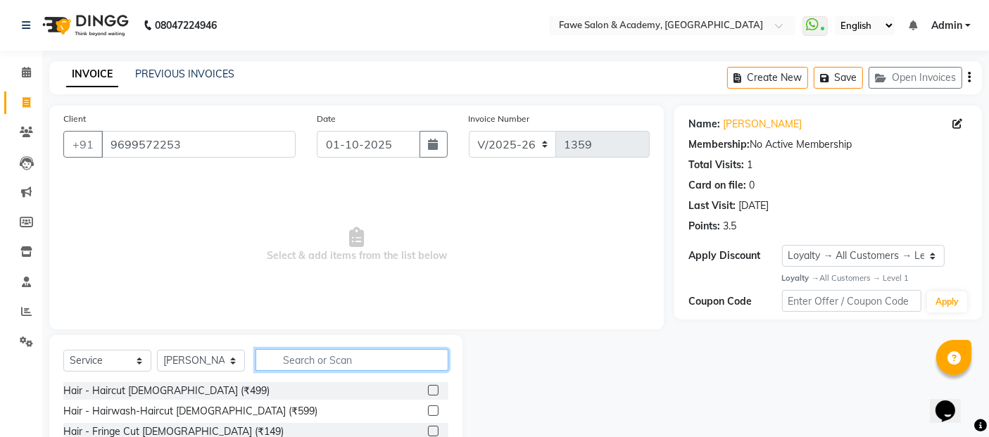
click at [306, 358] on input "text" at bounding box center [352, 360] width 193 height 22
type input "eye"
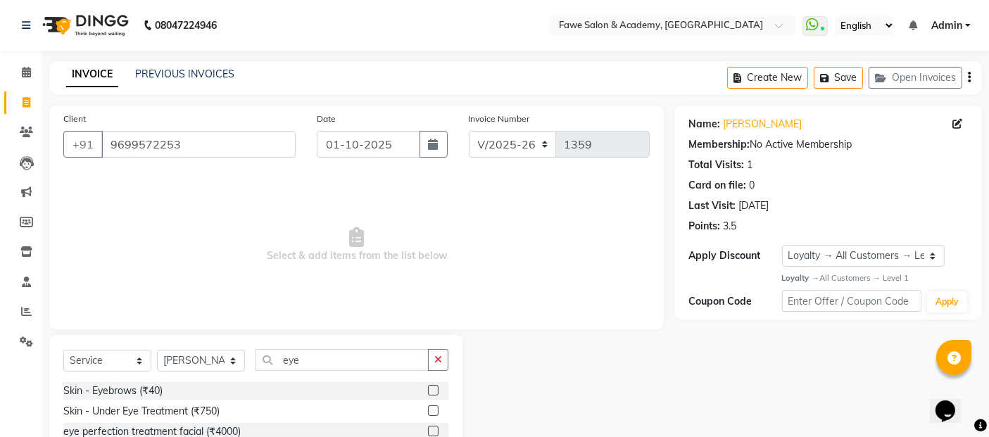
click at [432, 387] on label at bounding box center [433, 390] width 11 height 11
click at [432, 387] on input "checkbox" at bounding box center [432, 391] width 9 height 9
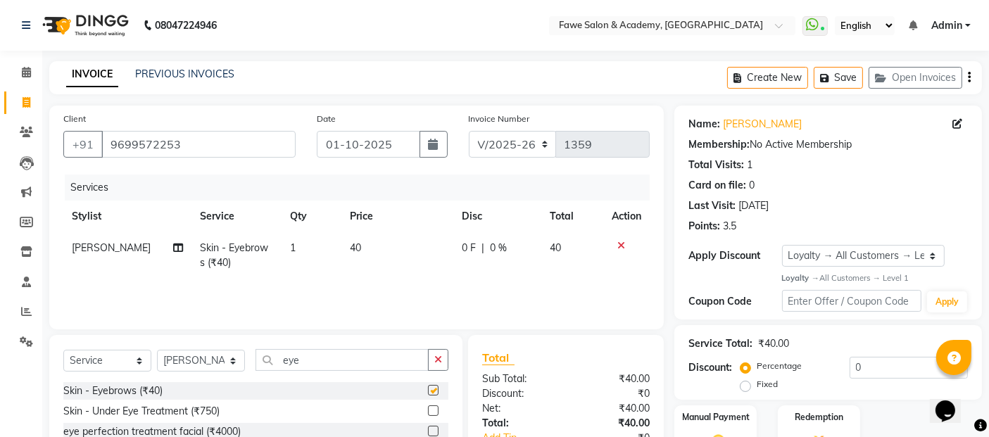
checkbox input "false"
click at [304, 361] on input "eye" at bounding box center [342, 360] width 173 height 22
type input "e"
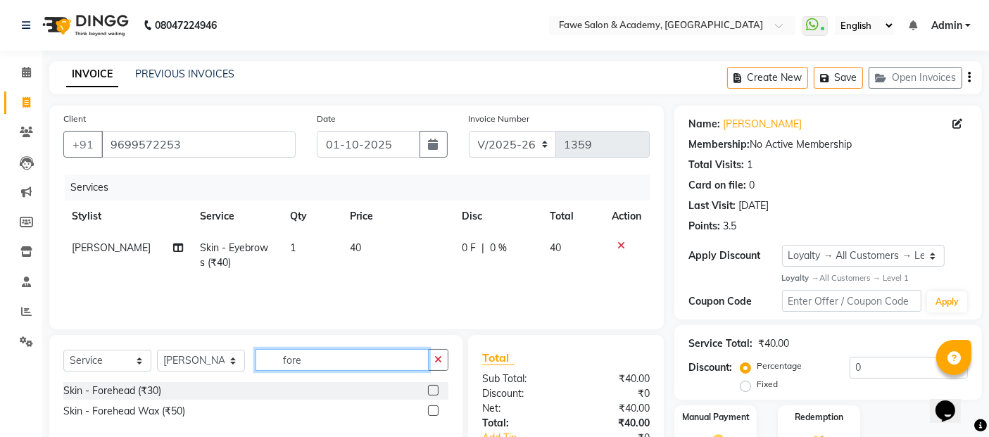
type input "fore"
click at [430, 384] on div at bounding box center [438, 391] width 20 height 18
click at [432, 385] on label at bounding box center [433, 390] width 11 height 11
click at [432, 387] on input "checkbox" at bounding box center [432, 391] width 9 height 9
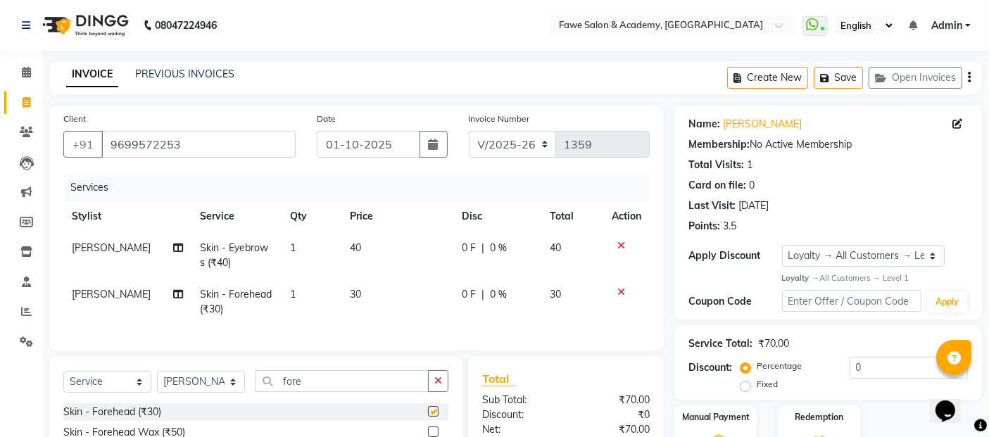
checkbox input "false"
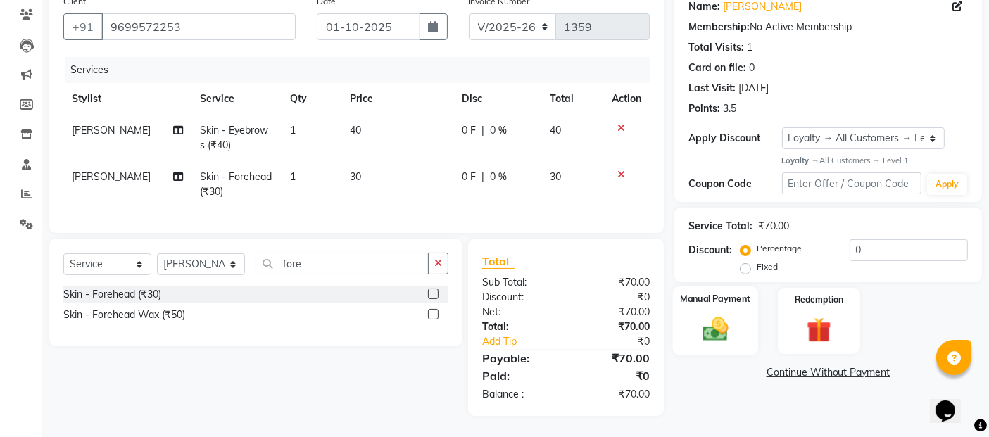
click at [705, 318] on img at bounding box center [716, 330] width 42 height 30
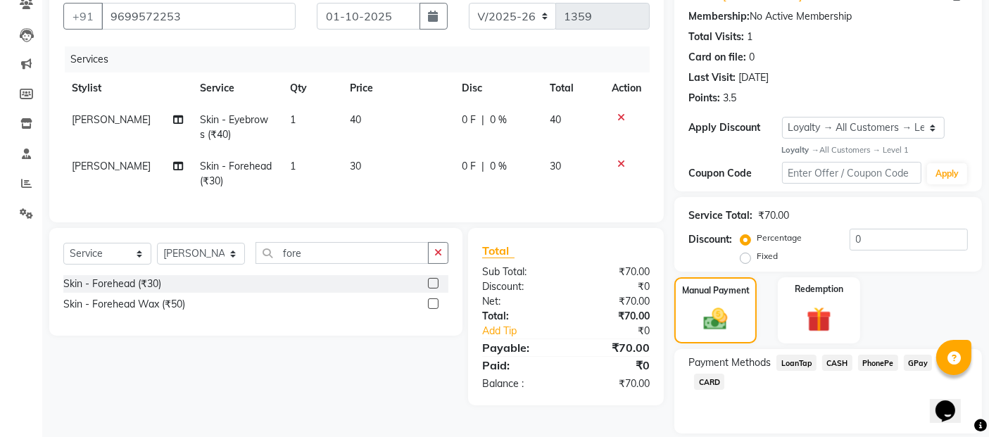
click at [841, 369] on span "CASH" at bounding box center [837, 363] width 30 height 16
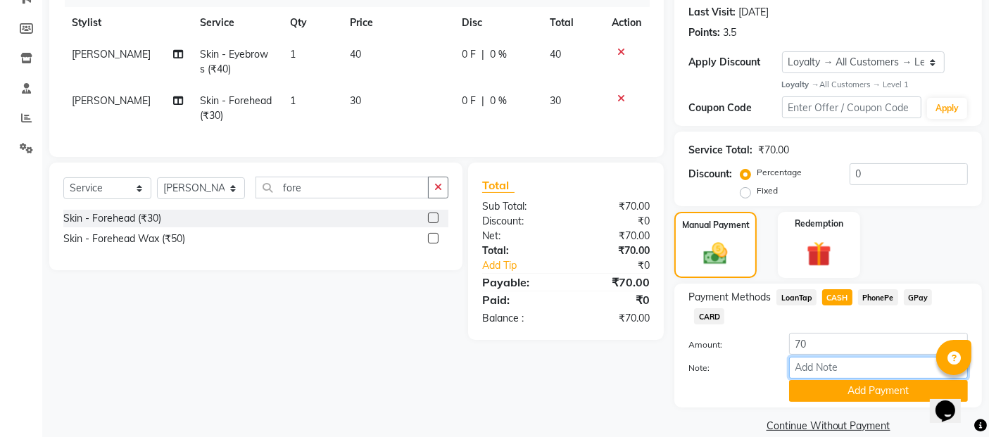
click at [869, 358] on input "Note:" at bounding box center [878, 368] width 179 height 22
click at [852, 357] on input "vegan 500;6.3" at bounding box center [878, 368] width 179 height 22
type input "v"
click at [832, 380] on button "Add Payment" at bounding box center [878, 391] width 179 height 22
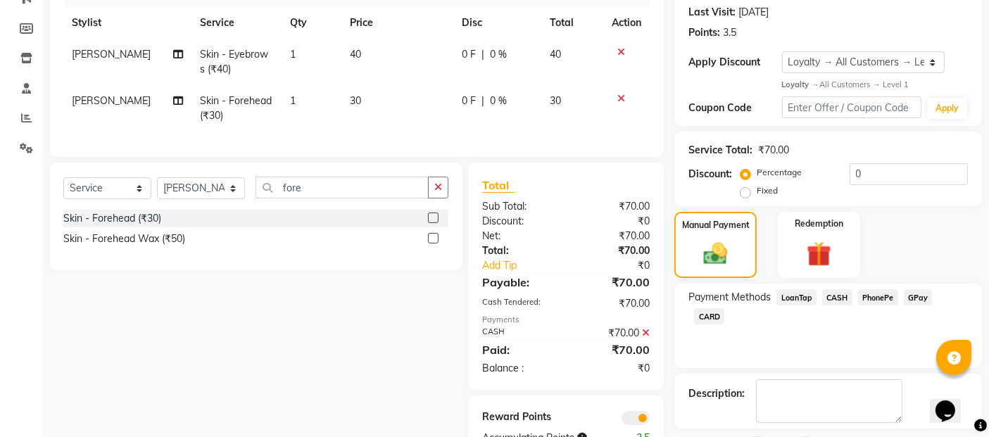
scroll to position [253, 0]
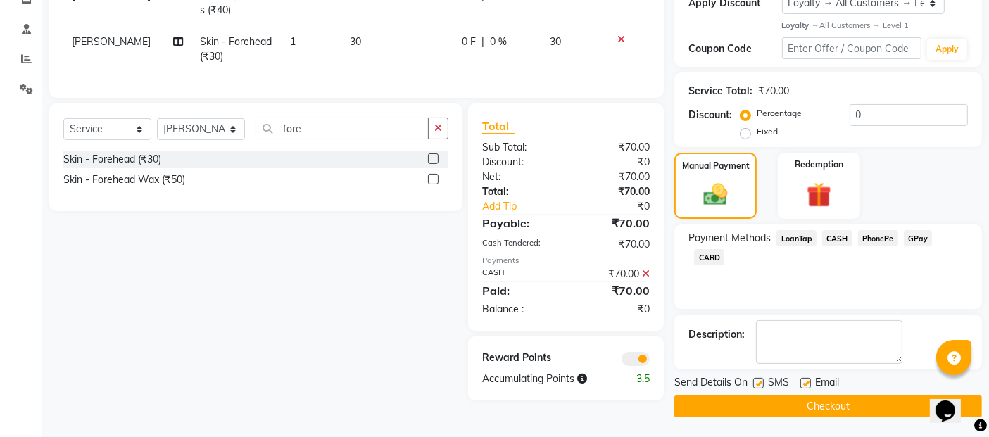
click at [640, 366] on span at bounding box center [636, 359] width 28 height 14
click at [650, 361] on input "checkbox" at bounding box center [650, 361] width 0 height 0
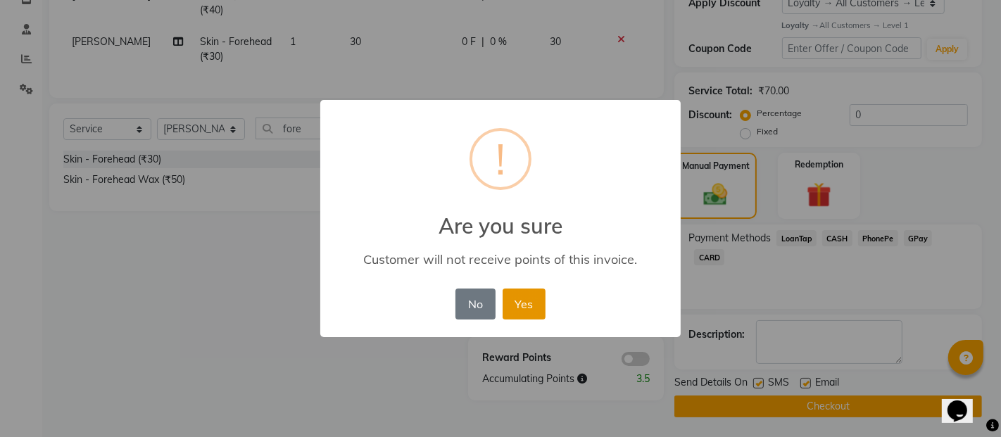
click at [520, 296] on button "Yes" at bounding box center [524, 304] width 43 height 31
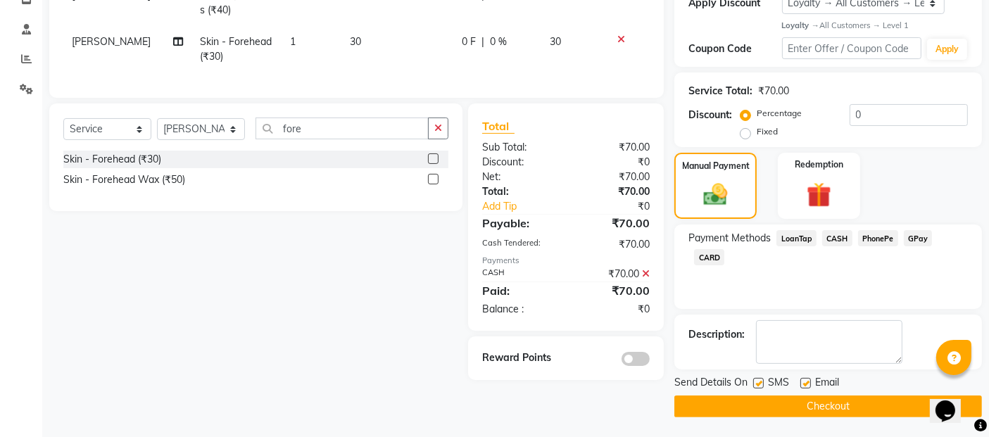
click at [749, 401] on button "Checkout" at bounding box center [829, 407] width 308 height 22
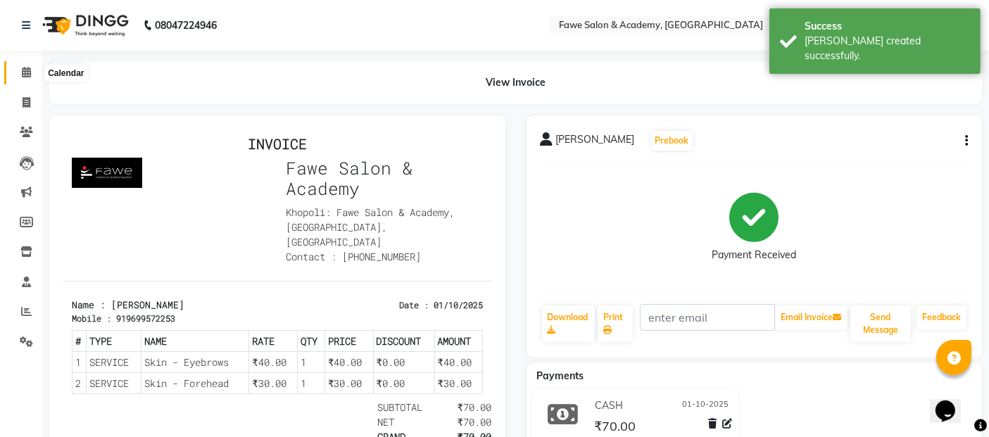
click at [32, 74] on span at bounding box center [26, 73] width 25 height 16
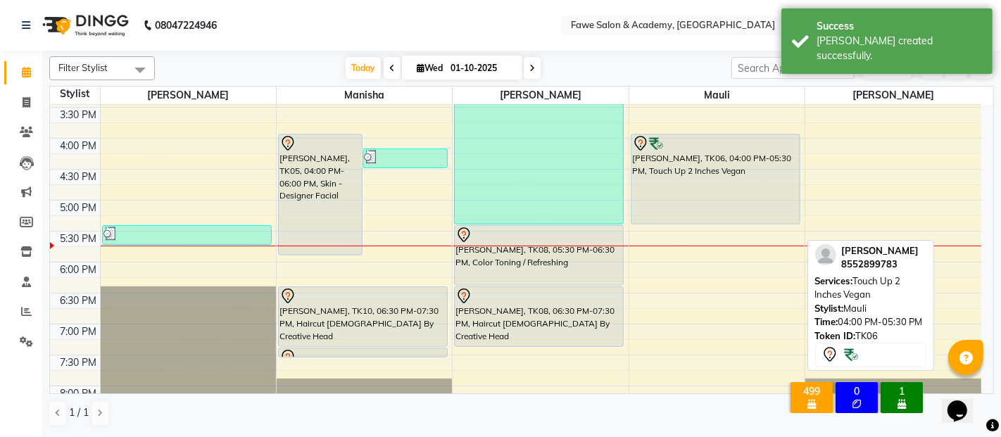
scroll to position [417, 0]
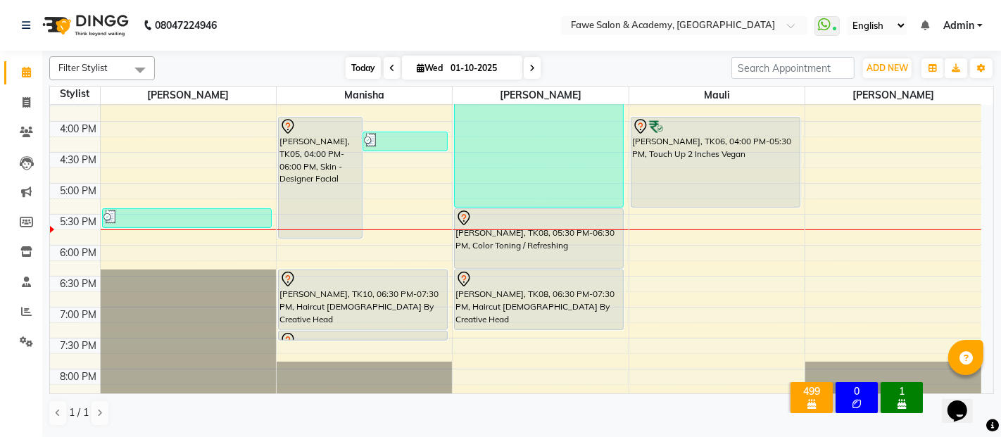
click at [362, 68] on span "Today" at bounding box center [363, 68] width 35 height 22
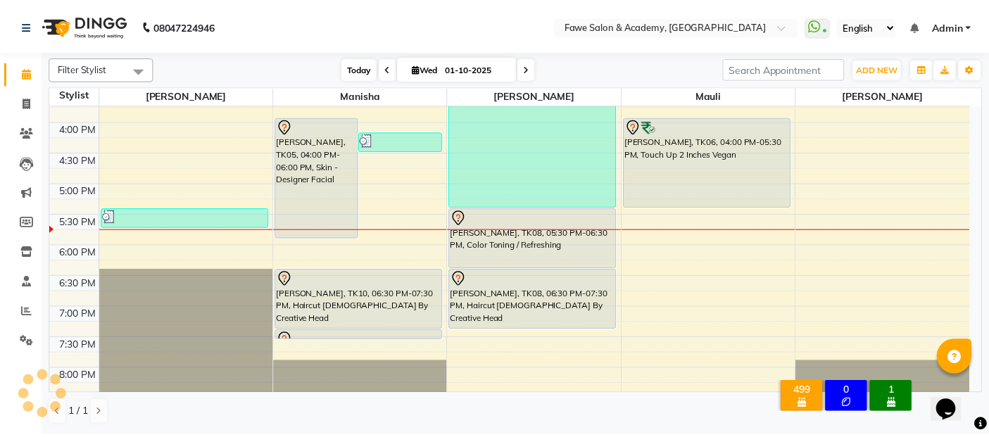
scroll to position [491, 0]
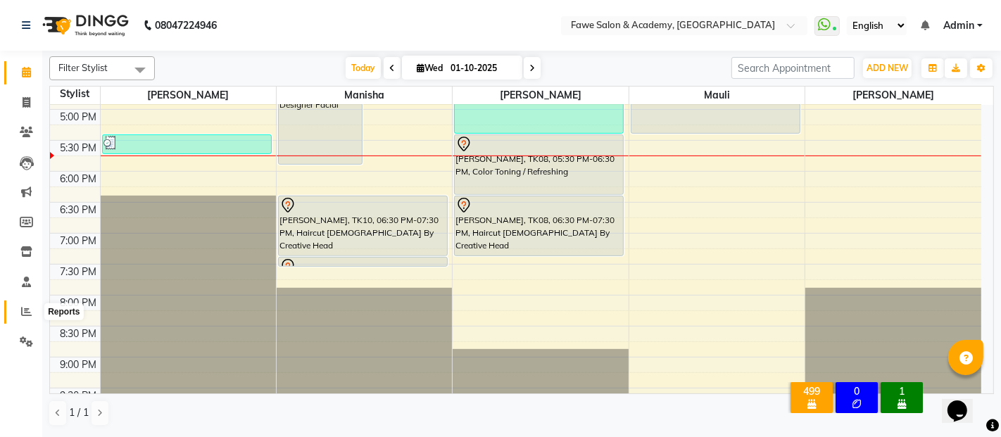
click at [23, 316] on icon at bounding box center [26, 311] width 11 height 11
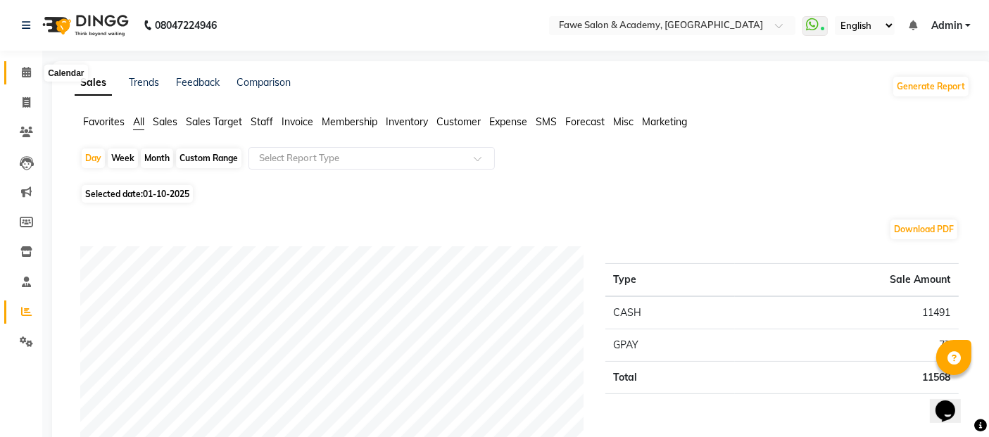
click at [15, 68] on span at bounding box center [26, 73] width 25 height 16
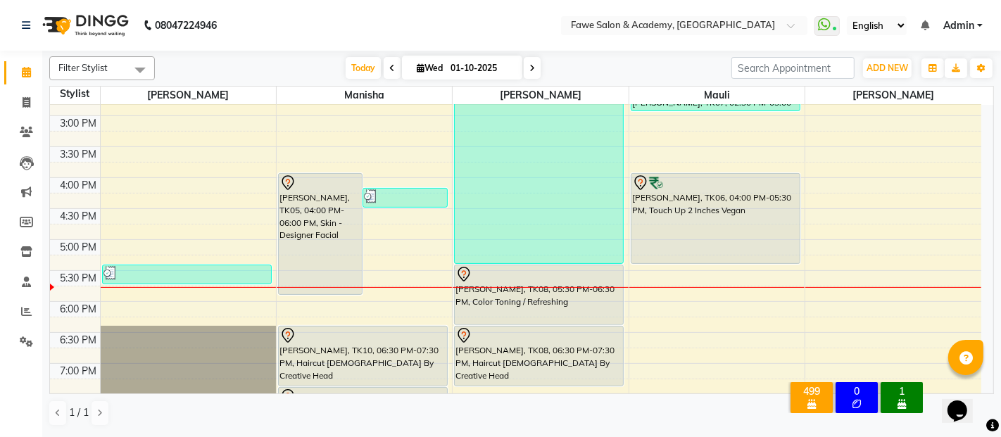
scroll to position [375, 0]
